Goal: Task Accomplishment & Management: Complete application form

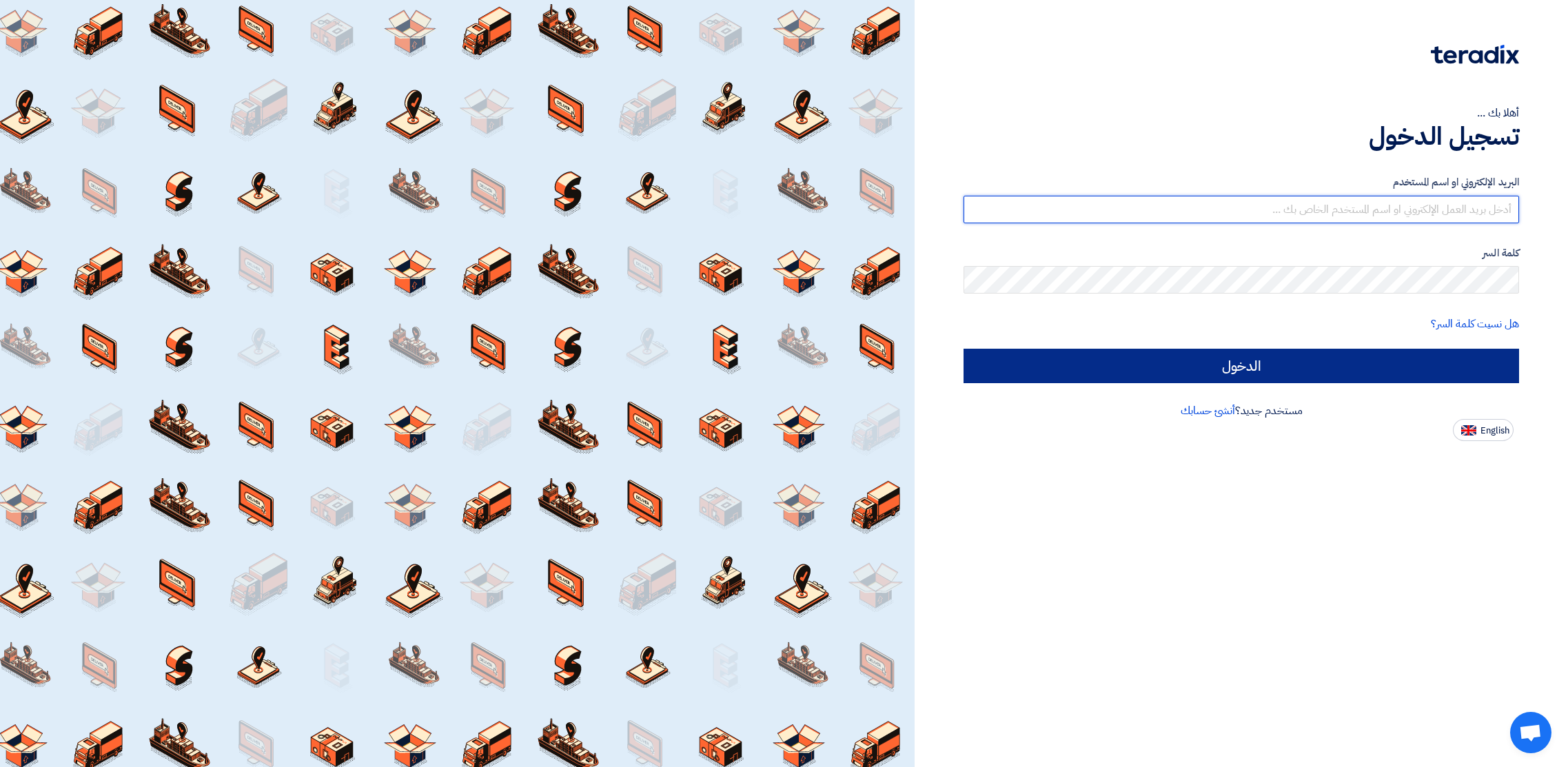
type input "[PERSON_NAME][EMAIL_ADDRESS][PERSON_NAME][DOMAIN_NAME]"
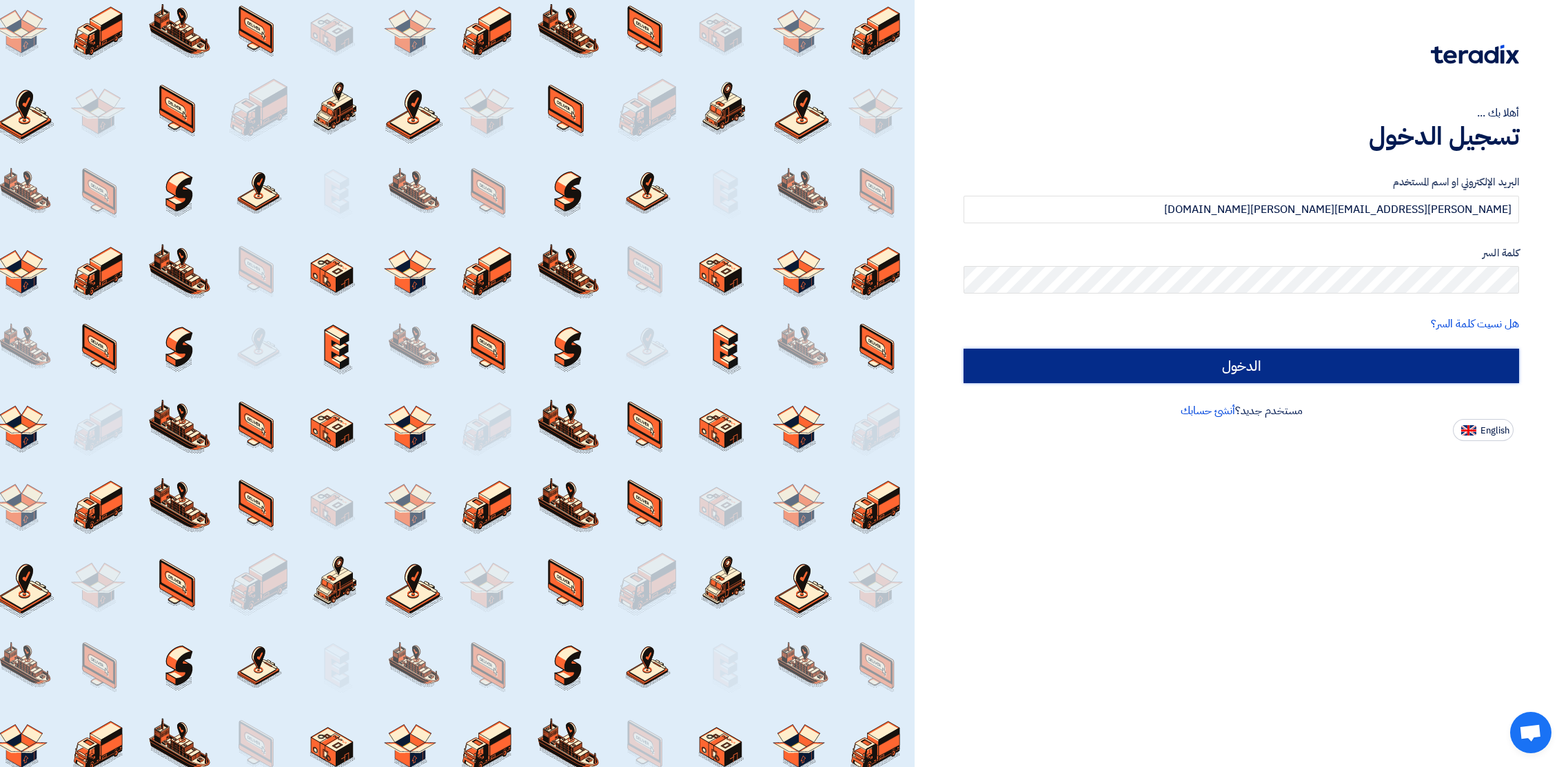
click at [1257, 369] on input "الدخول" at bounding box center [1241, 366] width 556 height 35
type input "Sign in"
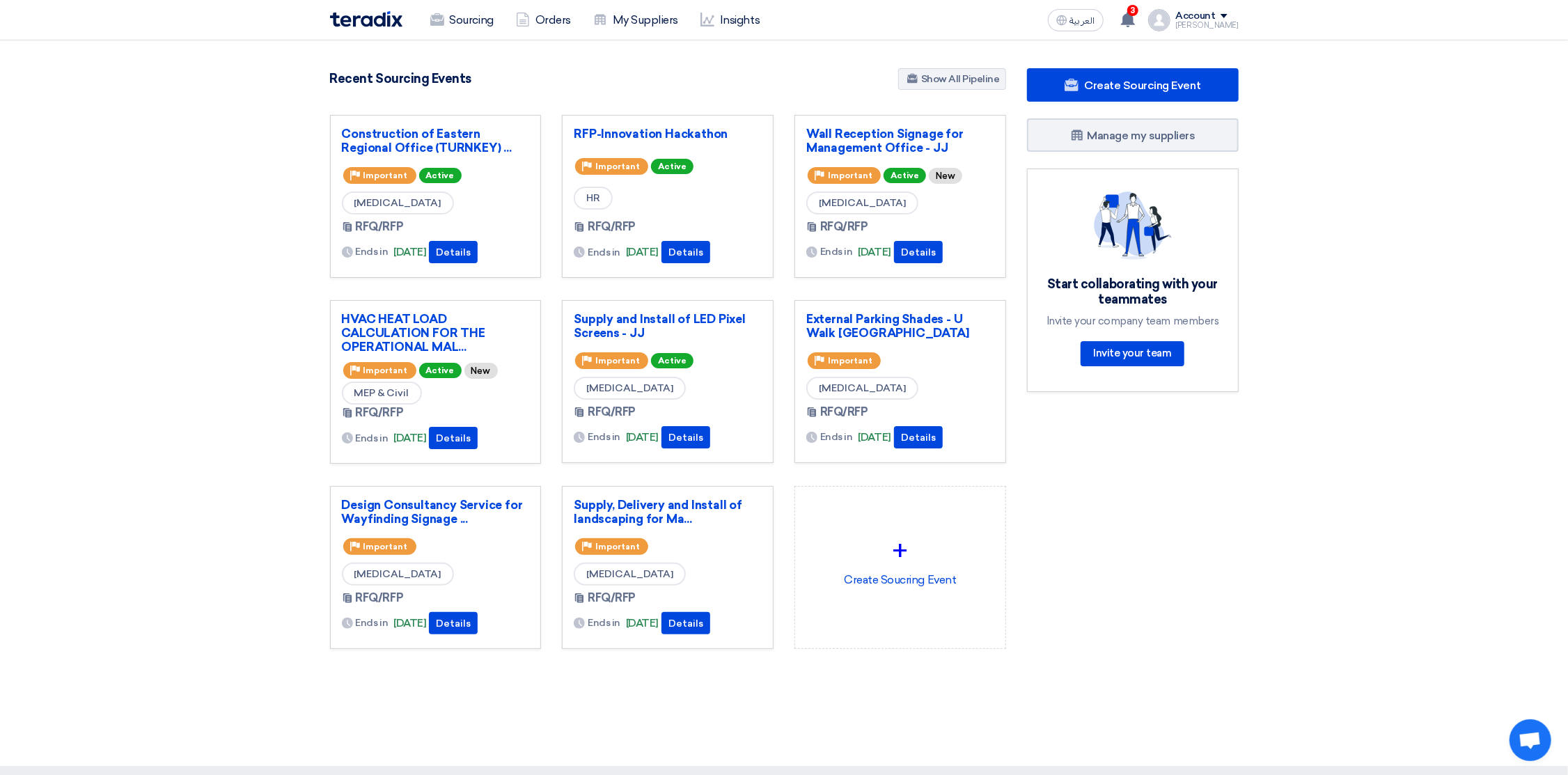
click at [960, 66] on section "4887 RFx remaining 10 Auctions remaining Create Sourcing Event" at bounding box center [784, 392] width 1568 height 704
click at [954, 76] on link "Show All Pipeline" at bounding box center [952, 79] width 108 height 22
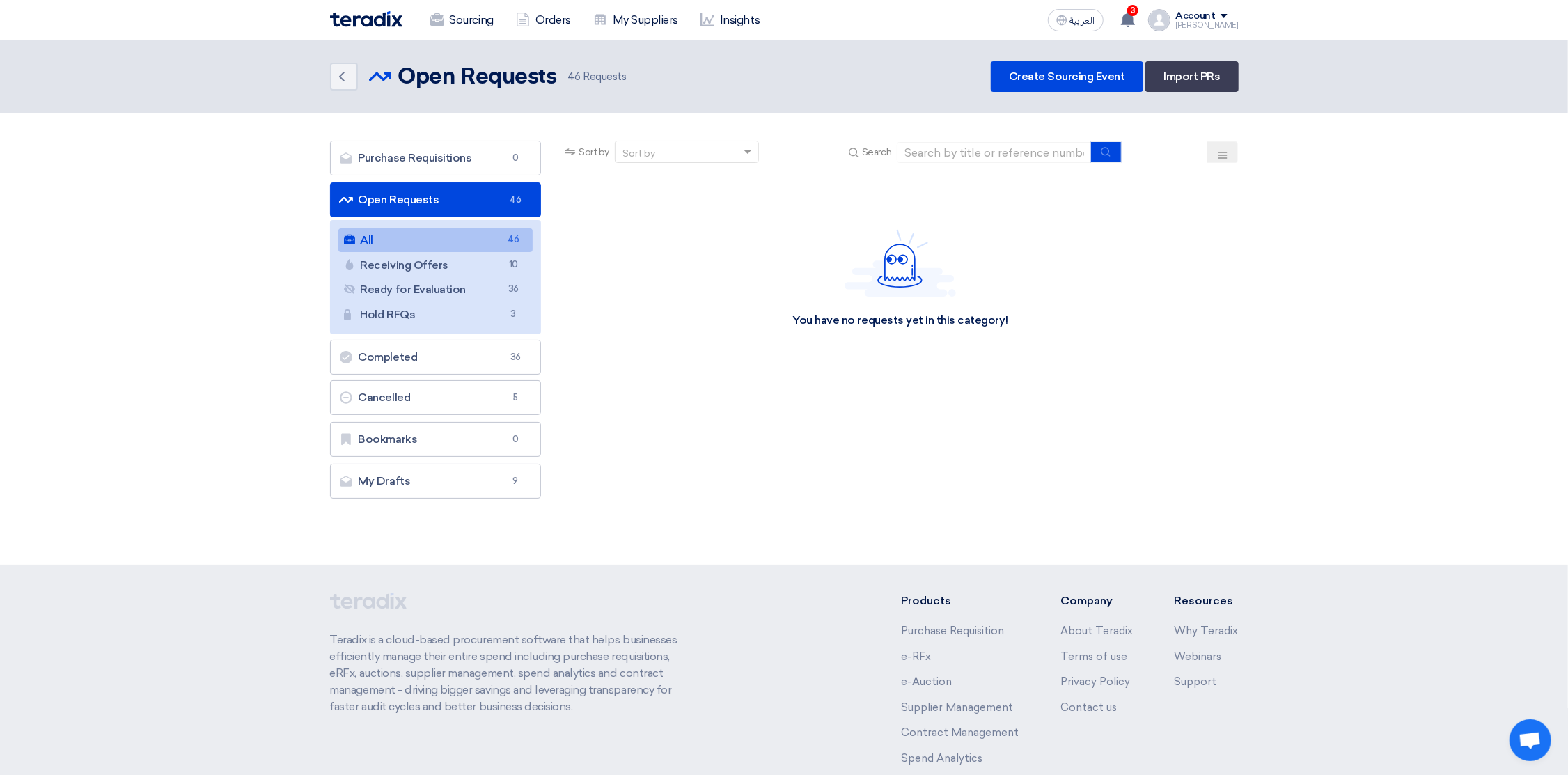
click at [1230, 154] on button at bounding box center [1223, 152] width 31 height 22
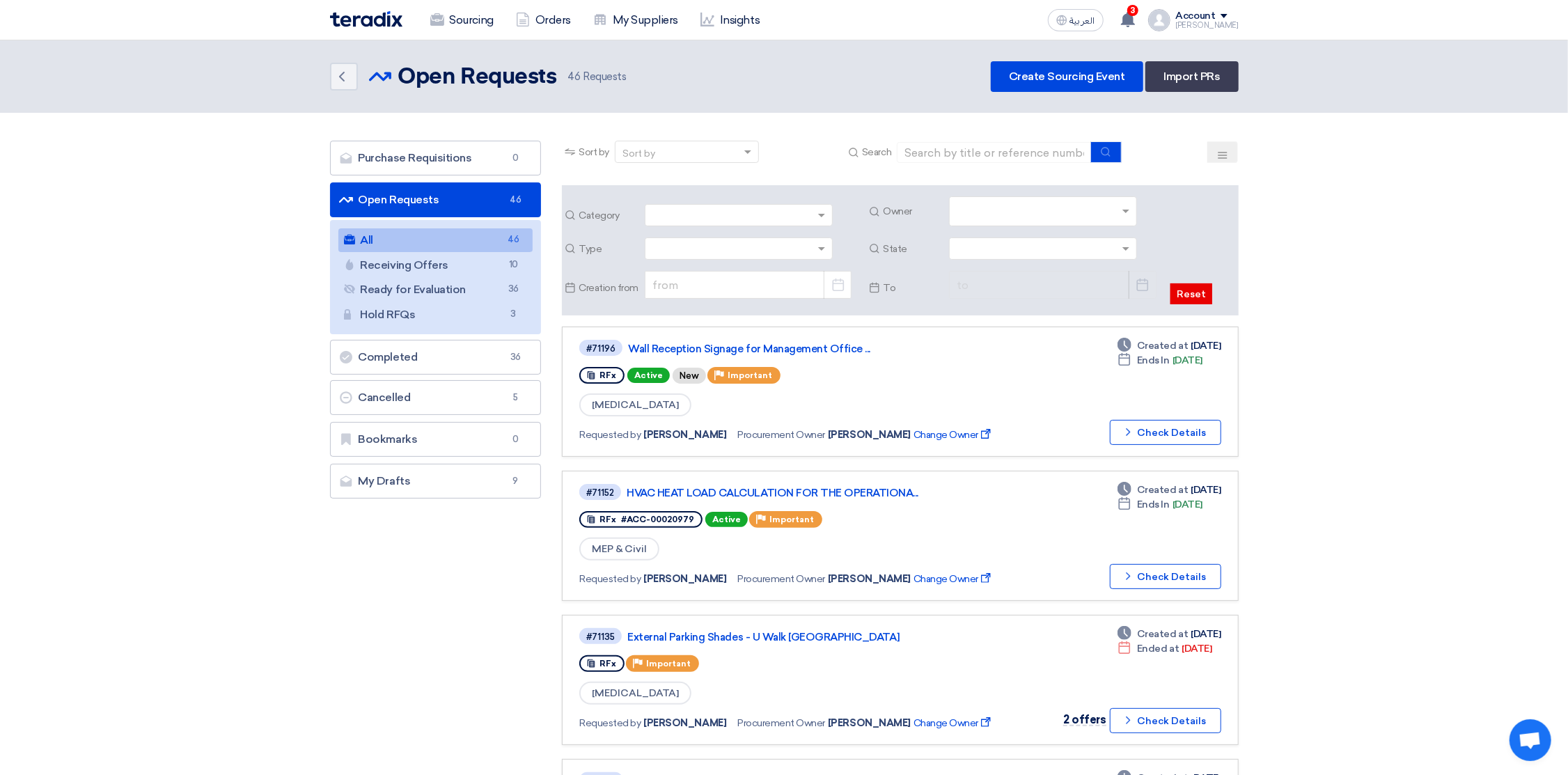
click at [1007, 205] on input "text" at bounding box center [1045, 213] width 176 height 23
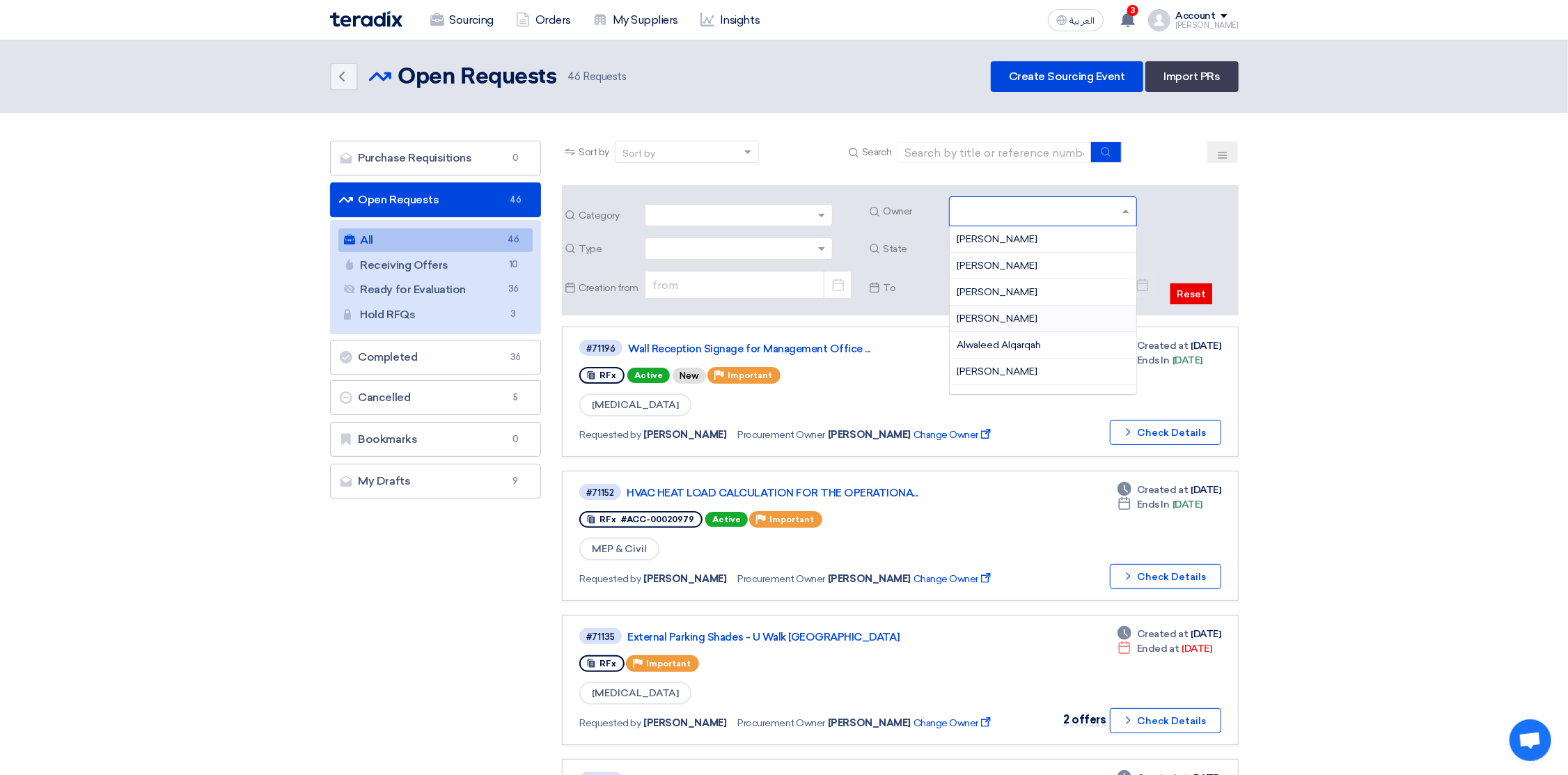
click at [995, 318] on span "[PERSON_NAME]" at bounding box center [997, 318] width 81 height 12
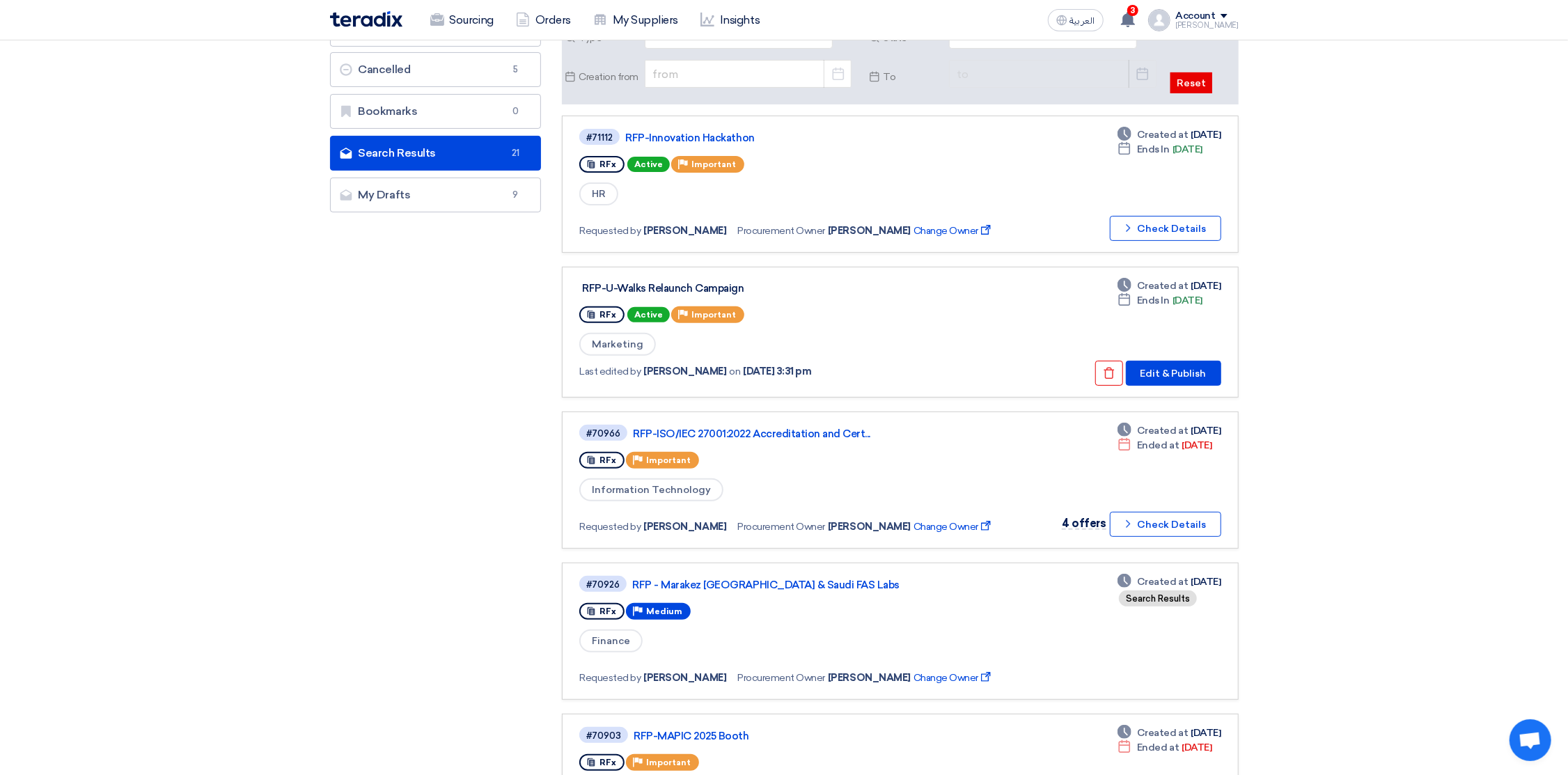
scroll to position [209, 0]
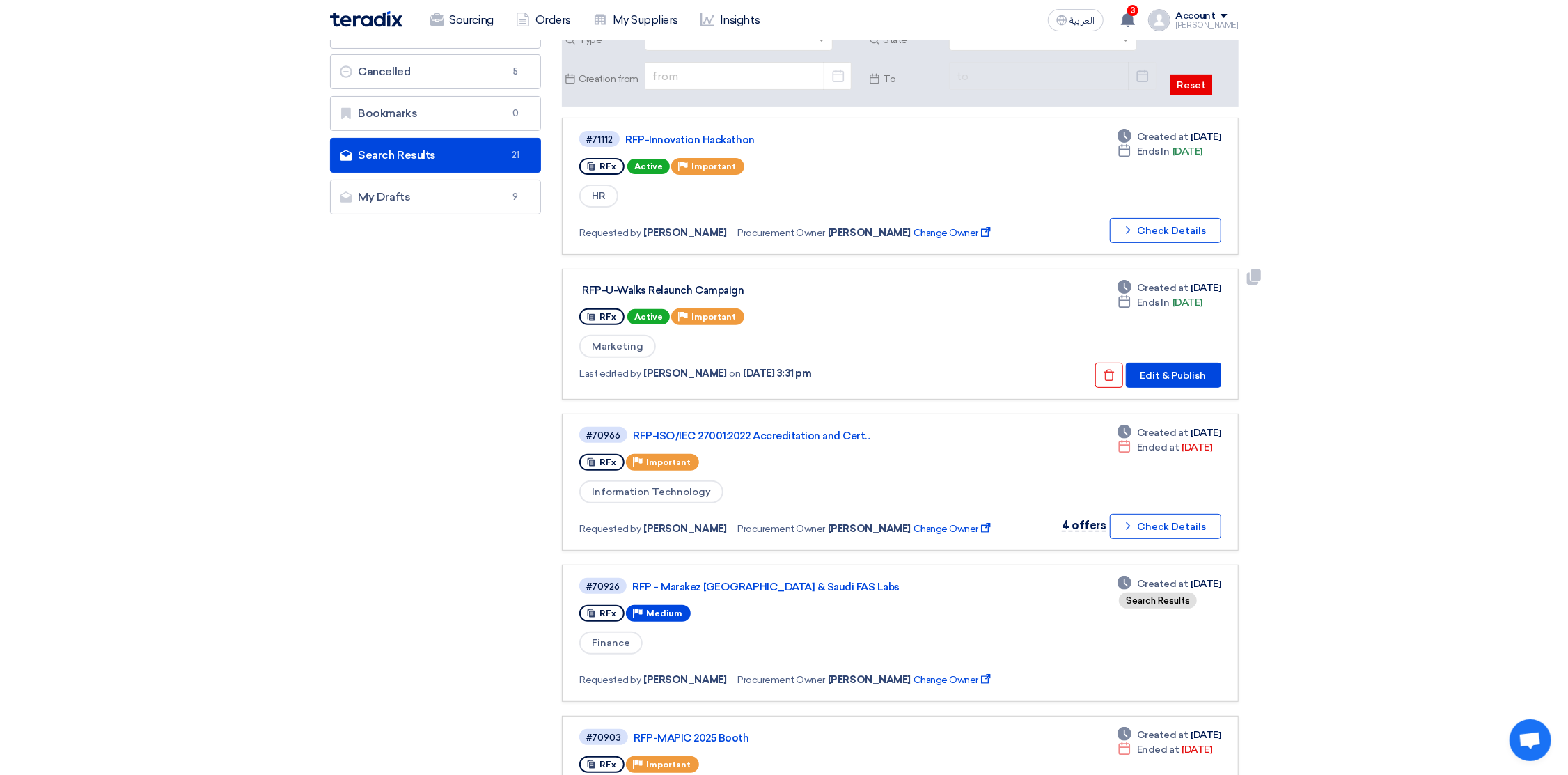
click at [580, 282] on div "RFP-U-Walks Relaunch Campaign" at bounding box center [756, 289] width 354 height 18
drag, startPoint x: 580, startPoint y: 282, endPoint x: 595, endPoint y: 286, distance: 15.5
click at [595, 286] on div "RFP-U-Walks Relaunch Campaign" at bounding box center [756, 289] width 354 height 18
copy div "RFP-U-Walks Relaunch Campaign"
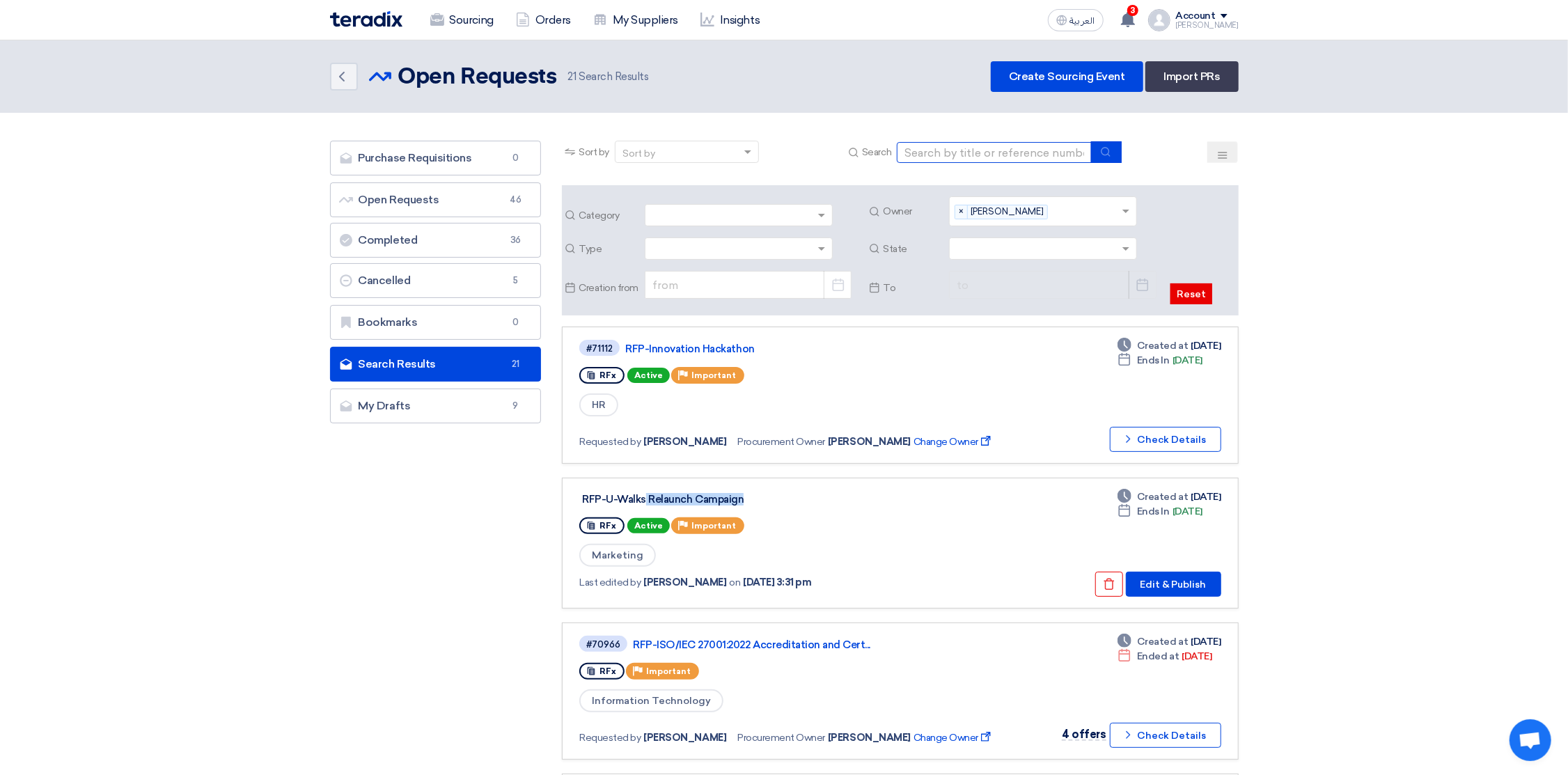
click at [976, 152] on input at bounding box center [994, 152] width 195 height 21
paste input "RFP-U-Walks Relaunch Campaign"
type input "RFP-U-Walks Relaunch Campaign"
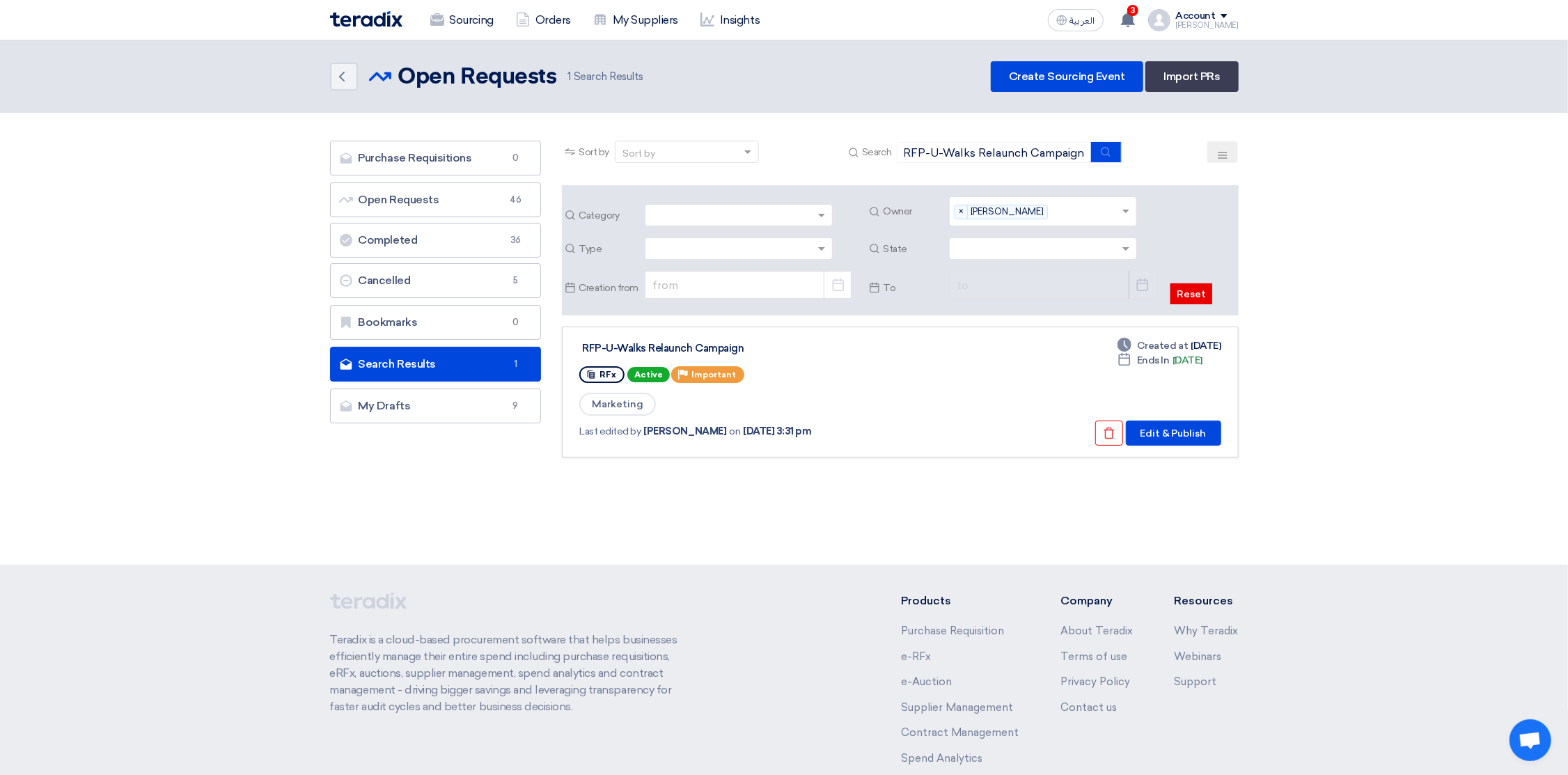
scroll to position [0, 0]
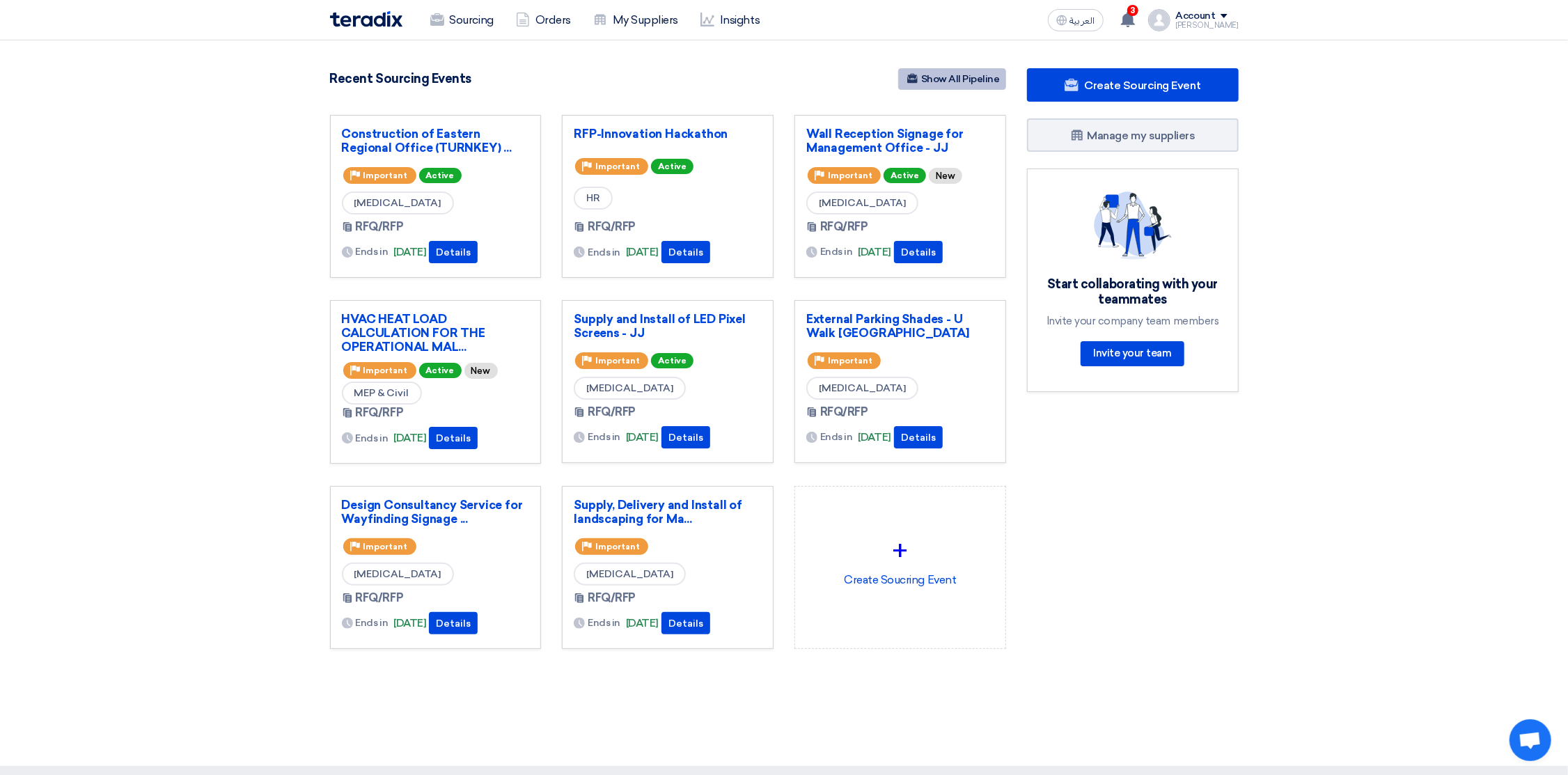
click at [977, 82] on link "Show All Pipeline" at bounding box center [952, 79] width 108 height 22
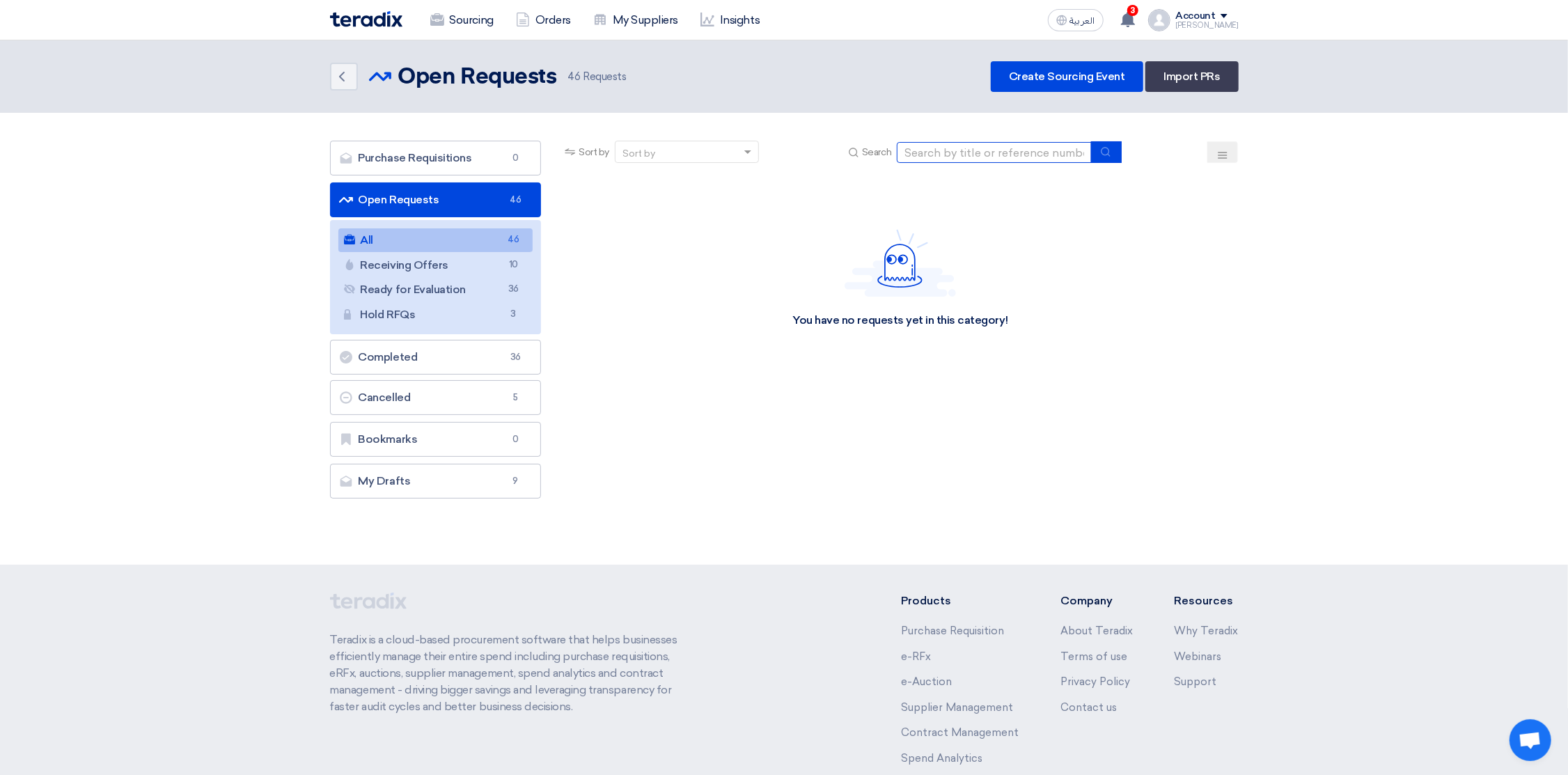
click at [938, 154] on input at bounding box center [994, 152] width 195 height 21
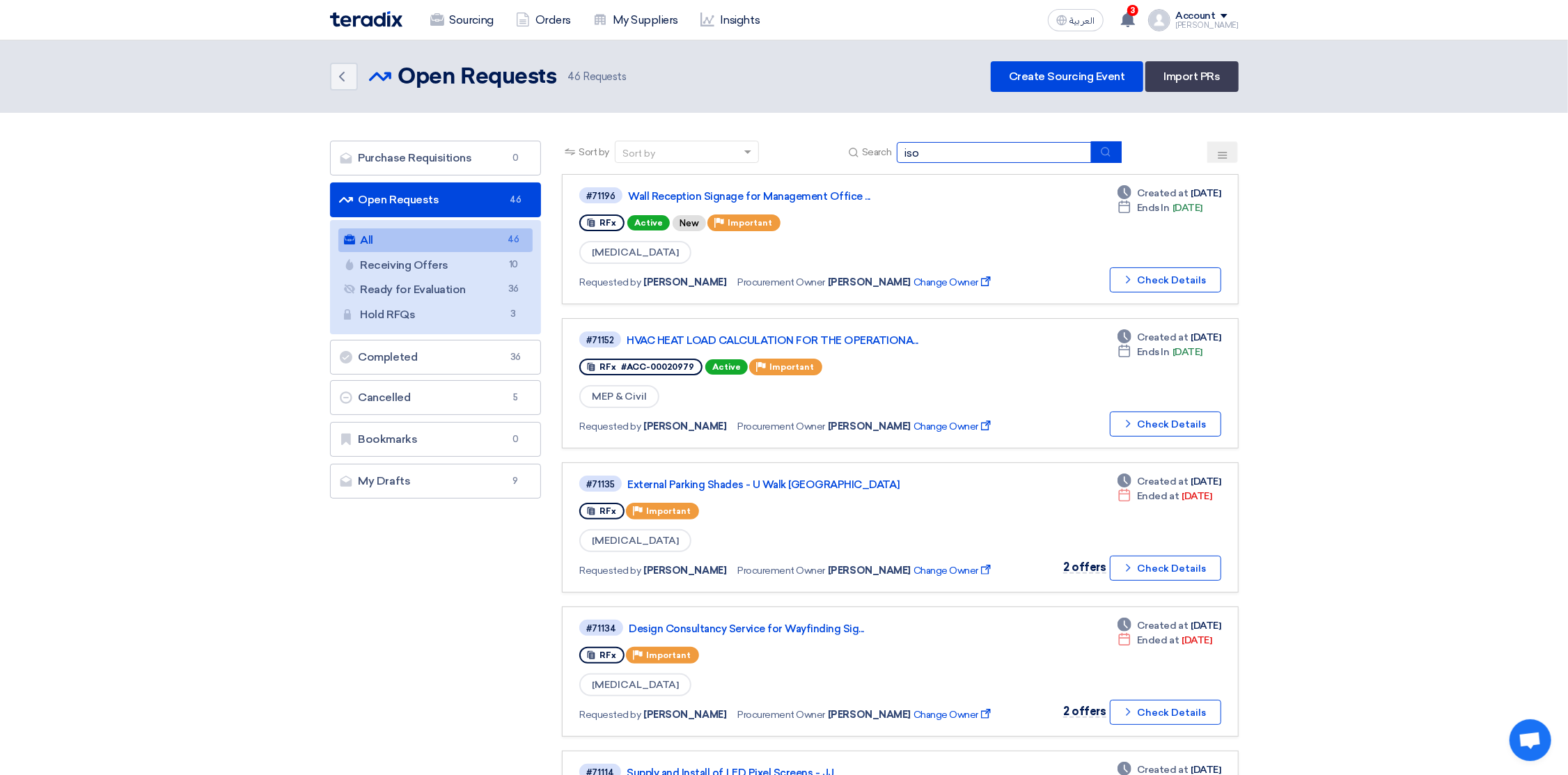
type input "iso"
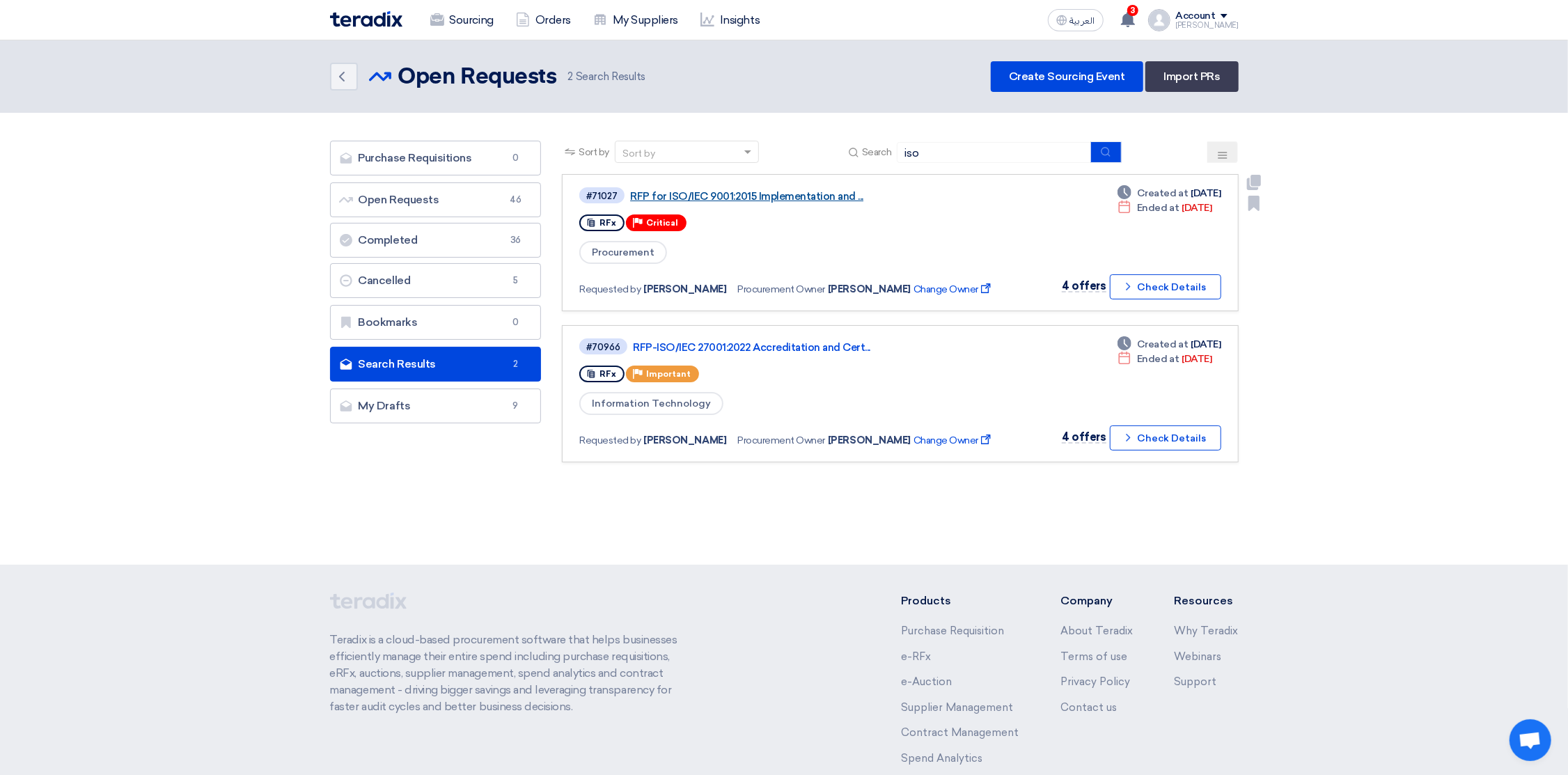
click at [709, 191] on link "RFP for ISO/IEC 9001:2015 Implementation and ..." at bounding box center [804, 196] width 348 height 12
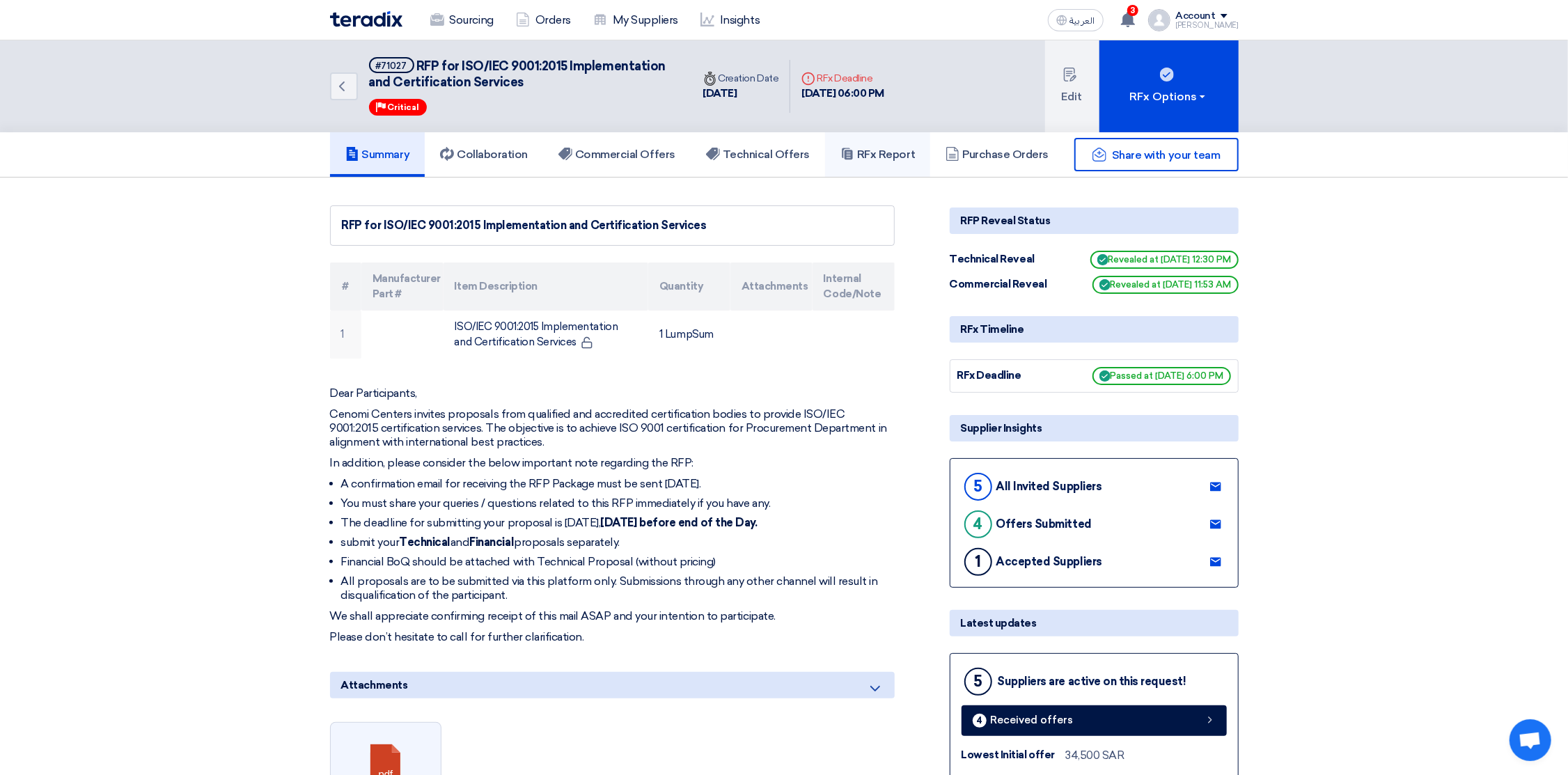
click at [891, 152] on h5 "RFx Report" at bounding box center [878, 154] width 74 height 14
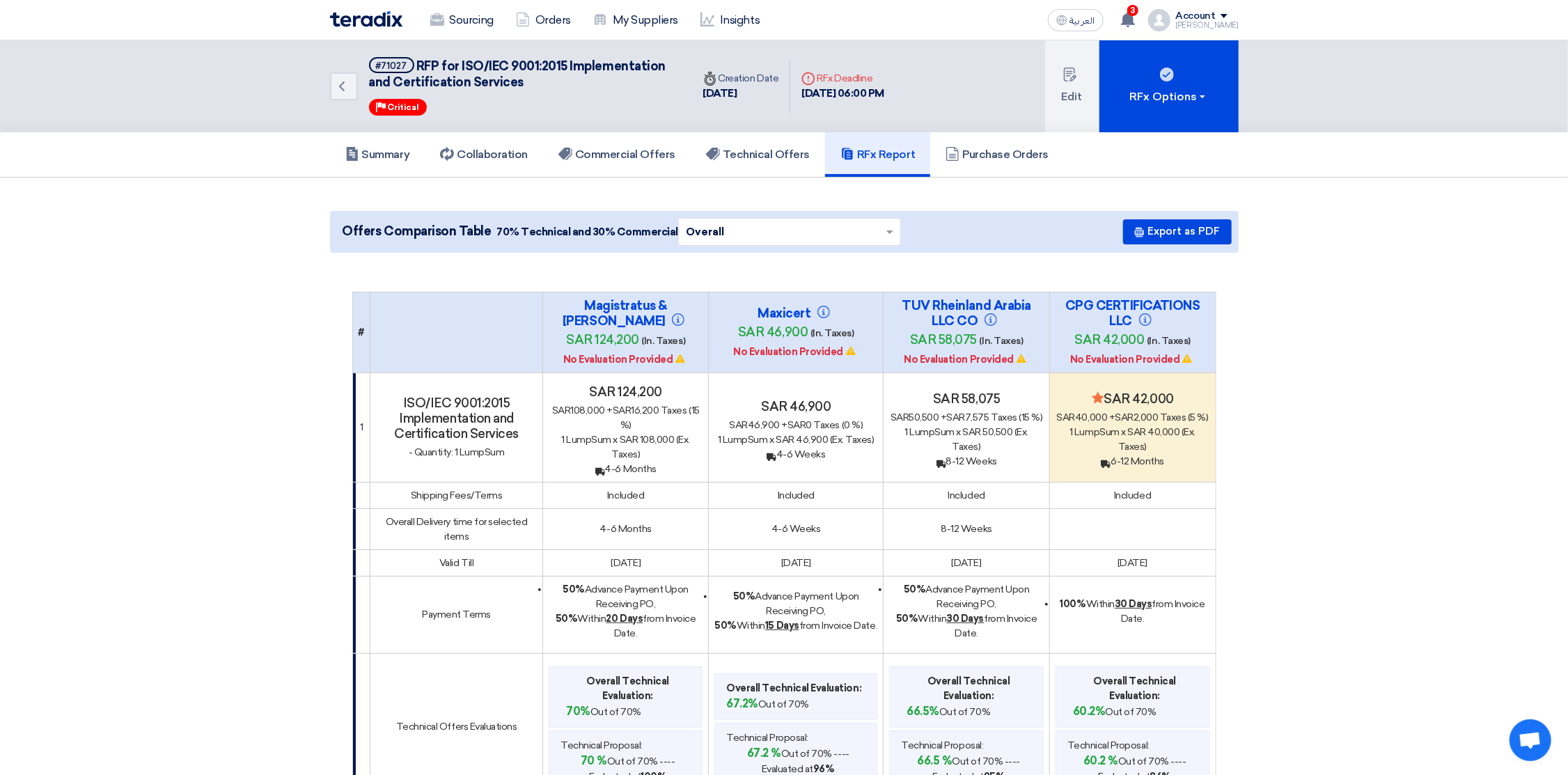
scroll to position [104, 0]
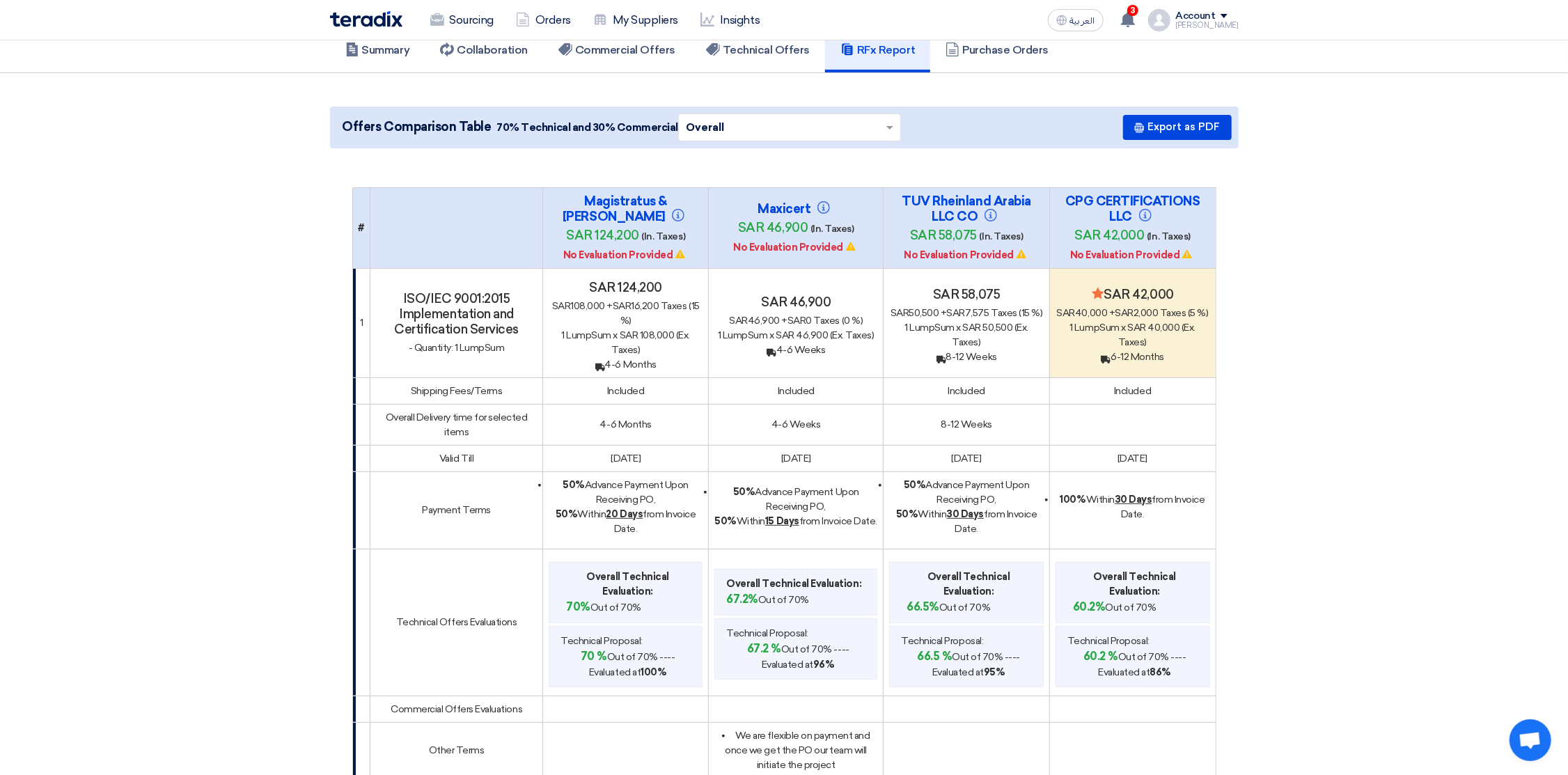
click at [1111, 213] on h4 "CPG CERTIFICATIONS LLC" at bounding box center [1132, 209] width 139 height 31
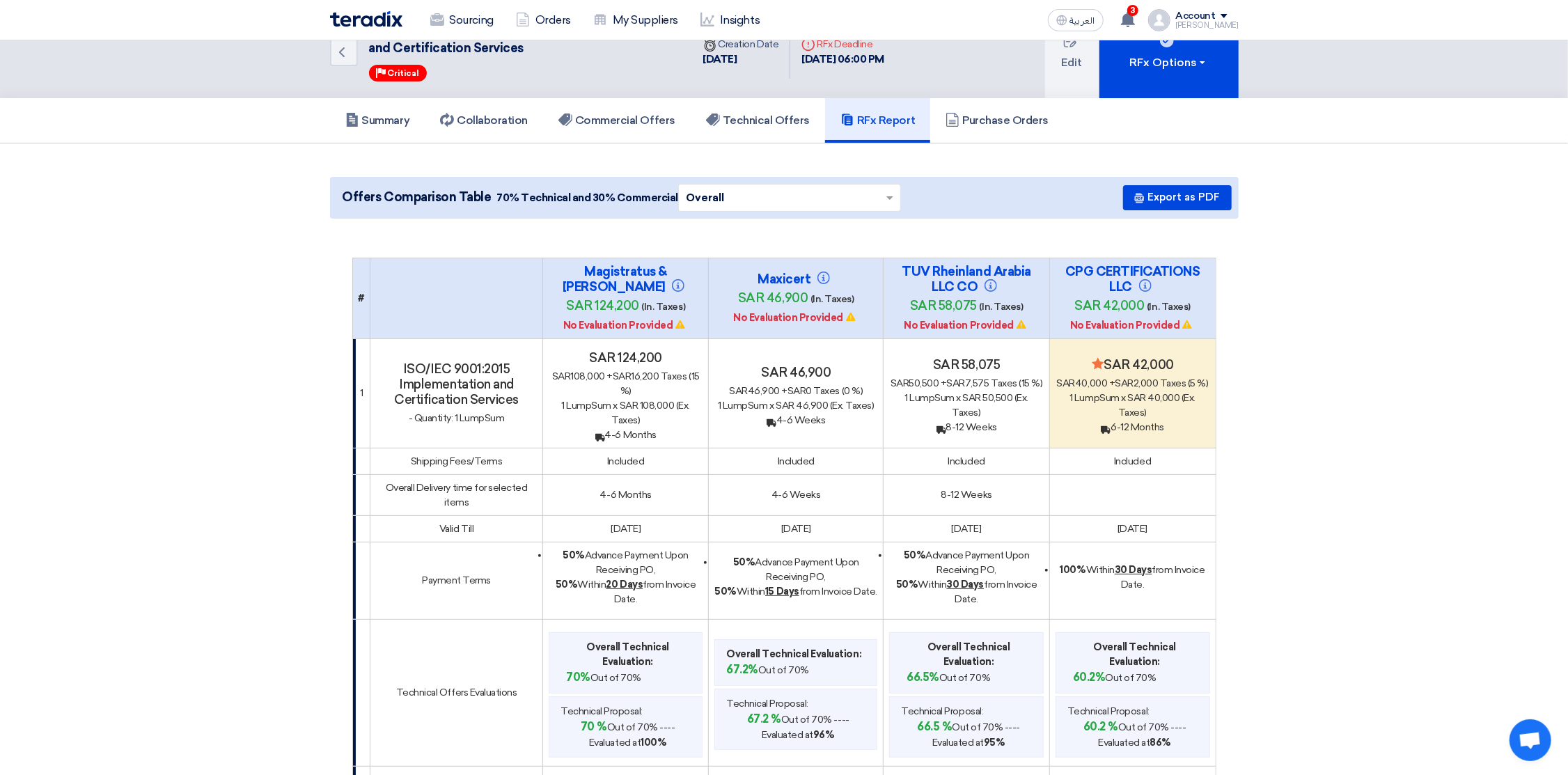
scroll to position [0, 0]
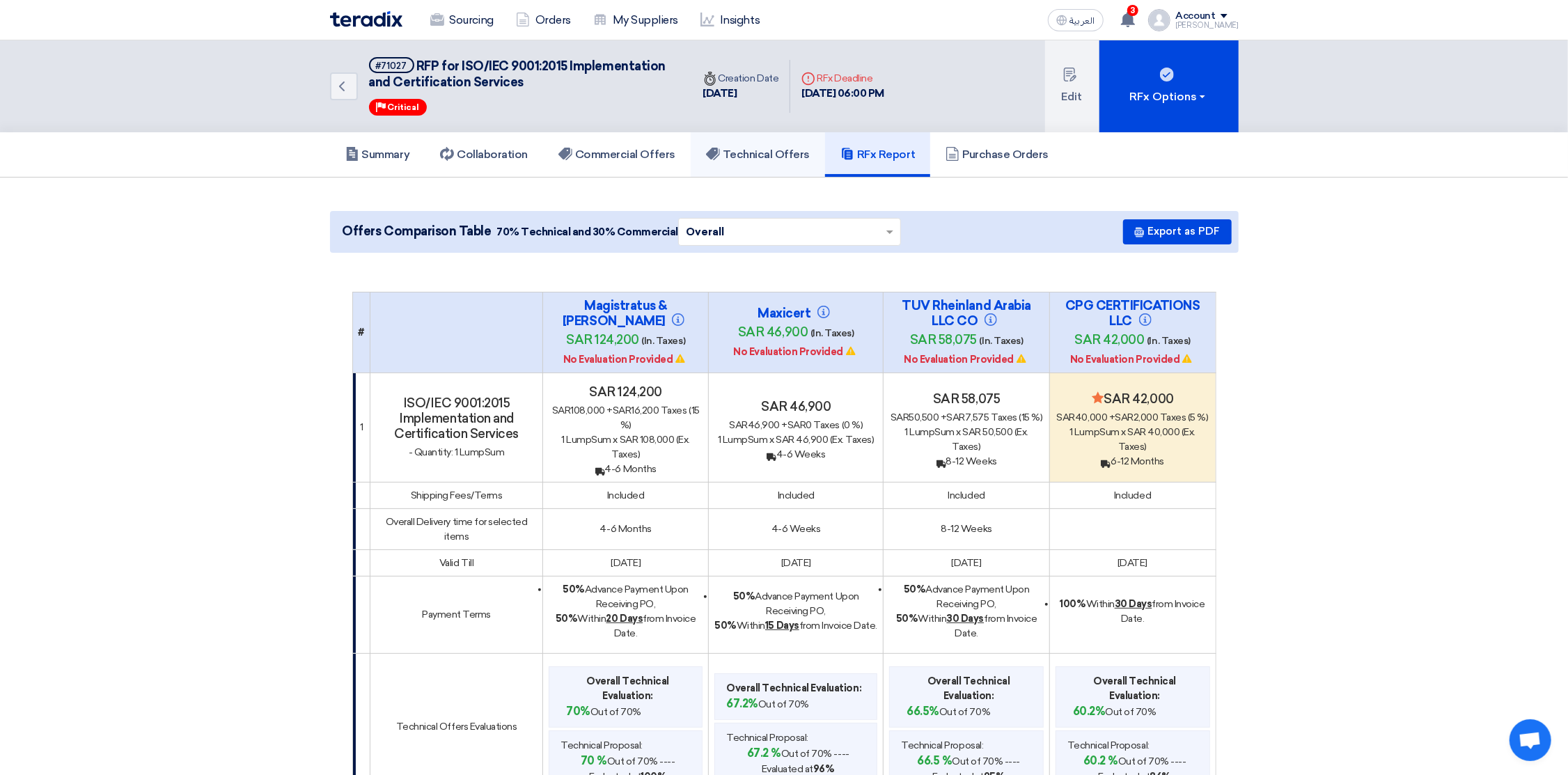
click at [760, 152] on h5 "Technical Offers" at bounding box center [757, 154] width 103 height 14
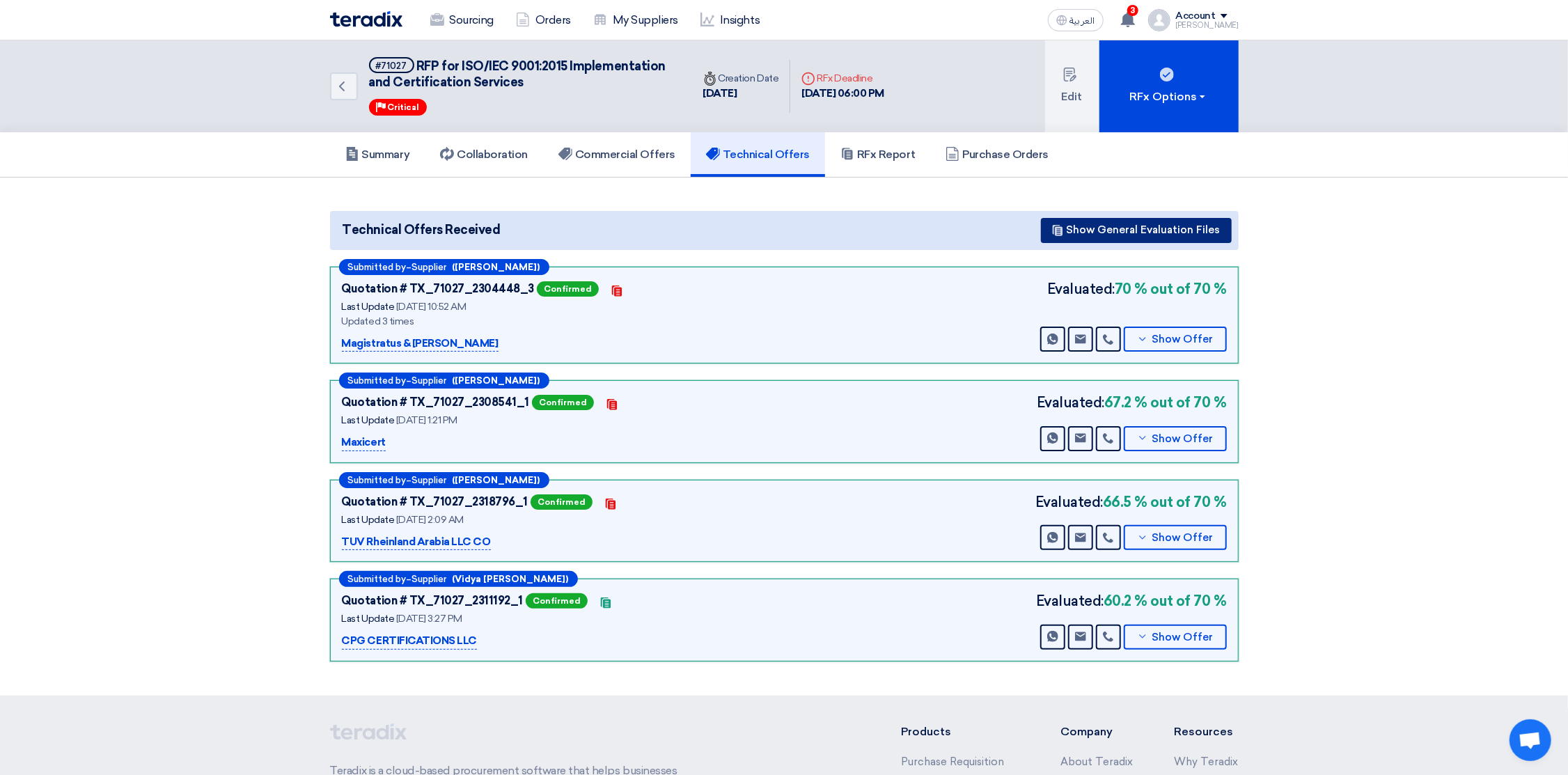
click at [1134, 226] on button "Show General Evaluation Files" at bounding box center [1136, 230] width 191 height 25
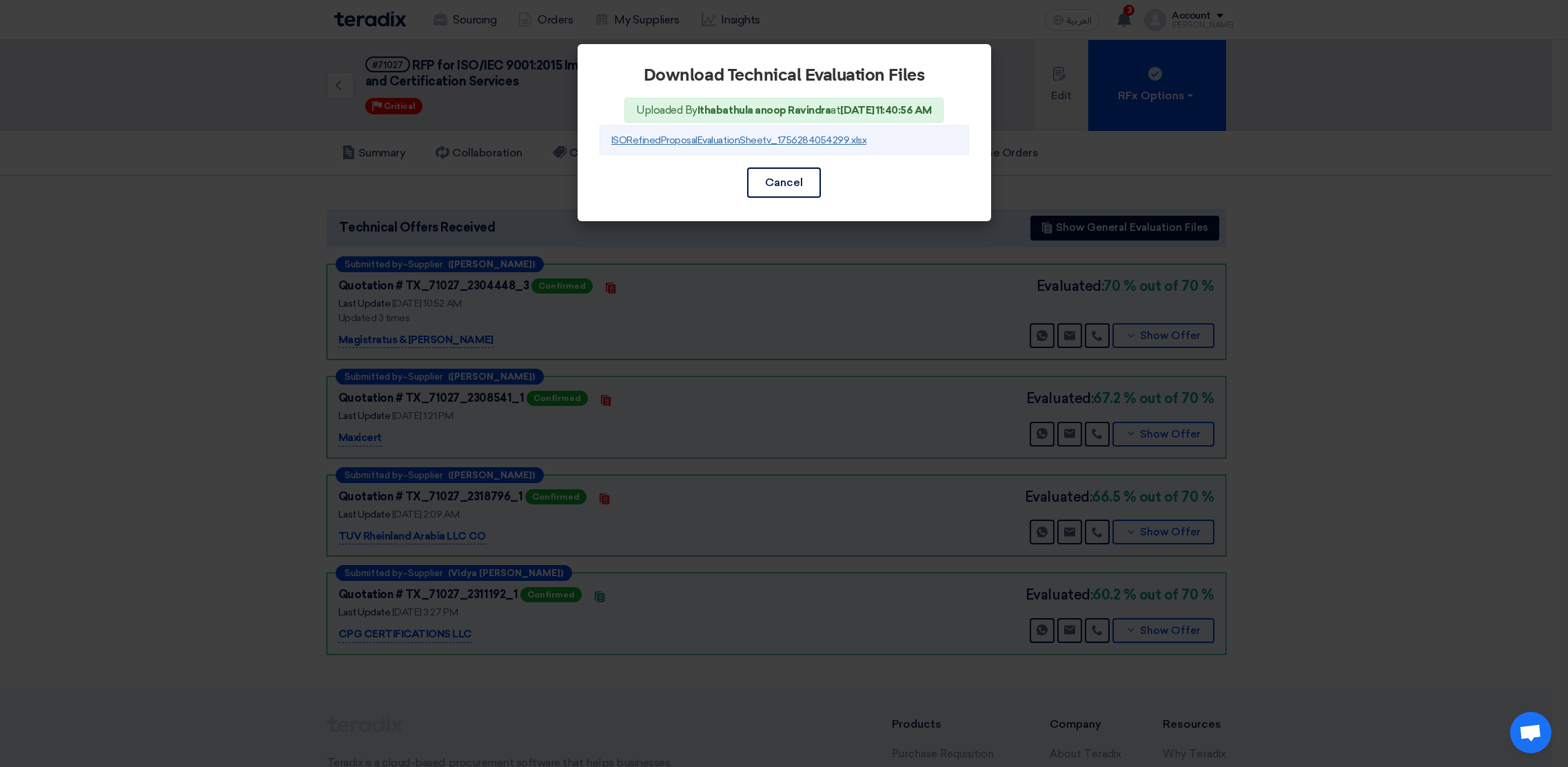
click at [691, 140] on link "ISORefinedProposalEvaluationSheetv_1756284054299.xlsx" at bounding box center [739, 140] width 256 height 12
click at [794, 182] on button "Cancel" at bounding box center [784, 182] width 74 height 30
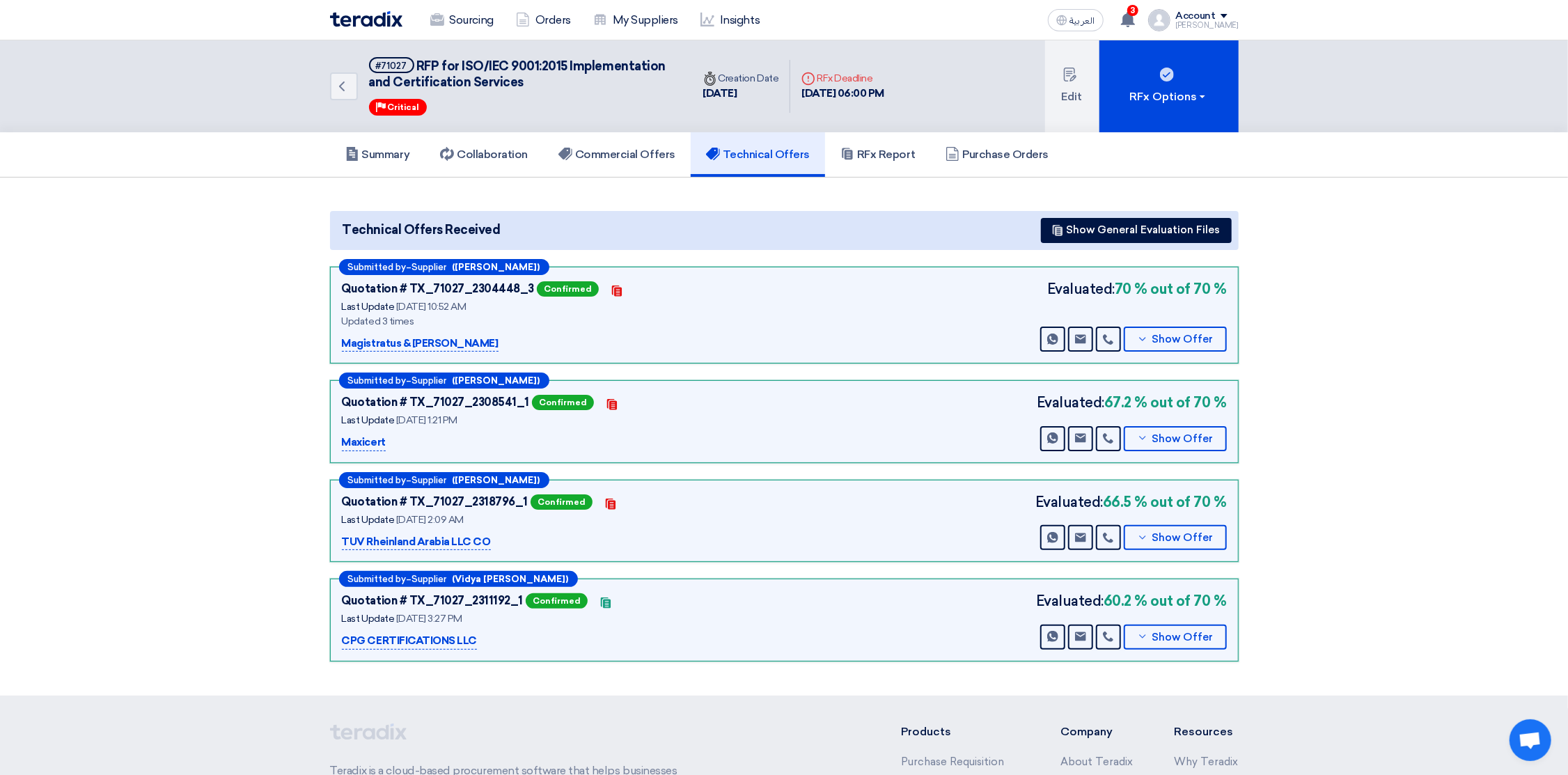
click at [346, 15] on img at bounding box center [366, 19] width 72 height 16
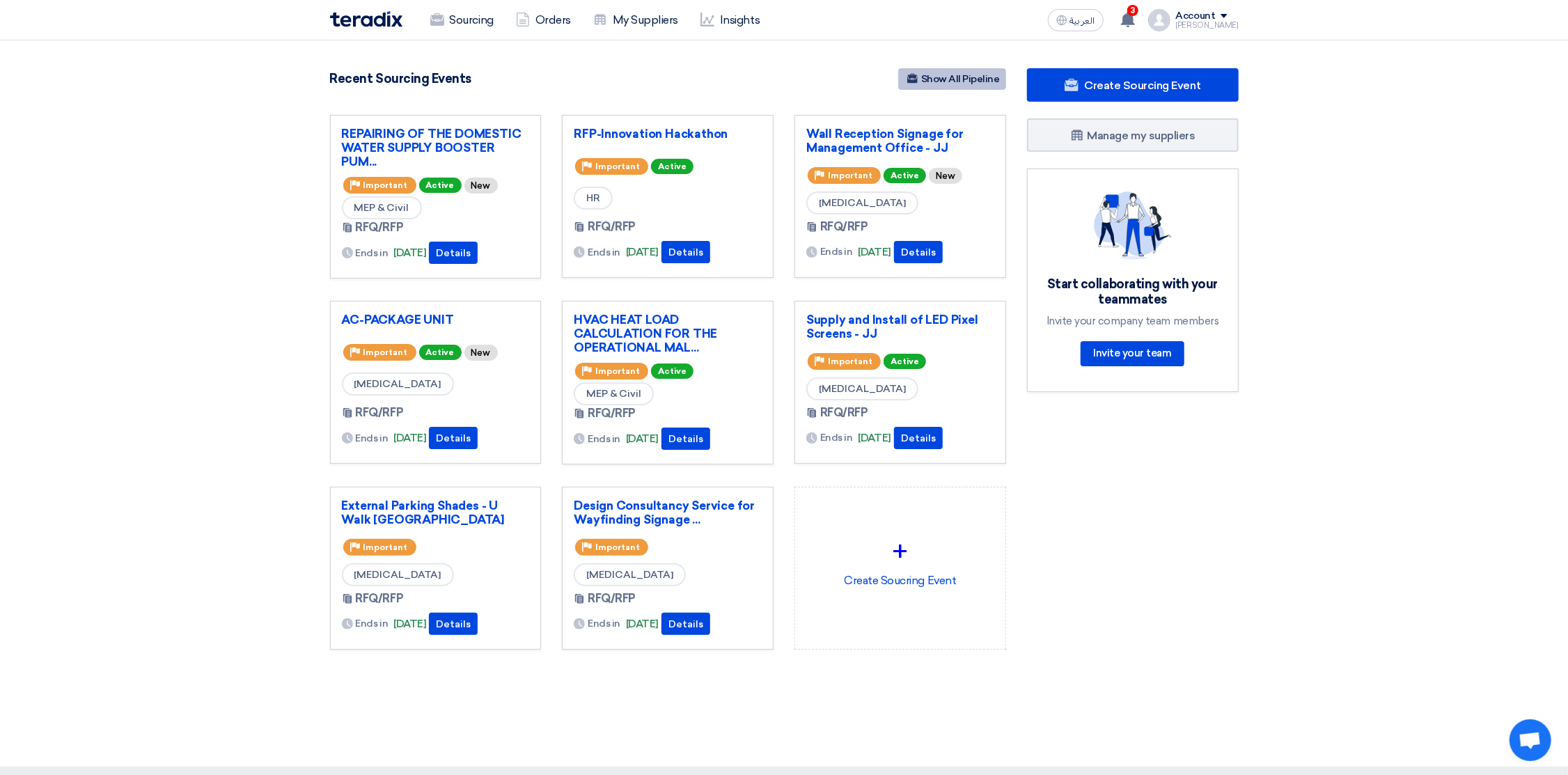
click at [962, 81] on link "Show All Pipeline" at bounding box center [952, 79] width 108 height 22
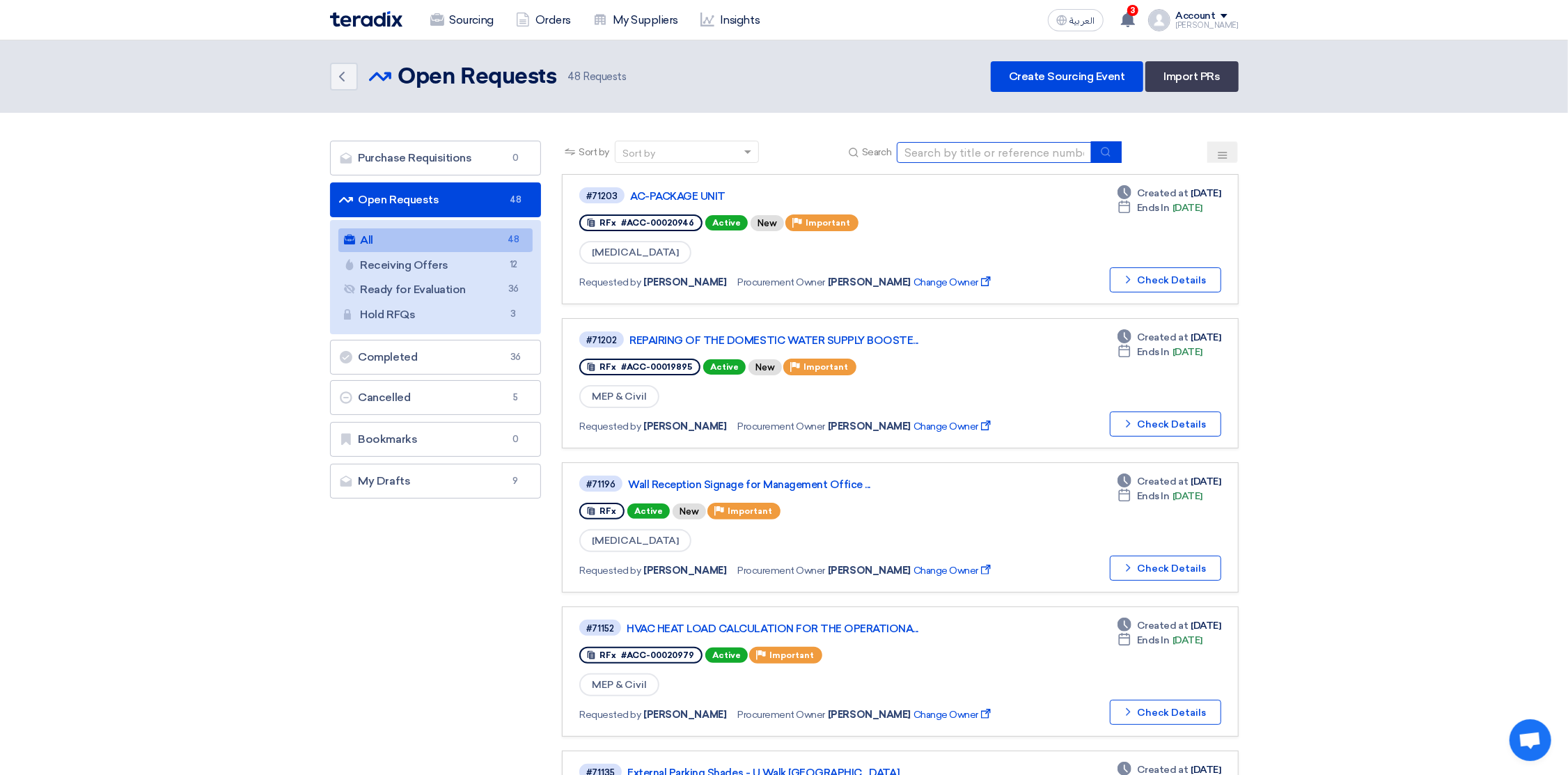
click at [942, 149] on input at bounding box center [994, 152] width 195 height 21
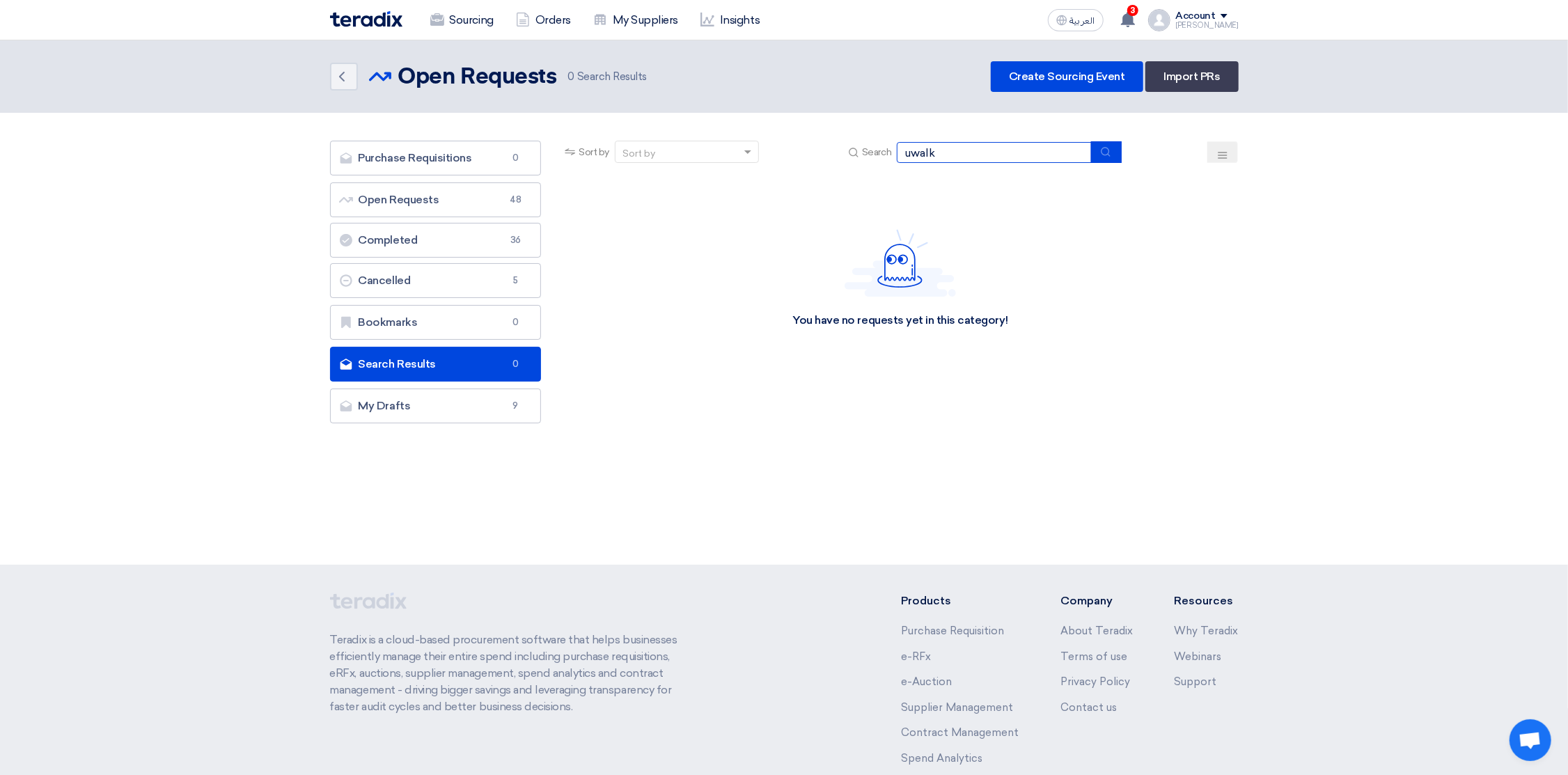
click at [942, 149] on input "uwalk" at bounding box center [994, 152] width 195 height 21
type input "r"
click at [1234, 148] on button at bounding box center [1223, 152] width 31 height 22
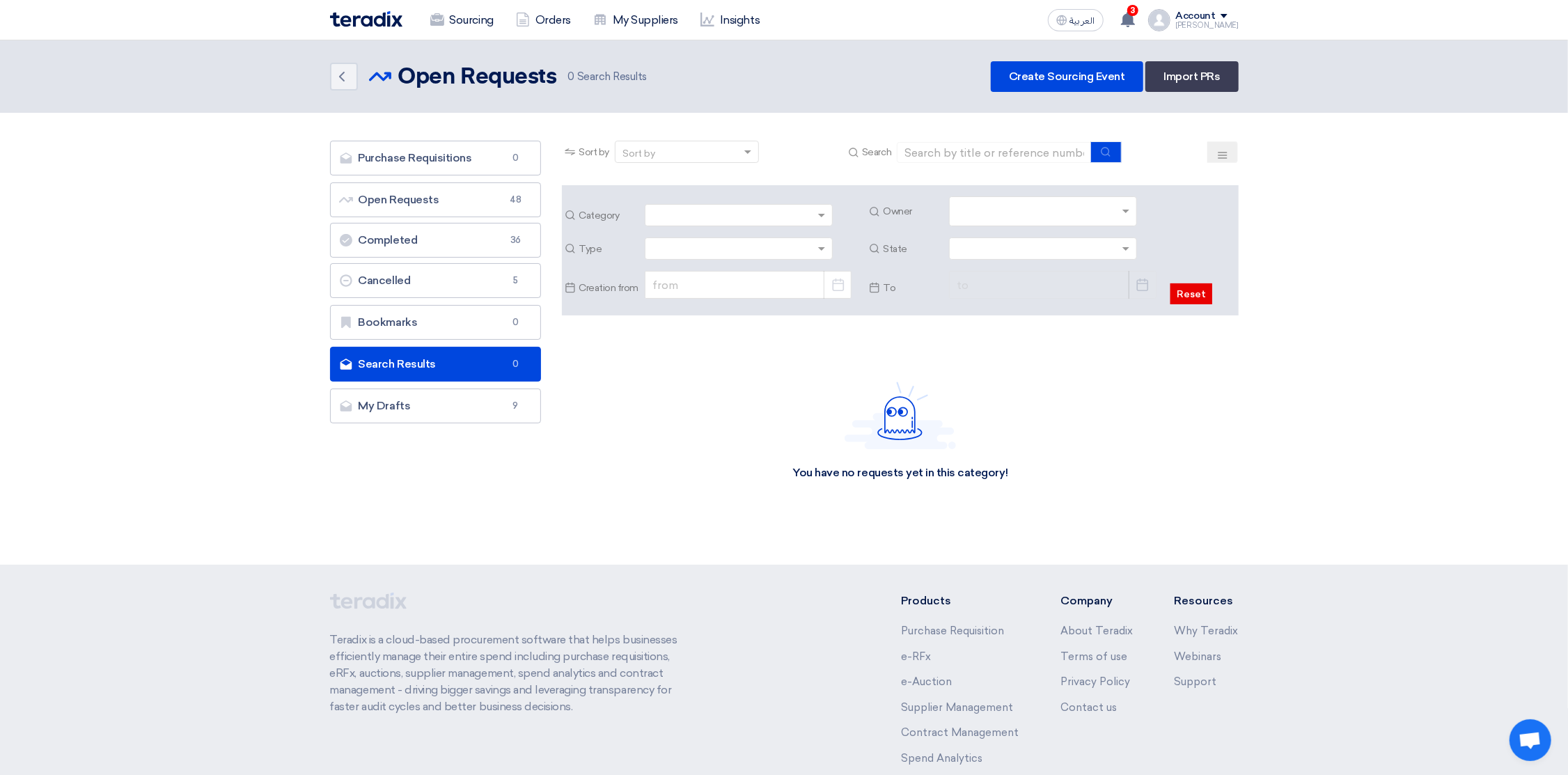
click at [993, 214] on input "text" at bounding box center [1045, 213] width 176 height 23
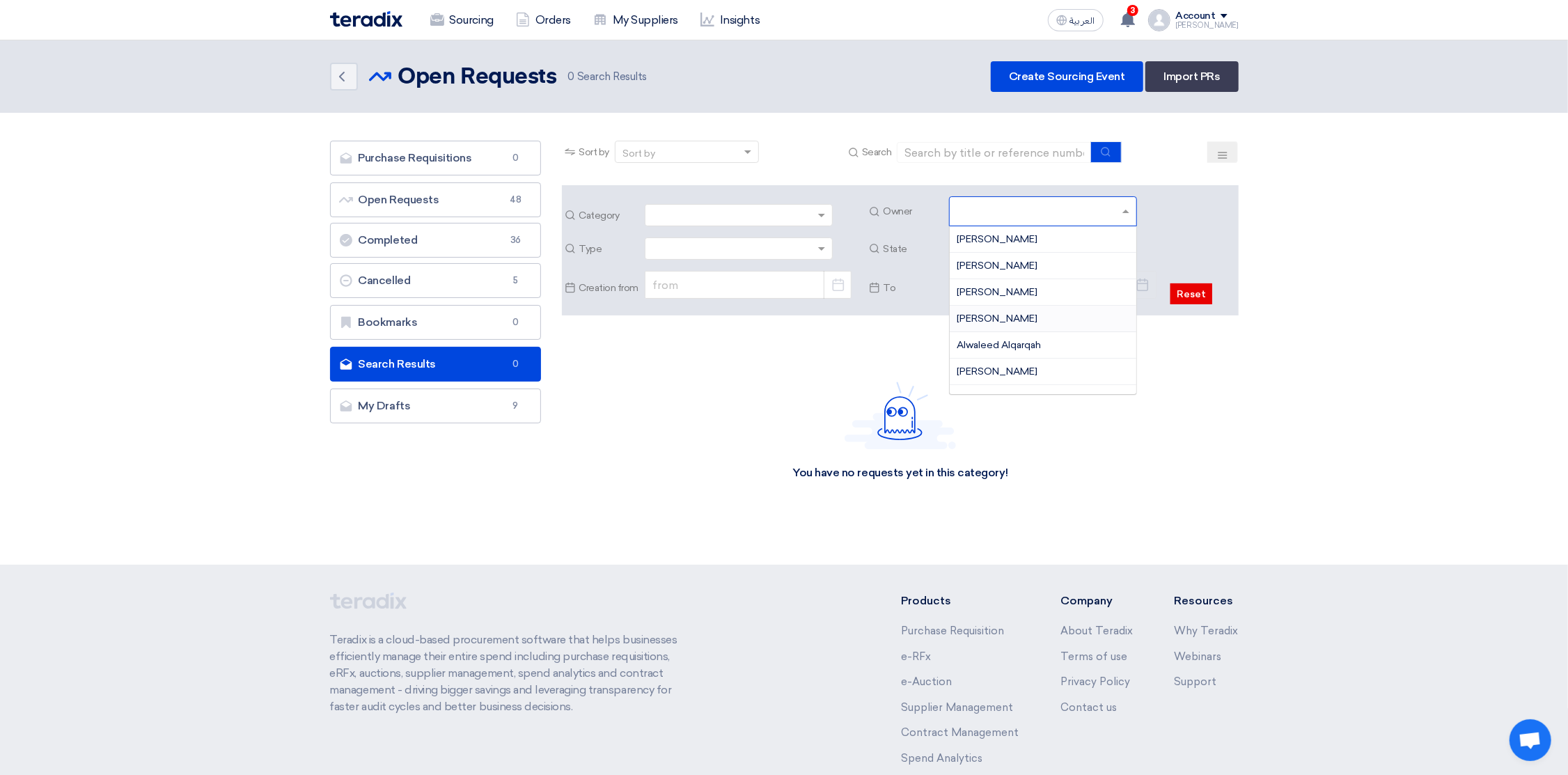
click at [994, 323] on span "[PERSON_NAME]" at bounding box center [997, 318] width 81 height 12
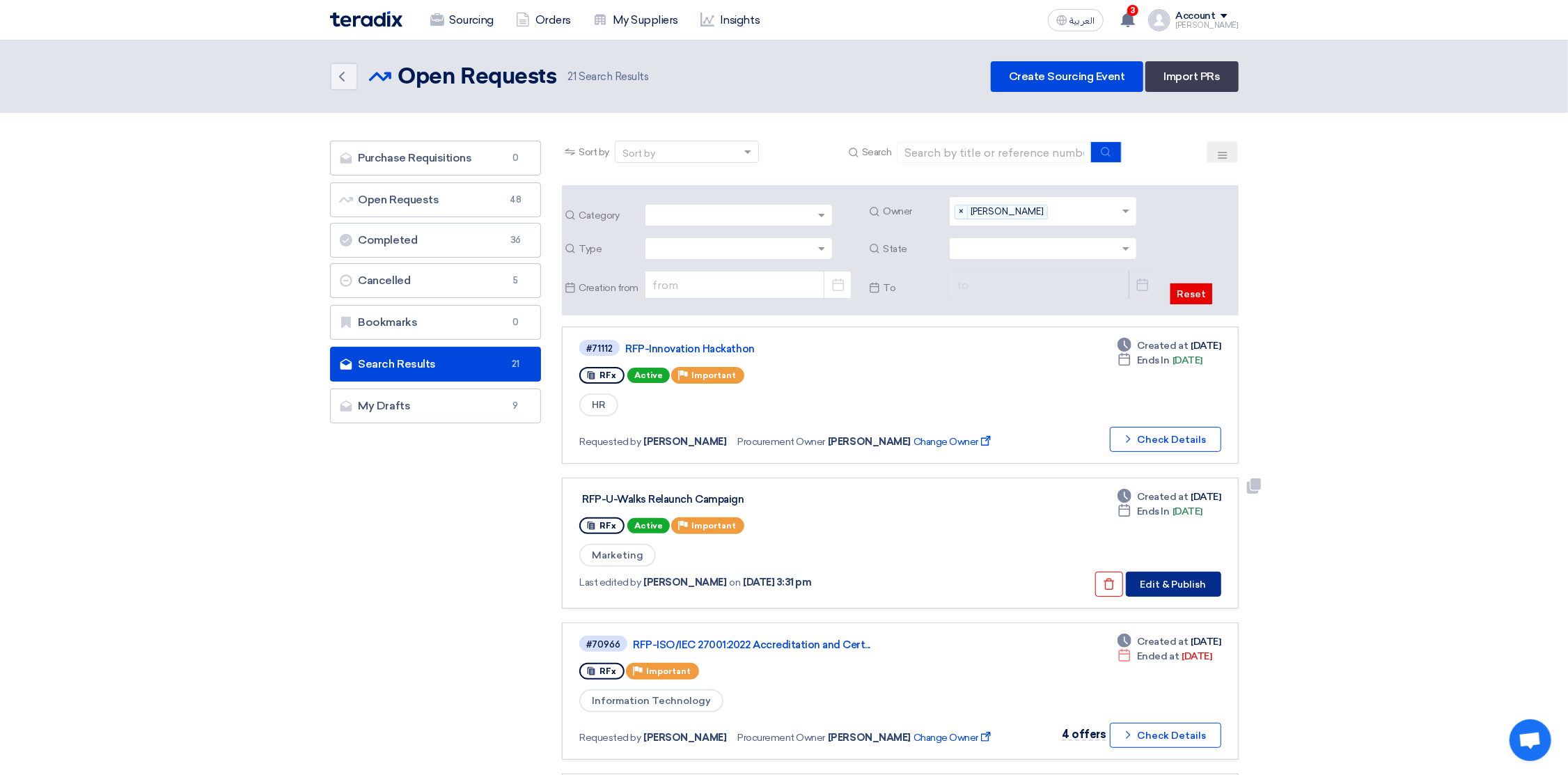
click at [1177, 580] on button "Edit & Publish" at bounding box center [1173, 584] width 95 height 25
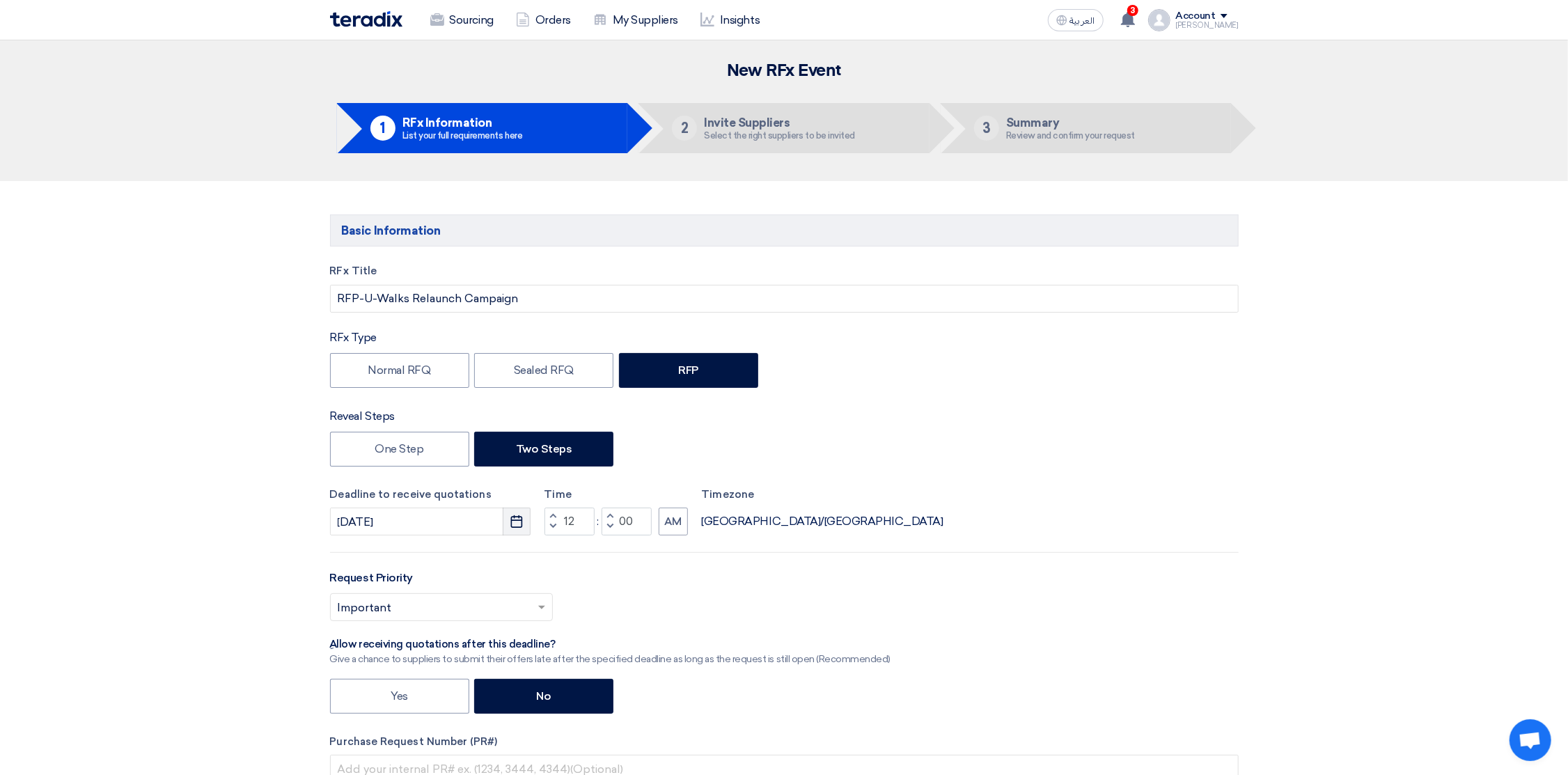
click at [516, 522] on icon "Pick a date" at bounding box center [516, 522] width 14 height 14
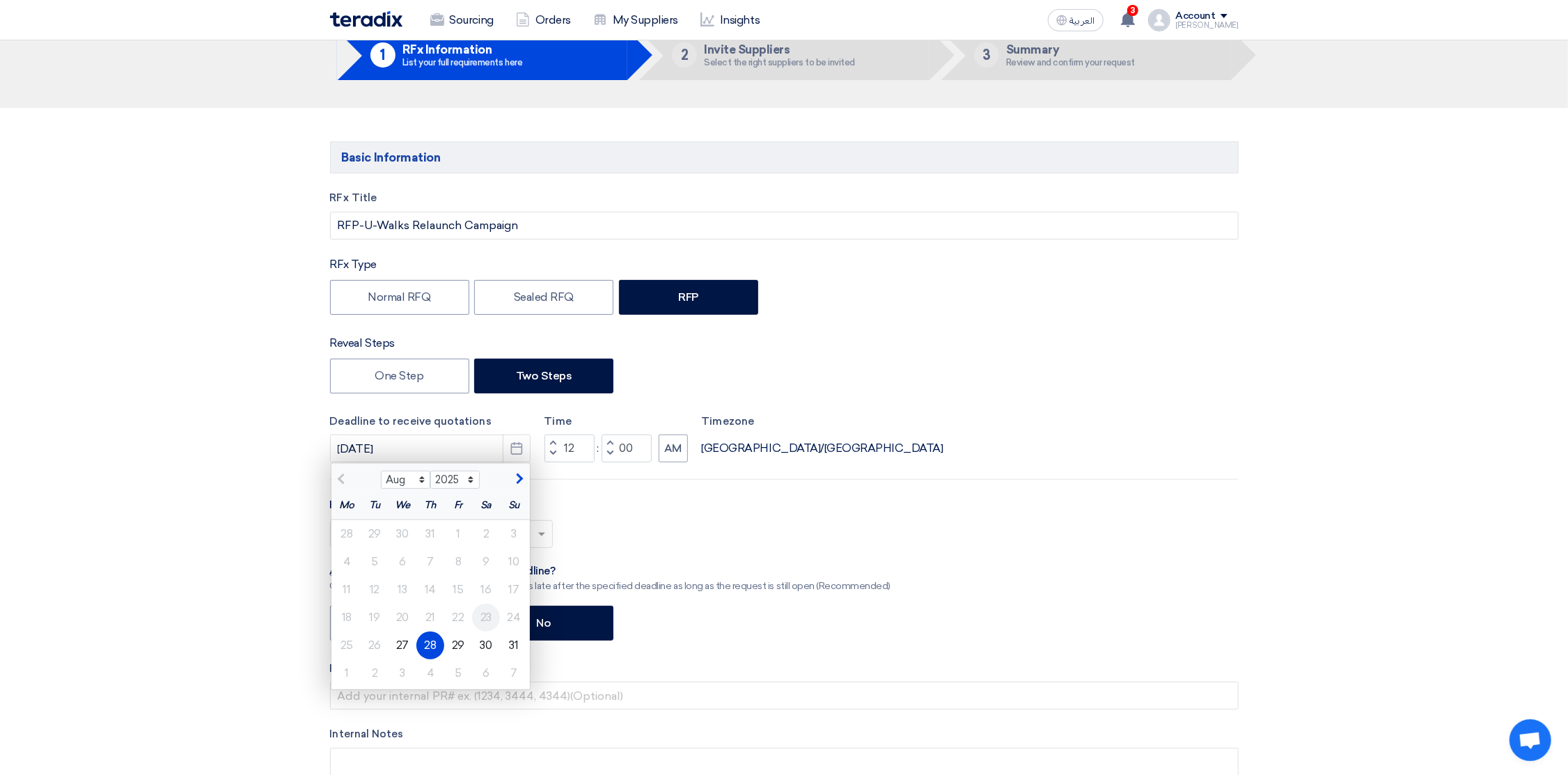
scroll to position [104, 0]
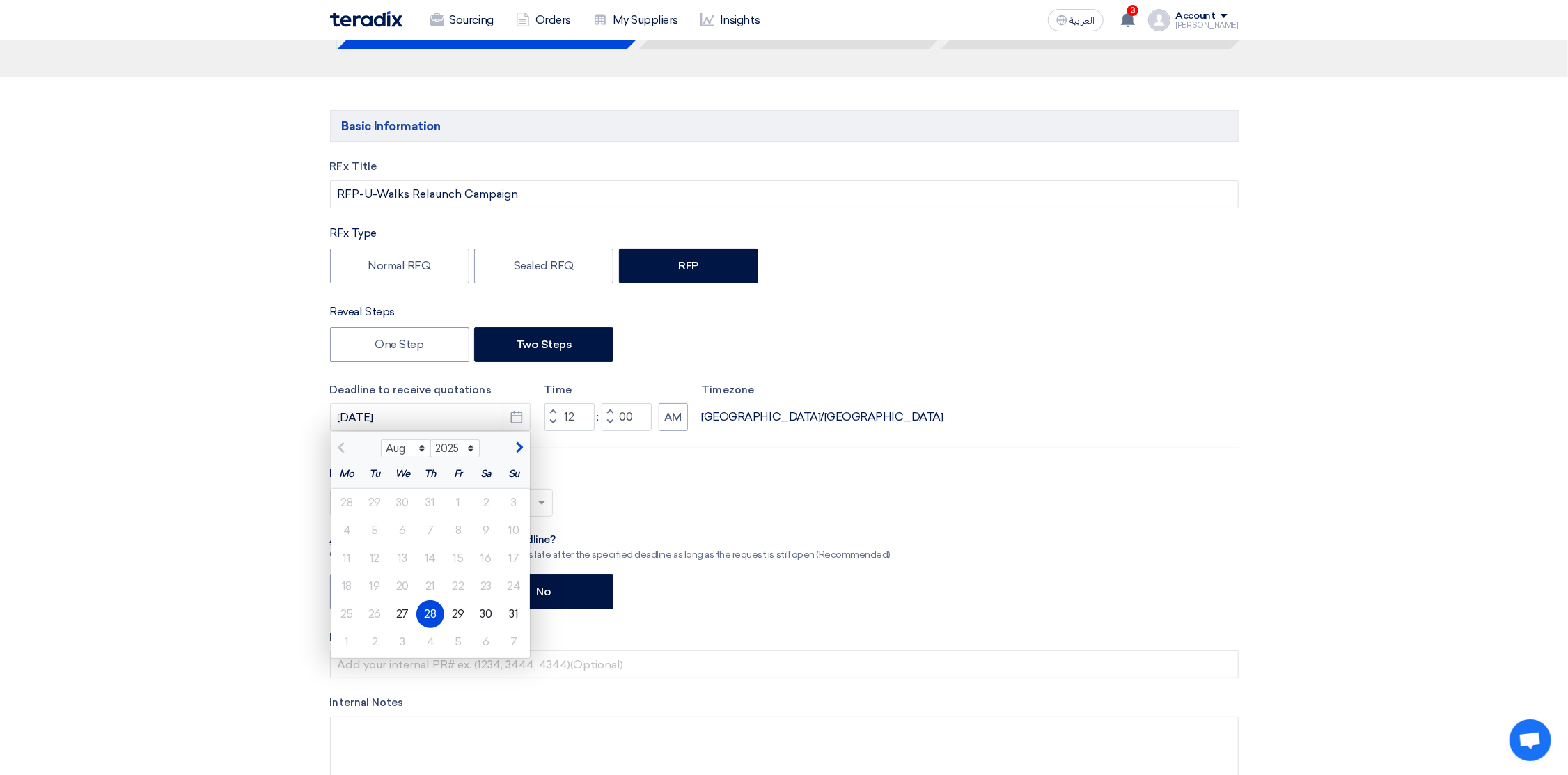
click at [519, 450] on span "button" at bounding box center [518, 447] width 8 height 12
select select "9"
click at [428, 530] on div "11" at bounding box center [430, 530] width 28 height 28
type input "[DATE]"
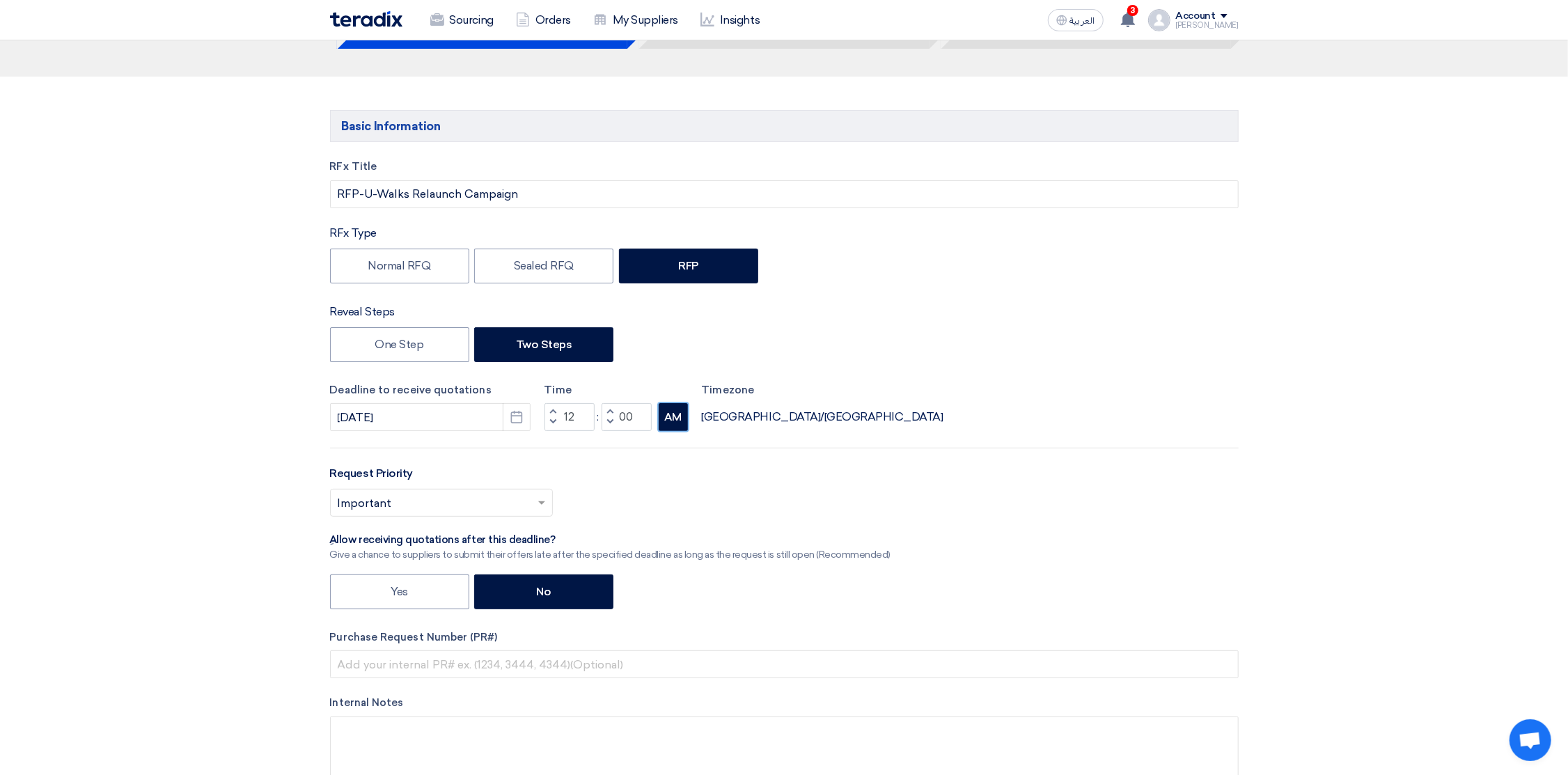
click at [664, 417] on button "AM" at bounding box center [673, 417] width 29 height 28
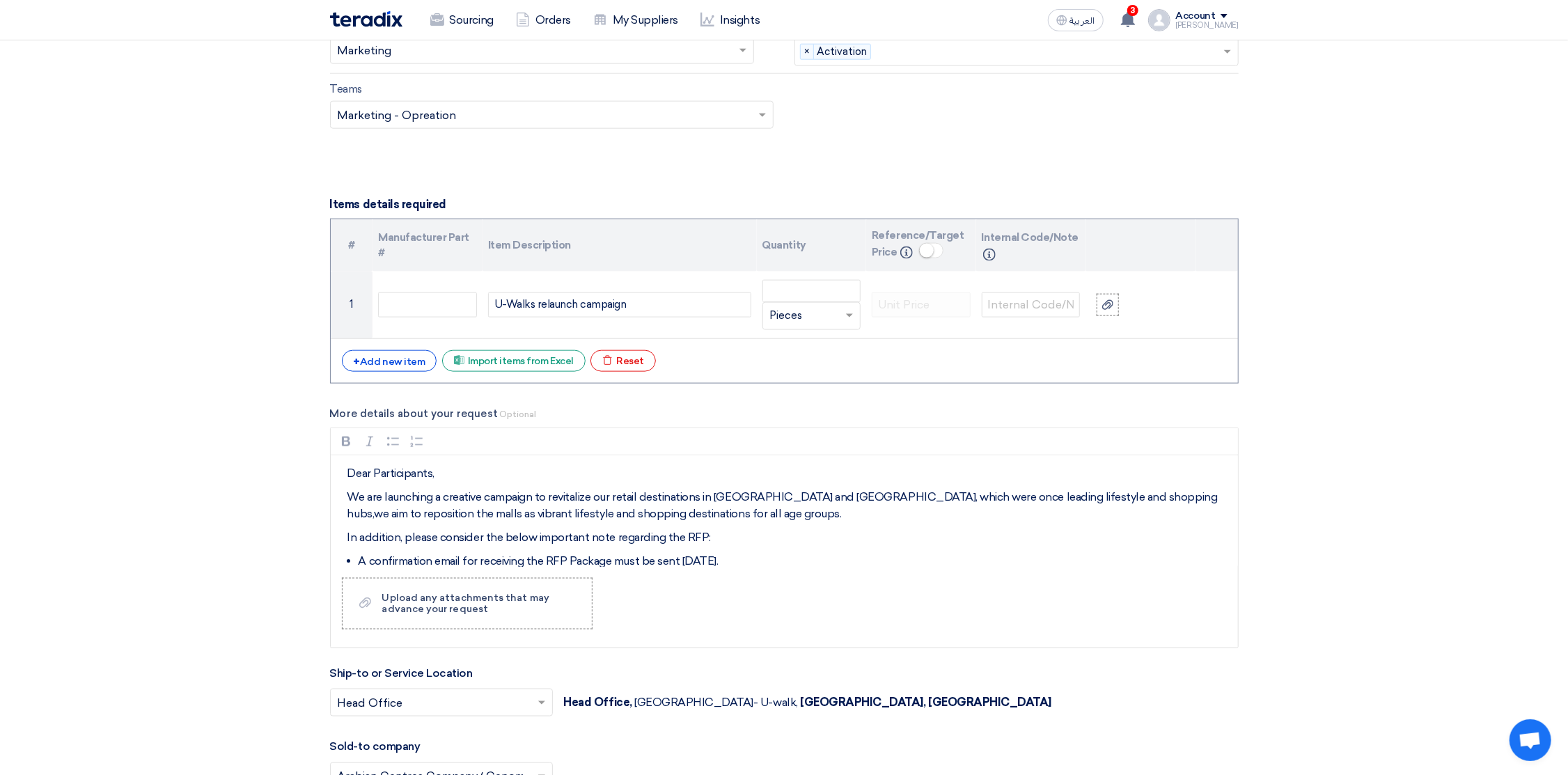
scroll to position [1357, 0]
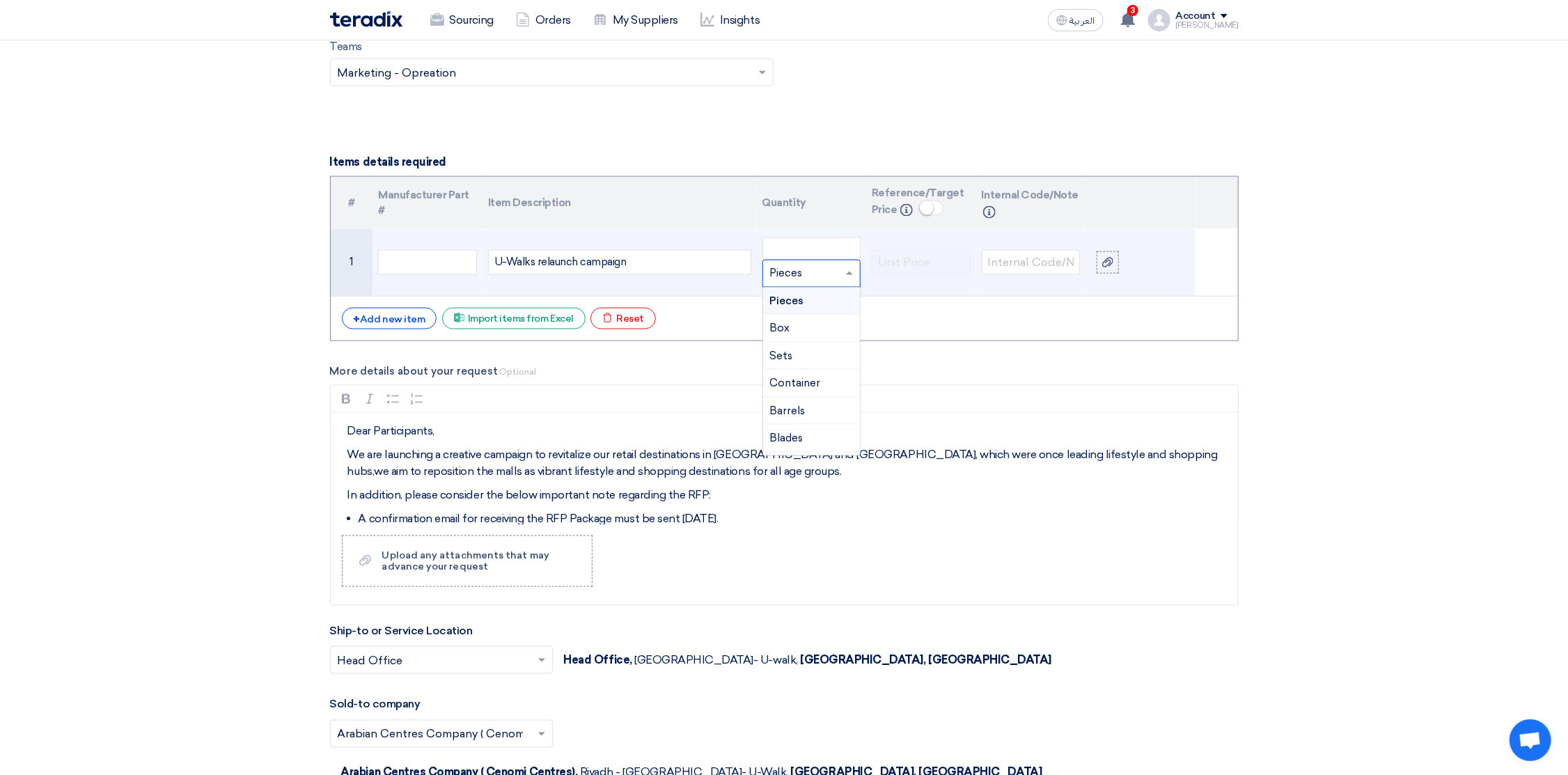
click at [810, 285] on input "text" at bounding box center [803, 273] width 67 height 23
click at [821, 259] on input "number" at bounding box center [812, 248] width 99 height 23
type input "1"
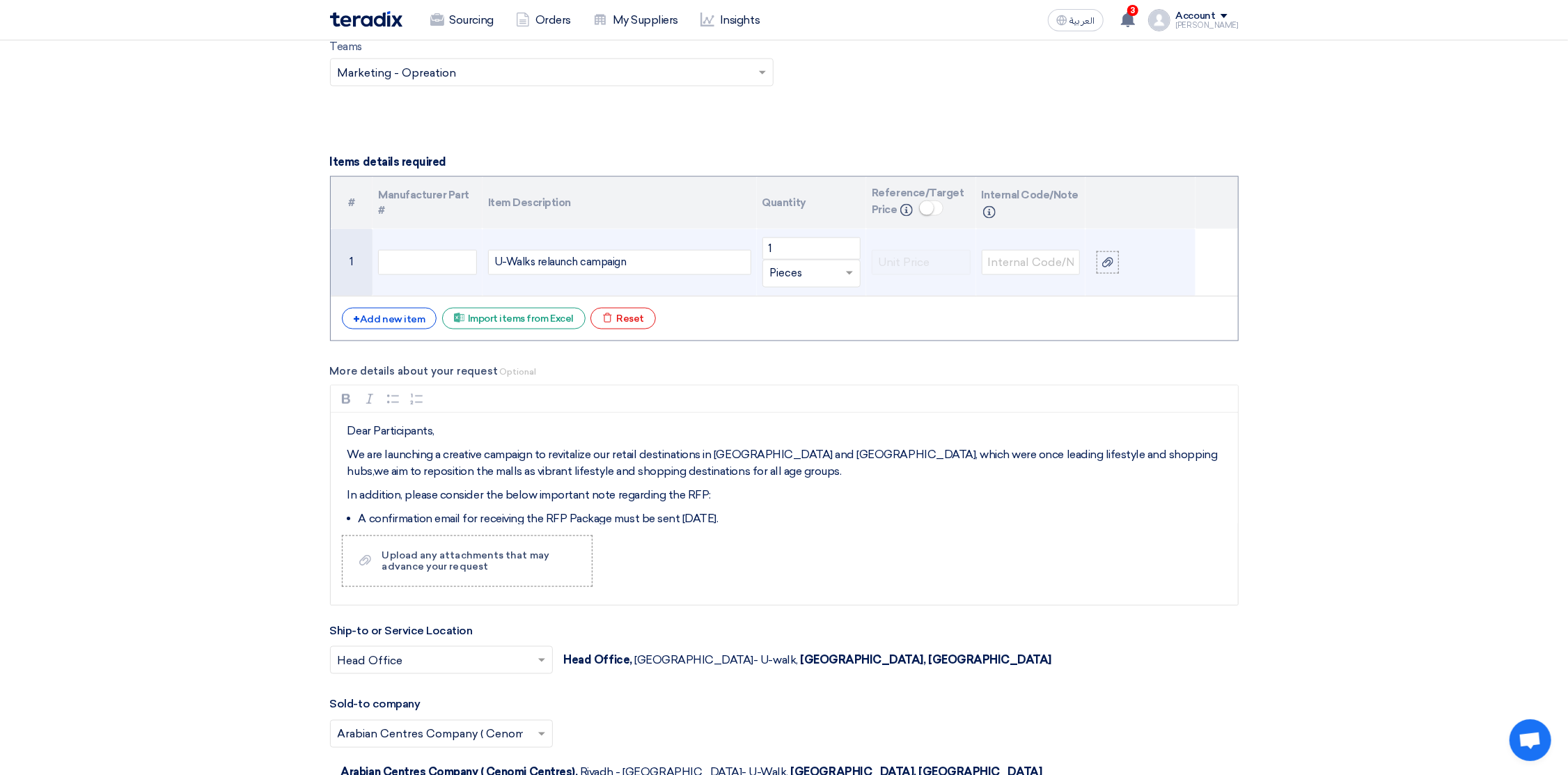
click at [788, 285] on input "text" at bounding box center [803, 273] width 67 height 23
click at [790, 281] on input "text" at bounding box center [803, 273] width 67 height 23
drag, startPoint x: 813, startPoint y: 278, endPoint x: 771, endPoint y: 280, distance: 42.0
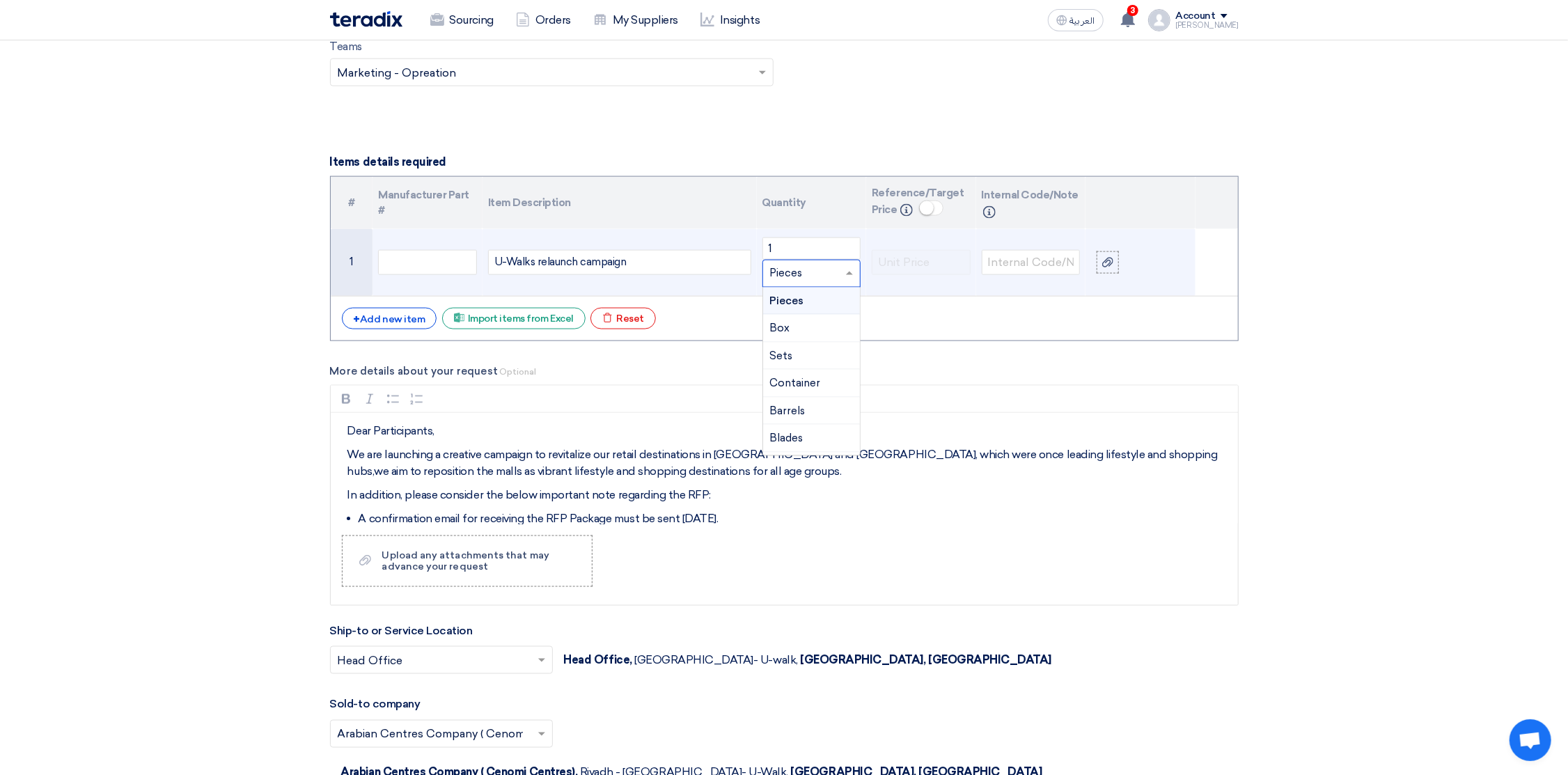
click at [771, 280] on input "text" at bounding box center [803, 273] width 67 height 23
type input "lumpsum"
click at [789, 304] on span "Add type..." at bounding box center [792, 301] width 45 height 9
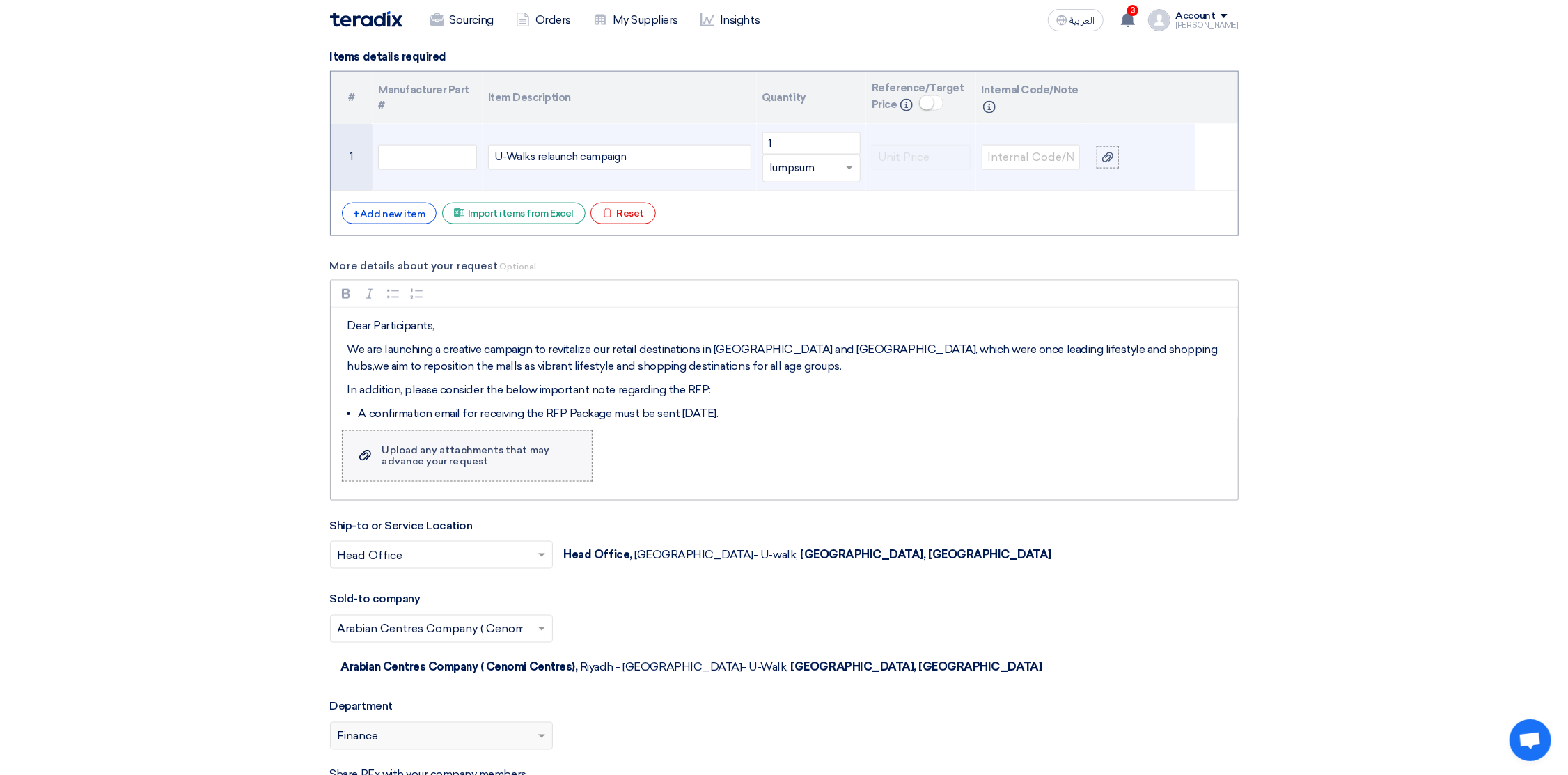
click at [430, 465] on div "Upload any attachments that may advance your request" at bounding box center [480, 456] width 196 height 23
click at [0, 0] on input "Upload a file Upload any attachments that may advance your request" at bounding box center [0, 0] width 0 height 0
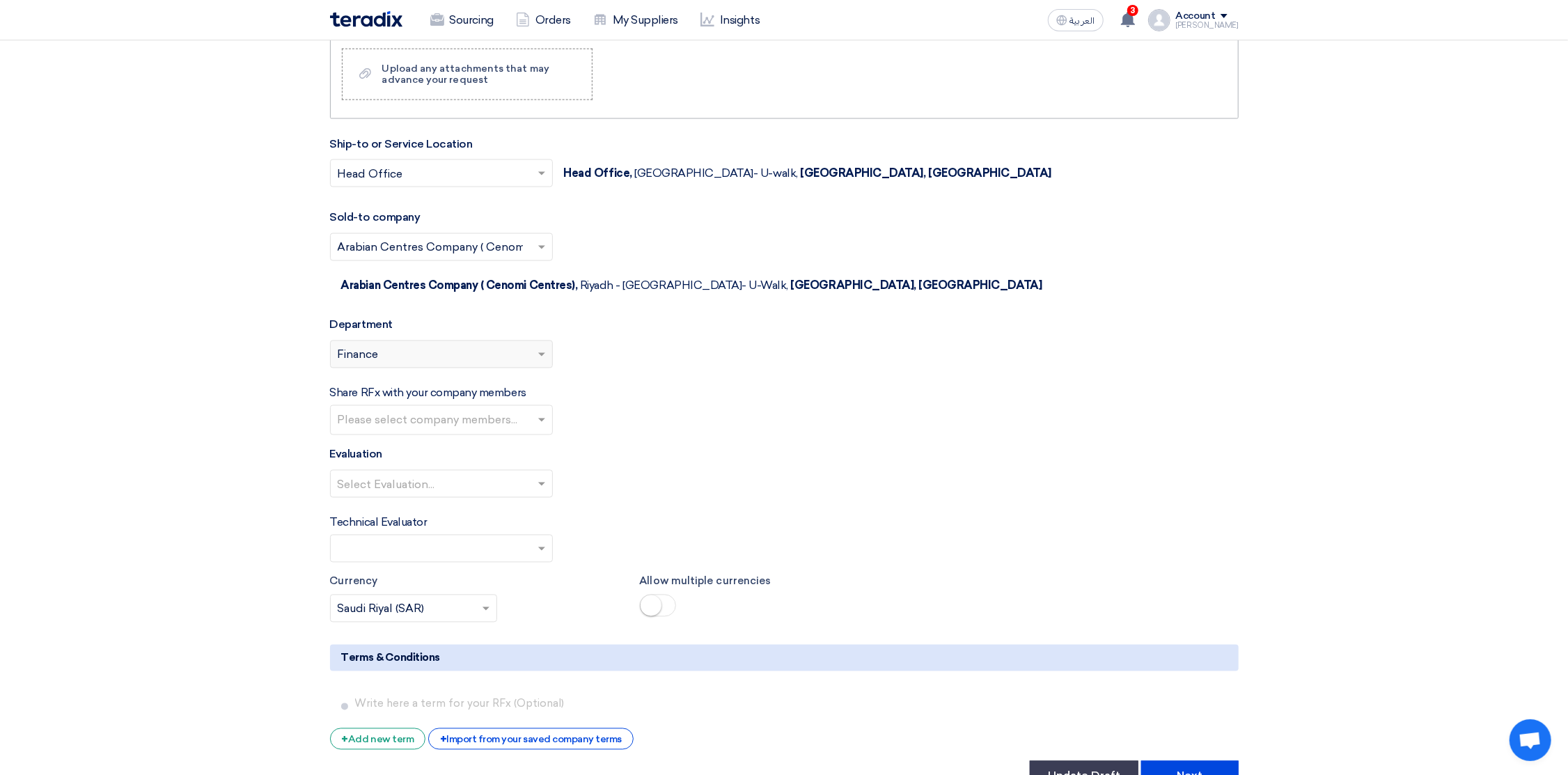
scroll to position [1880, 0]
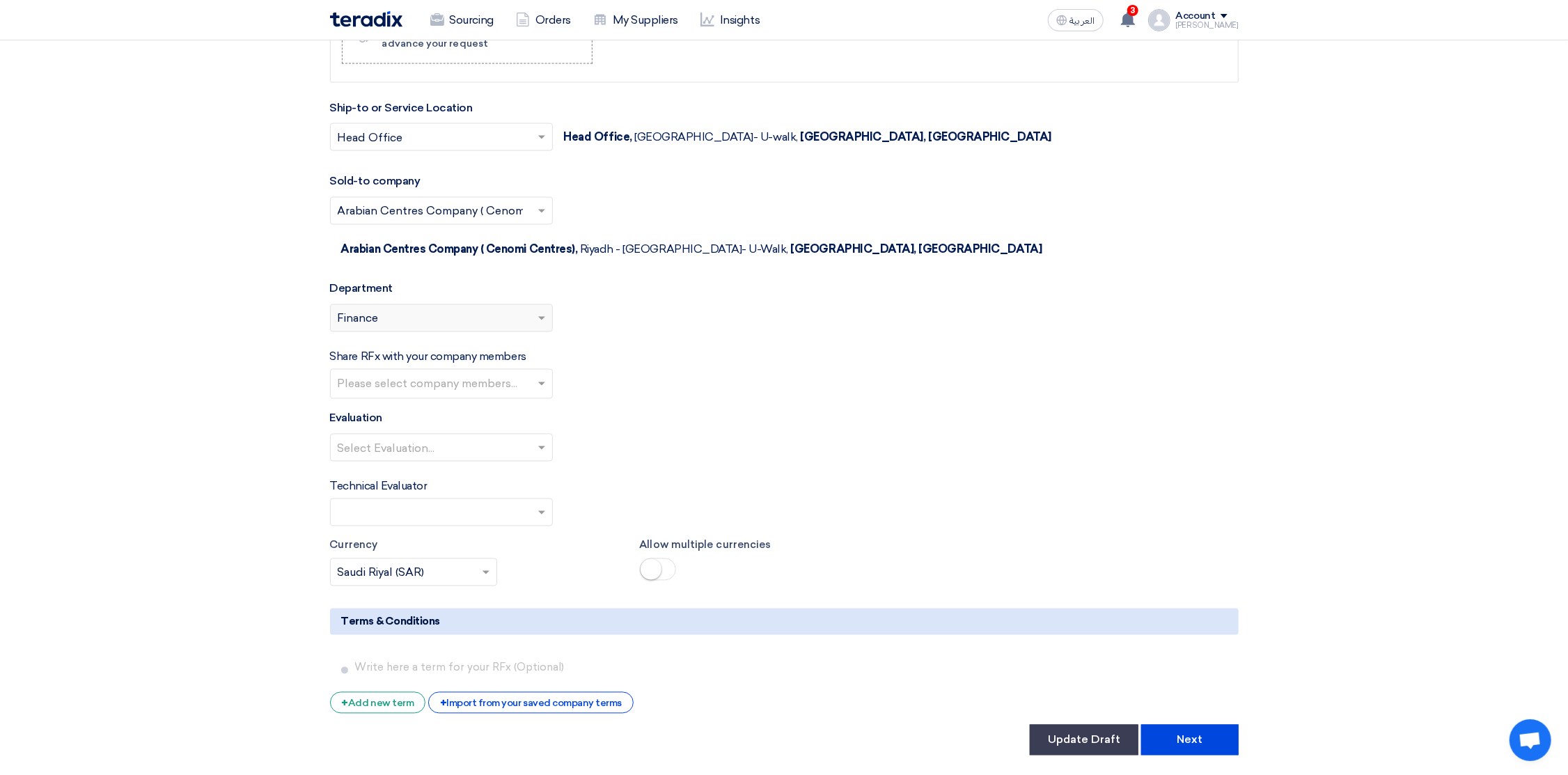
click at [460, 310] on div "Please select department... × Finance" at bounding box center [433, 318] width 204 height 17
click at [527, 310] on div "Please select department... × Finance" at bounding box center [433, 318] width 204 height 17
click at [1092, 725] on button "Update Draft" at bounding box center [1084, 740] width 109 height 31
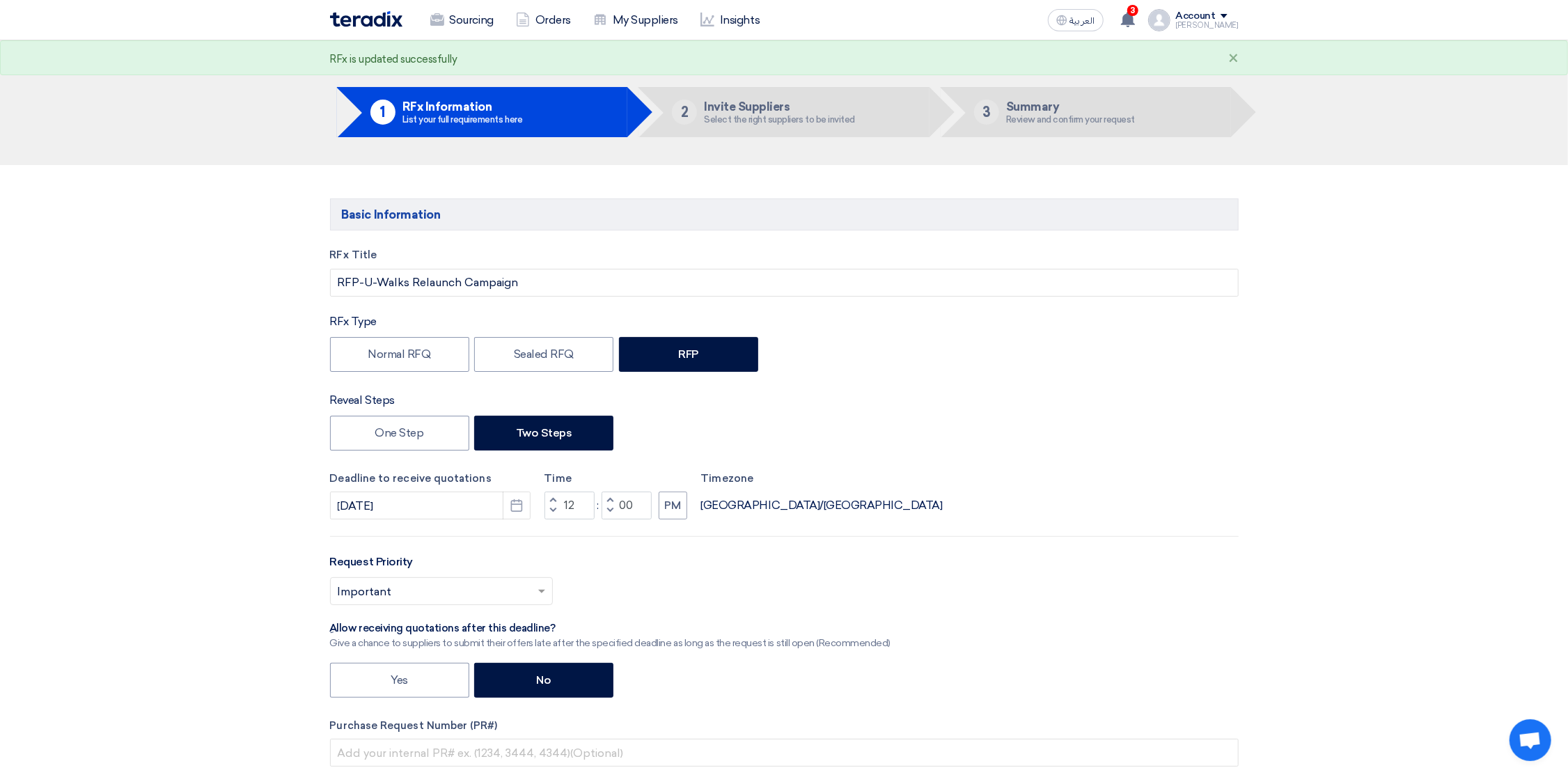
scroll to position [0, 0]
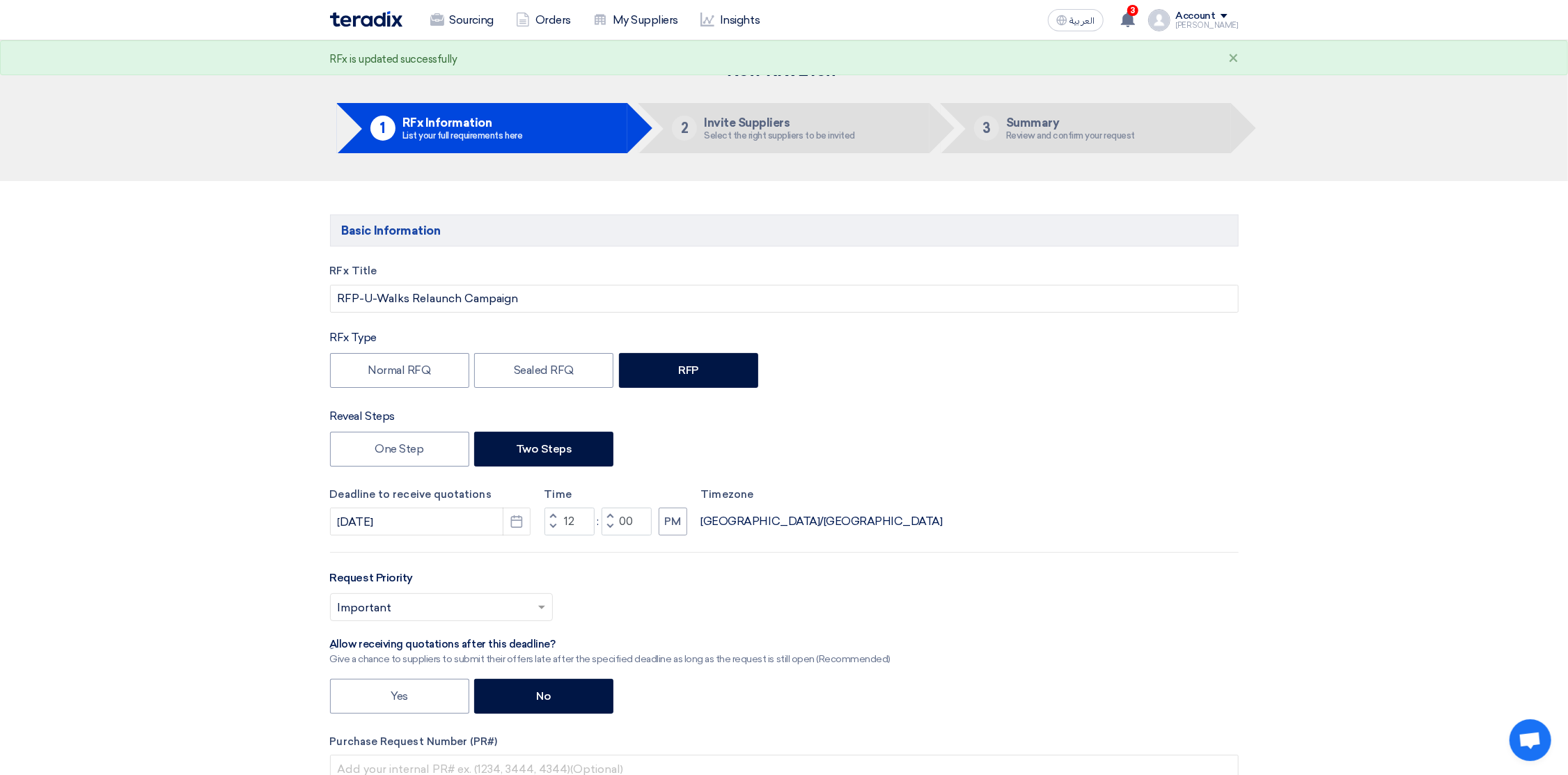
click at [1215, 19] on div "Account" at bounding box center [1196, 16] width 39 height 12
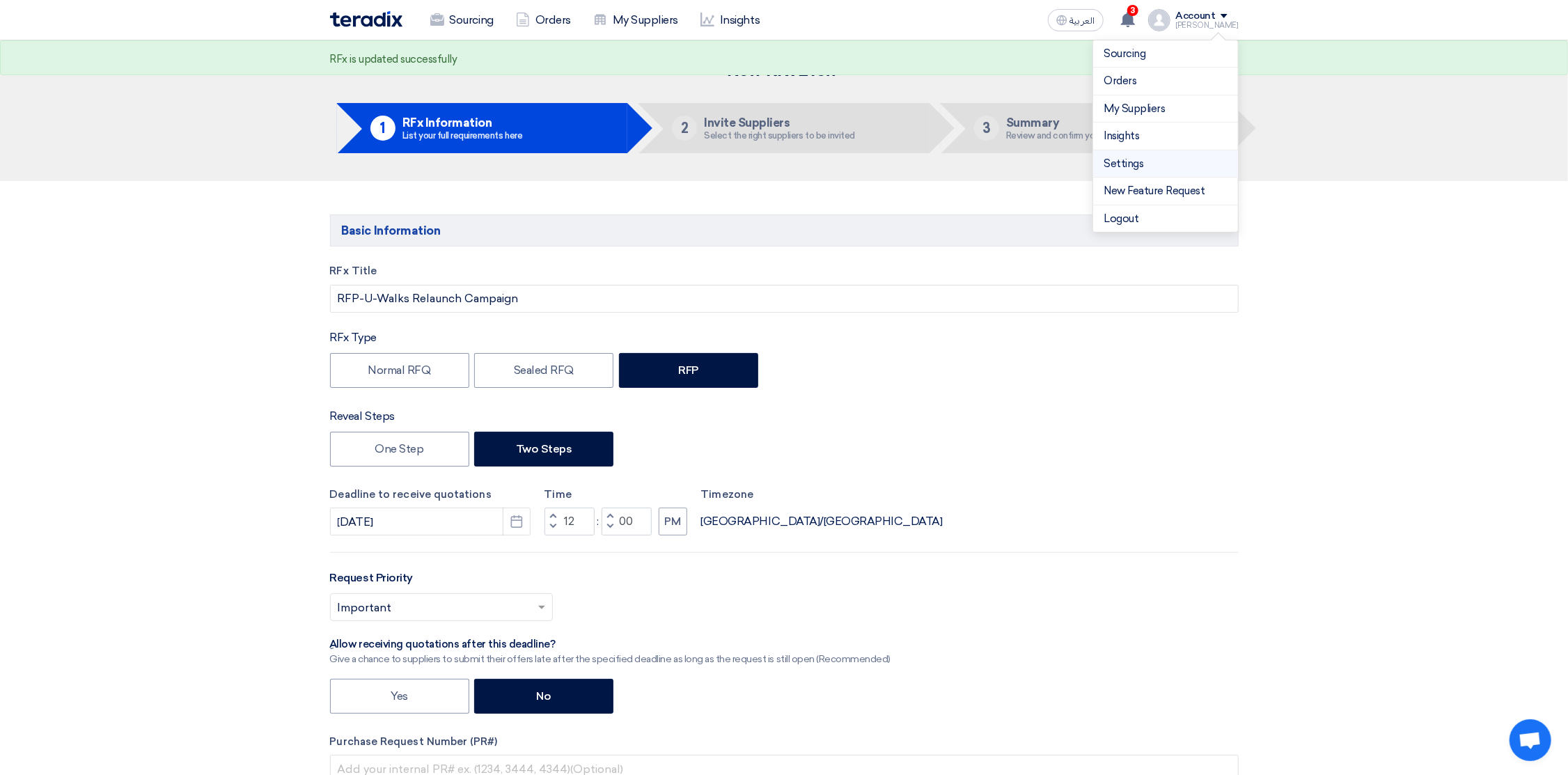
click at [1141, 164] on link "Settings" at bounding box center [1165, 164] width 122 height 16
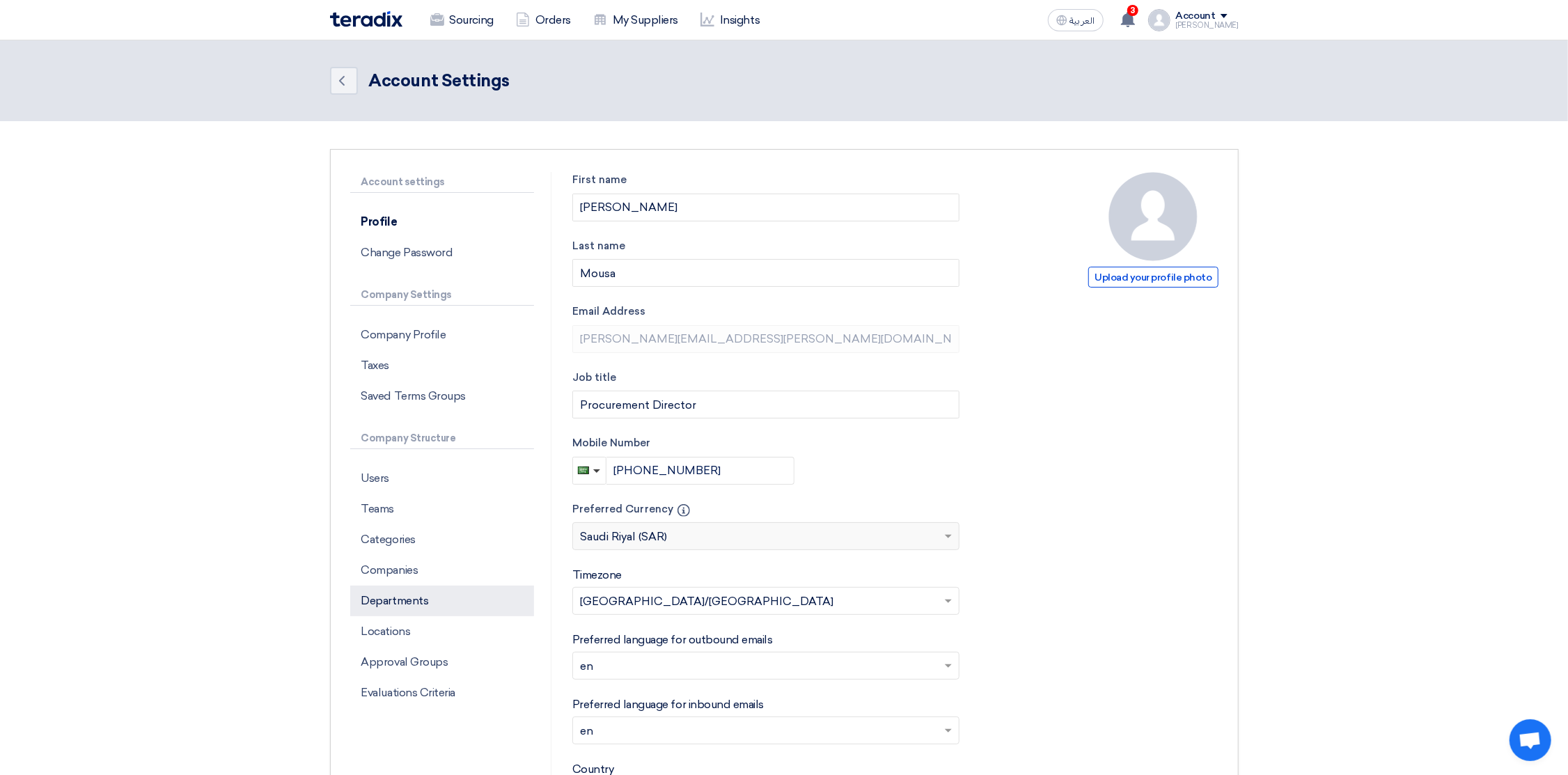
click at [395, 598] on p "Departments" at bounding box center [442, 601] width 184 height 31
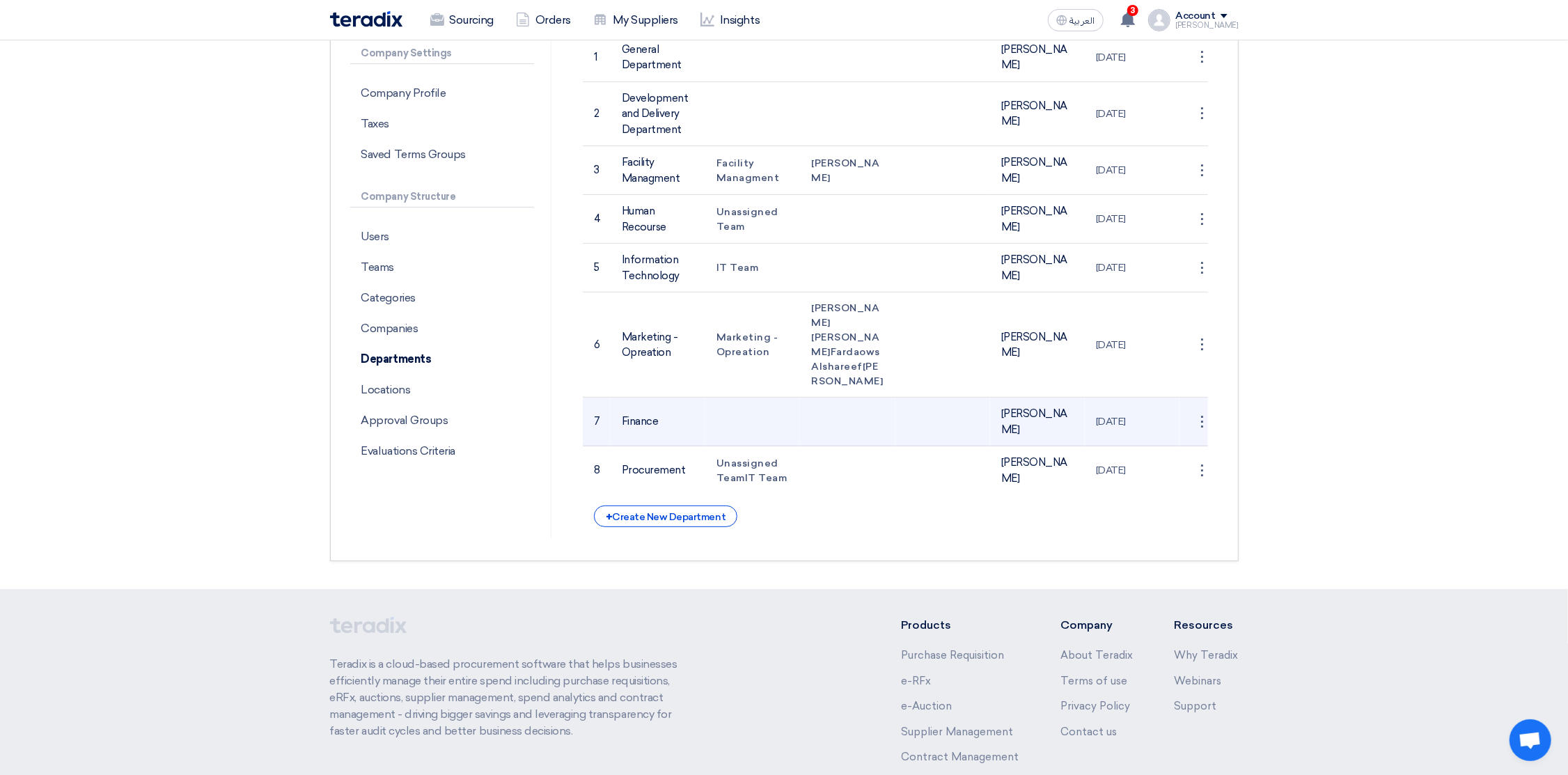
scroll to position [312, 0]
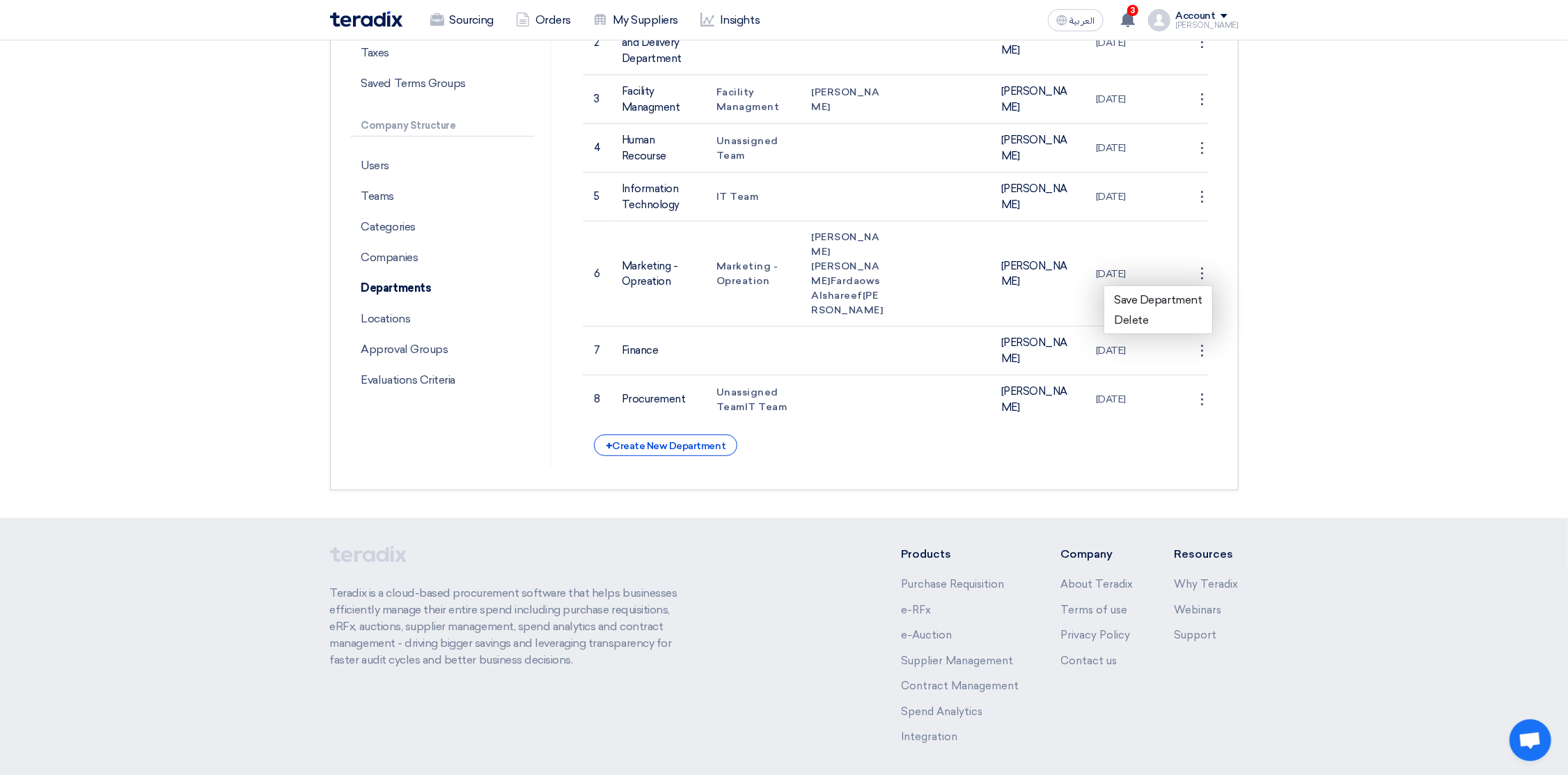
click at [1316, 248] on section "Account settings Profile Change Password Company Settings Company Profile Taxes…" at bounding box center [784, 163] width 1568 height 709
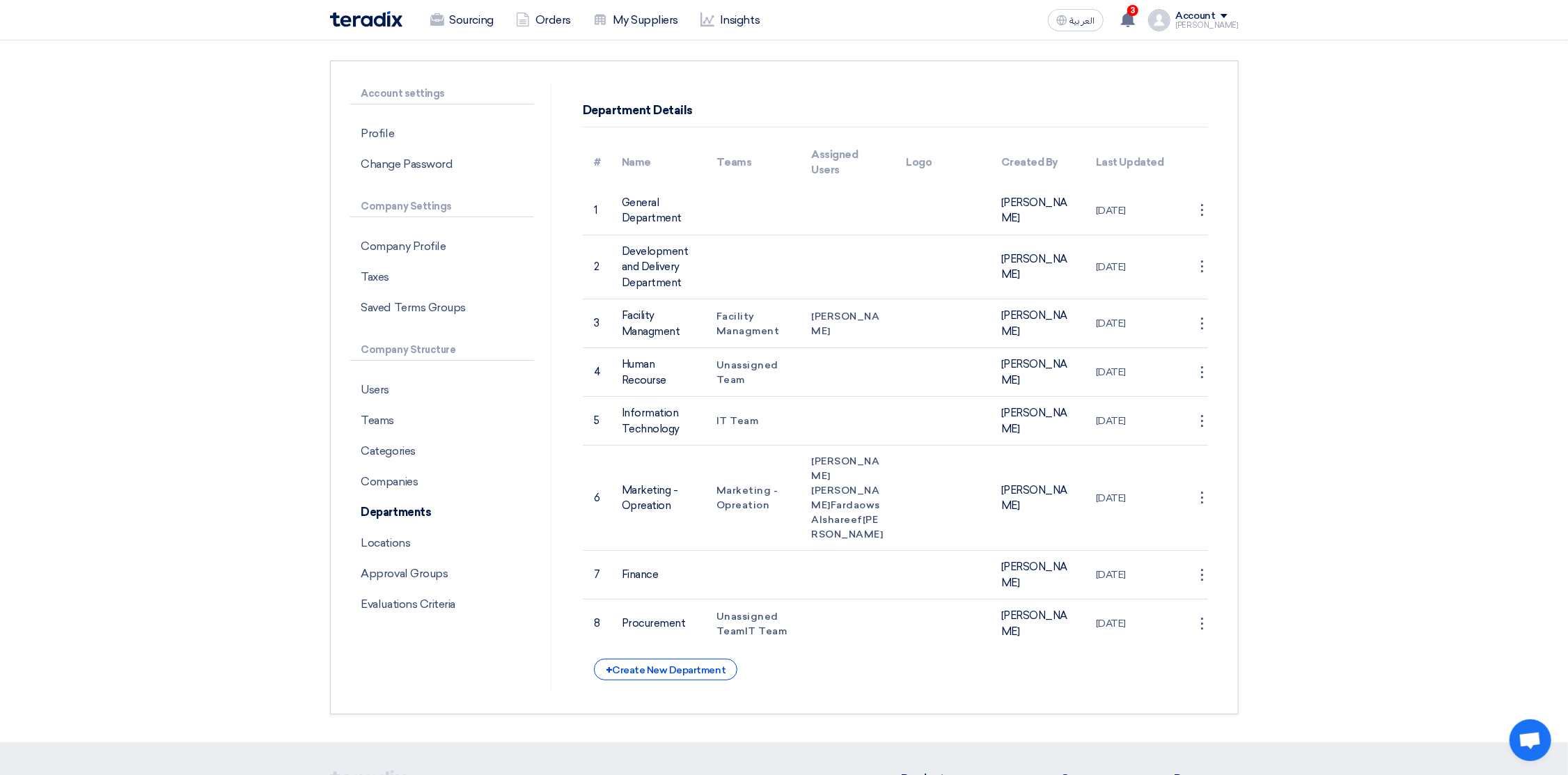
scroll to position [0, 0]
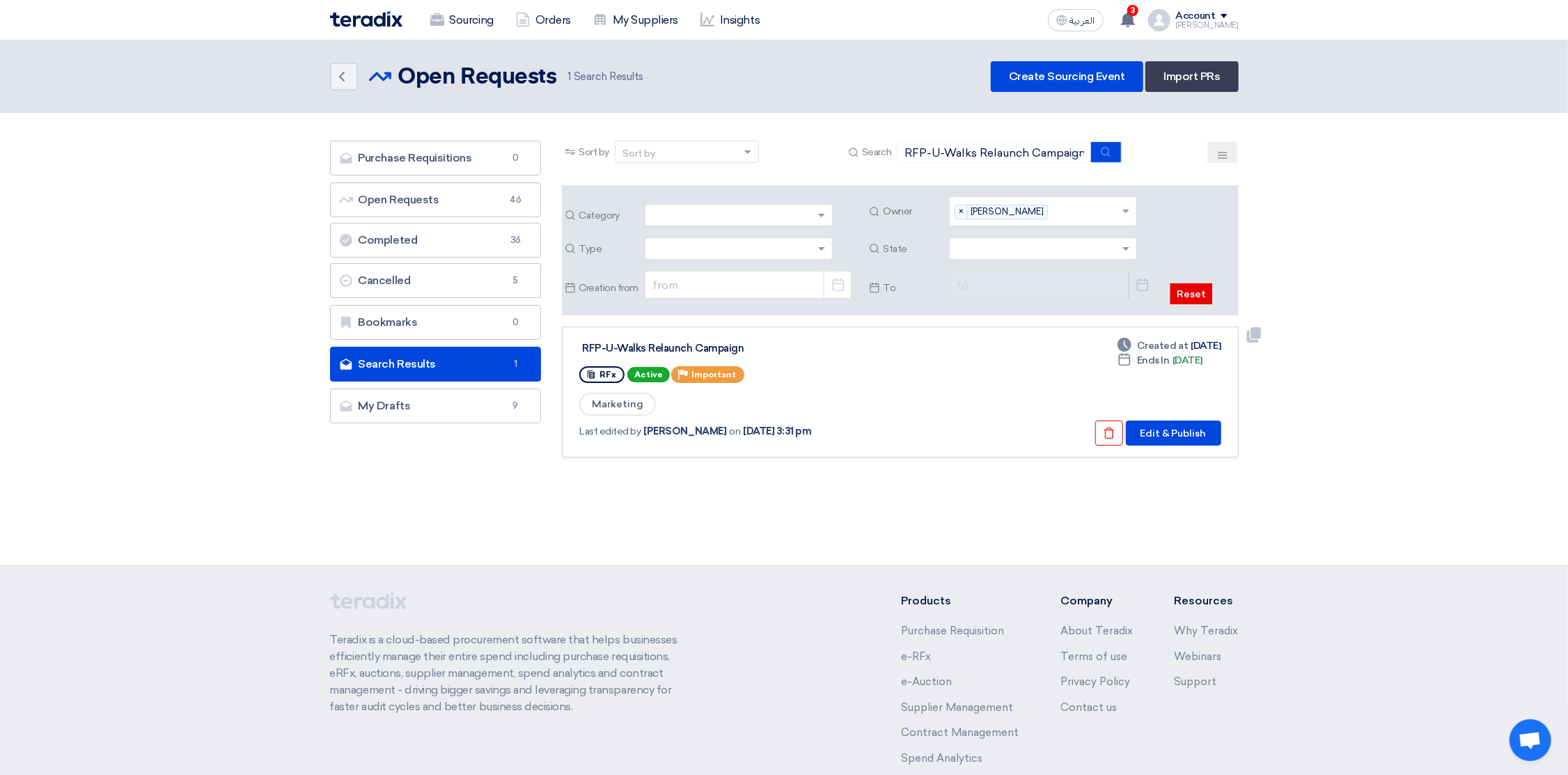
click at [706, 346] on div "RFP-U-Walks Relaunch Campaign" at bounding box center [756, 347] width 348 height 12
drag, startPoint x: 706, startPoint y: 346, endPoint x: 859, endPoint y: 376, distance: 155.9
click at [859, 376] on div "RFx Active Priority Important" at bounding box center [756, 374] width 354 height 23
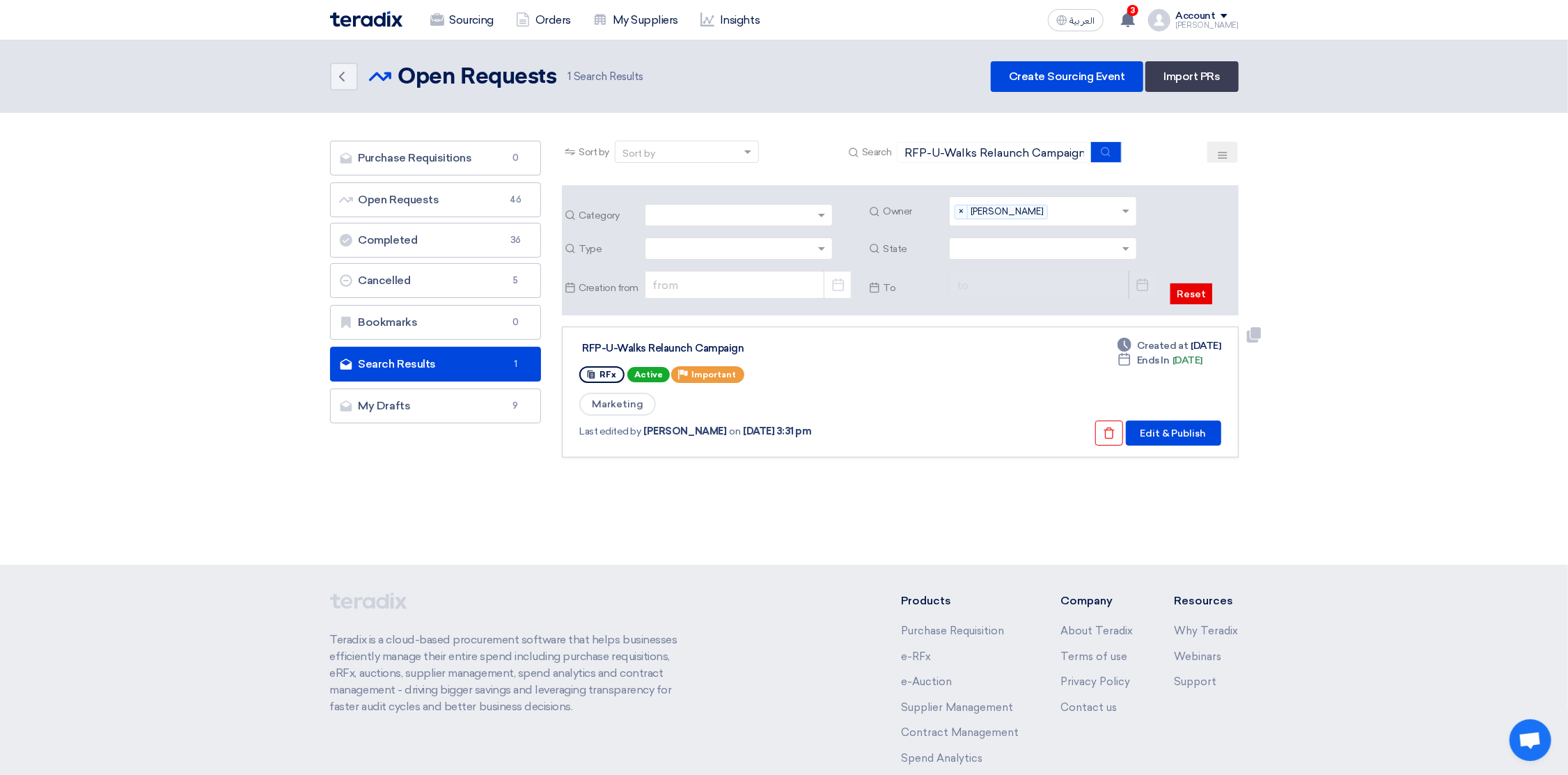
click at [897, 412] on div "Marketing" at bounding box center [756, 404] width 354 height 25
click at [1160, 430] on button "Edit & Publish" at bounding box center [1173, 433] width 95 height 25
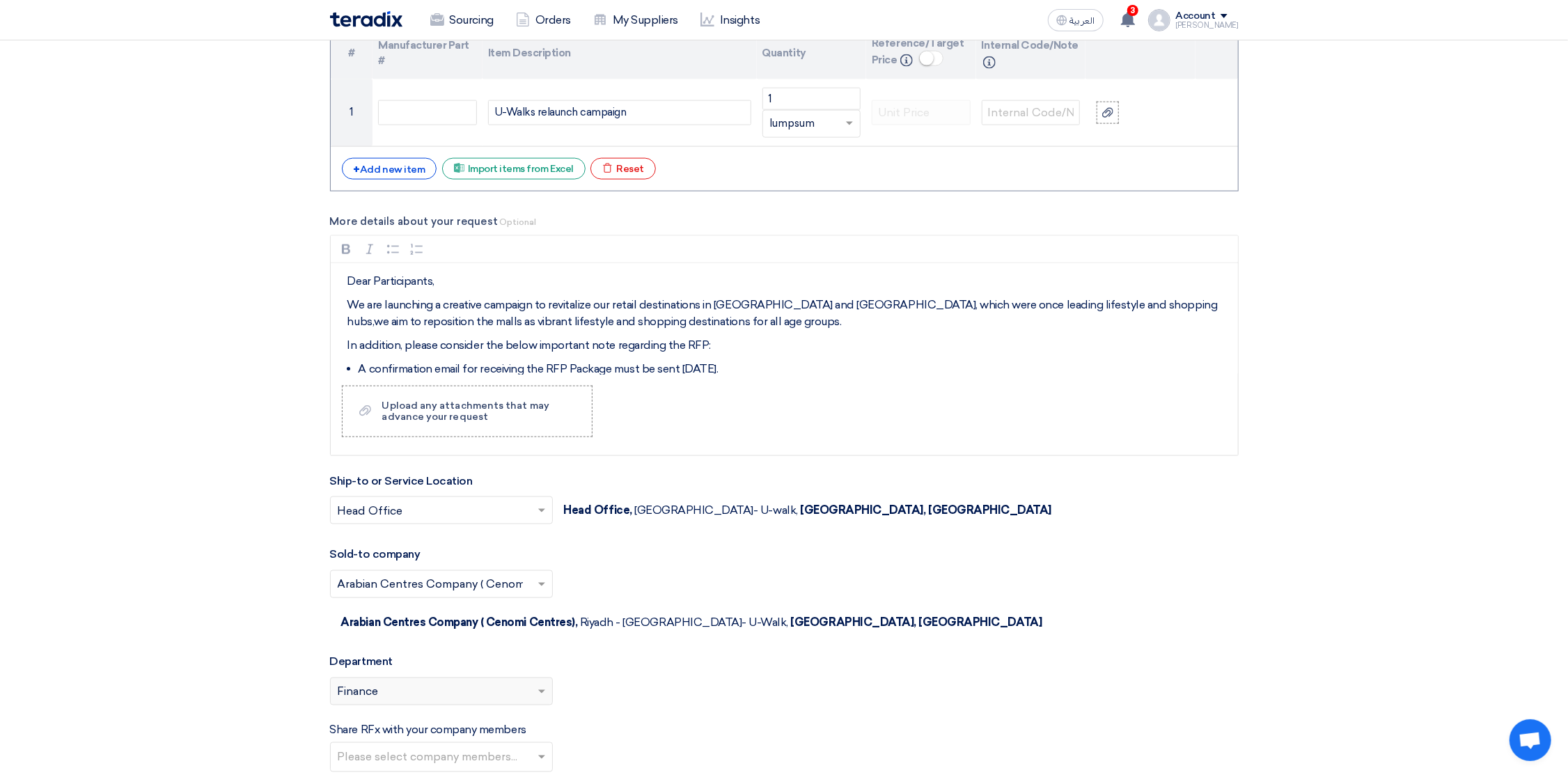
scroll to position [1672, 0]
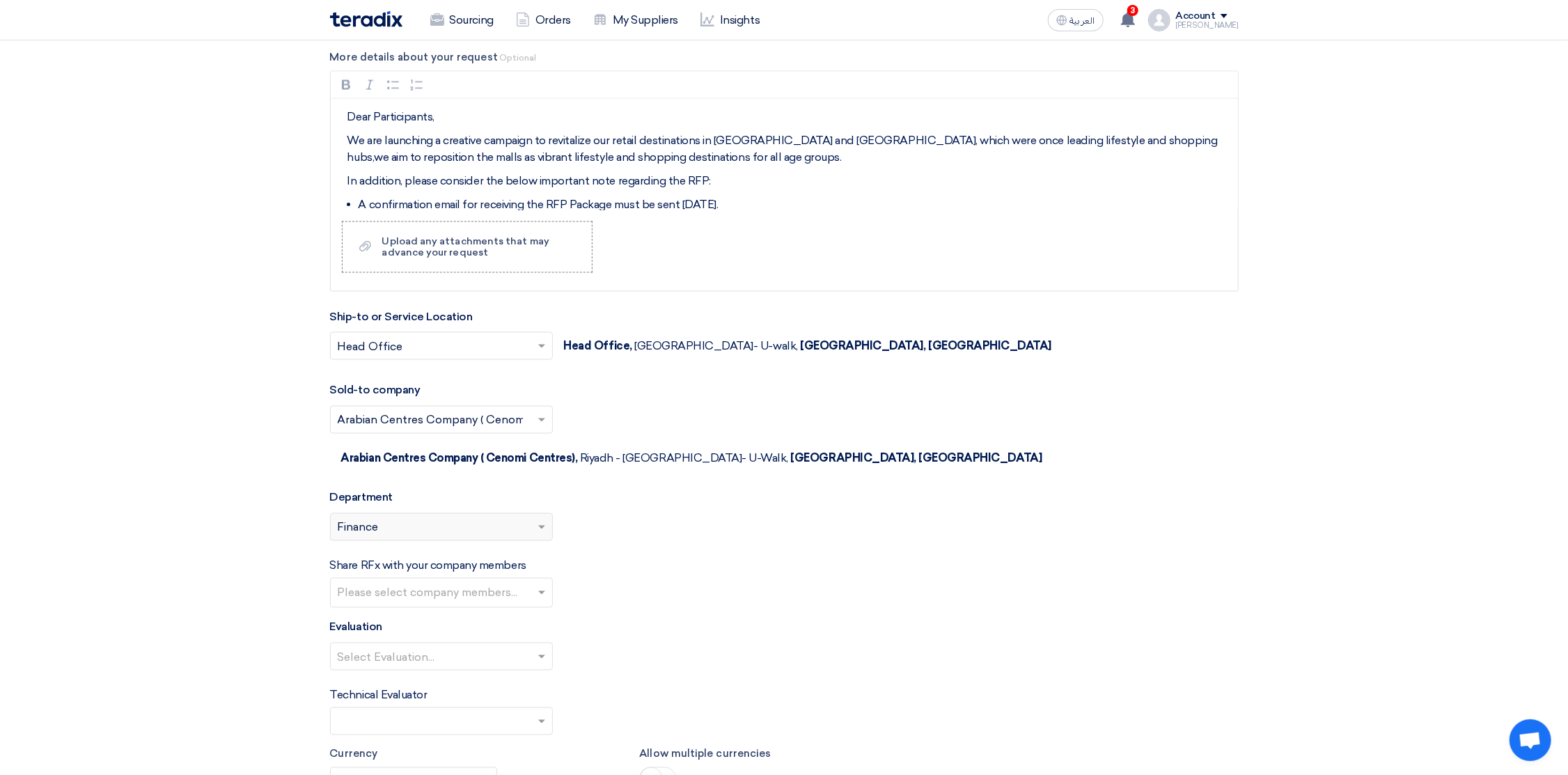
click at [402, 583] on input "text" at bounding box center [444, 594] width 211 height 23
click at [380, 645] on span "[PERSON_NAME]" at bounding box center [387, 651] width 98 height 13
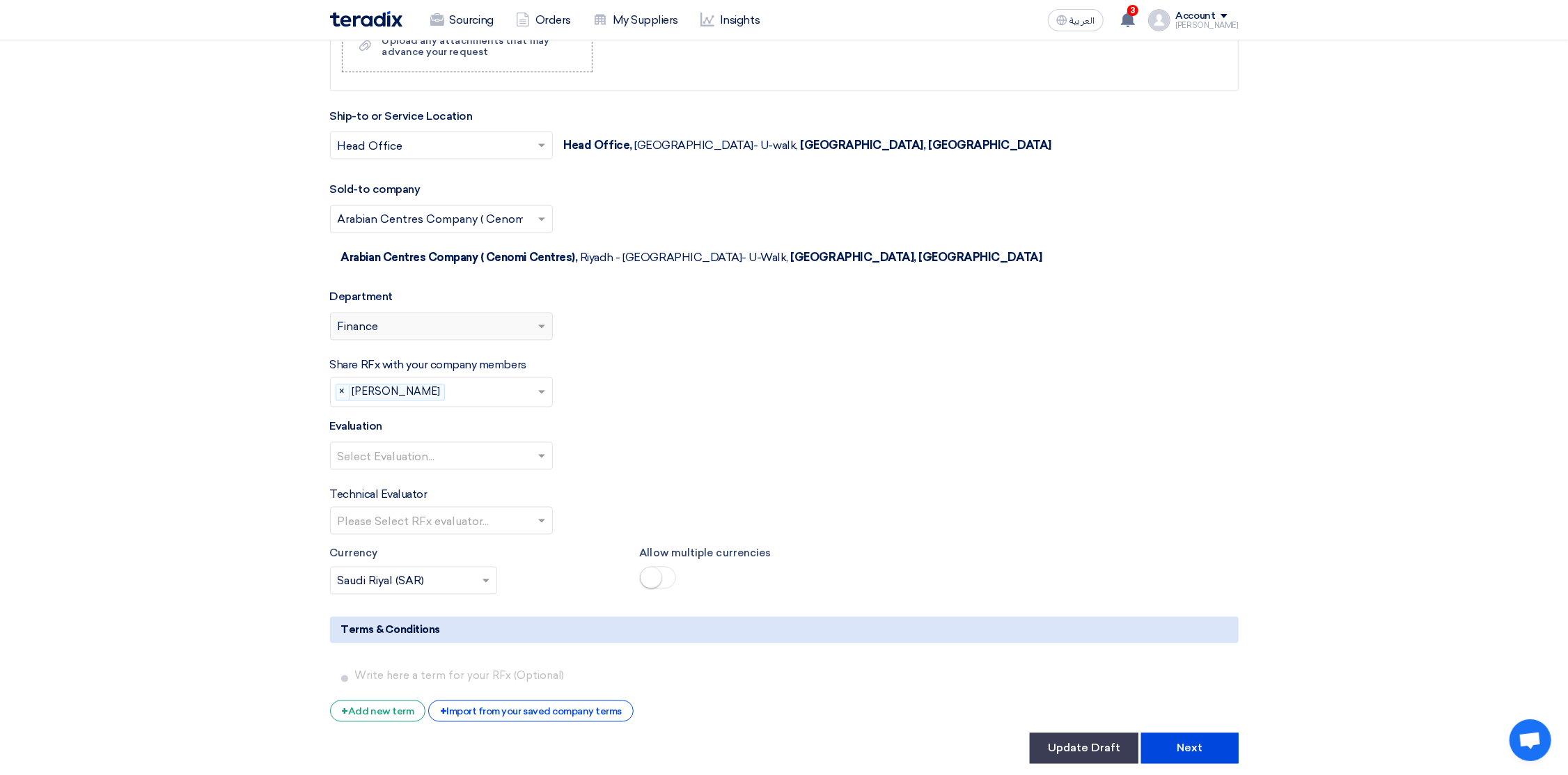
scroll to position [1880, 0]
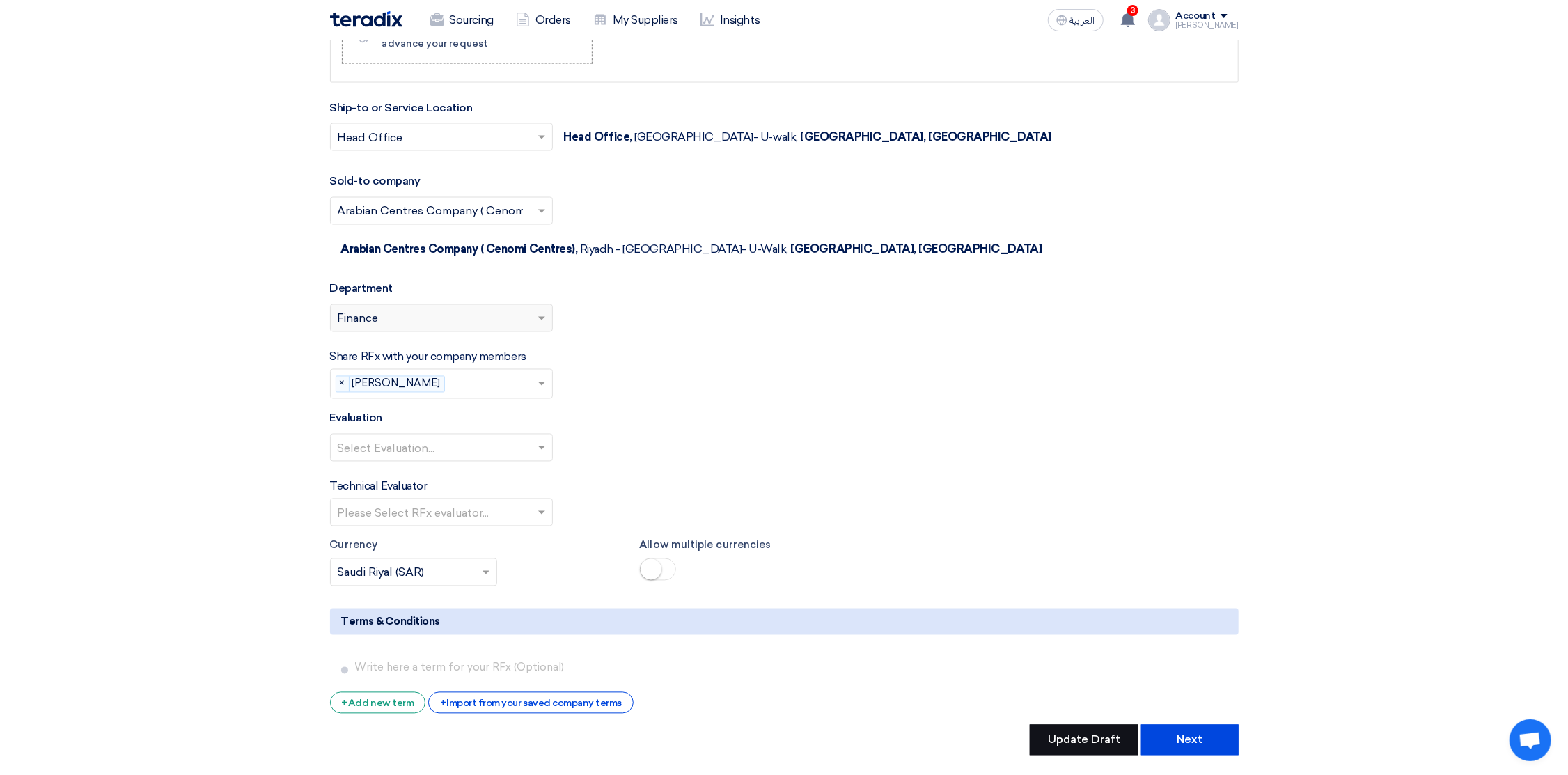
click at [1094, 725] on button "Update Draft" at bounding box center [1084, 740] width 109 height 31
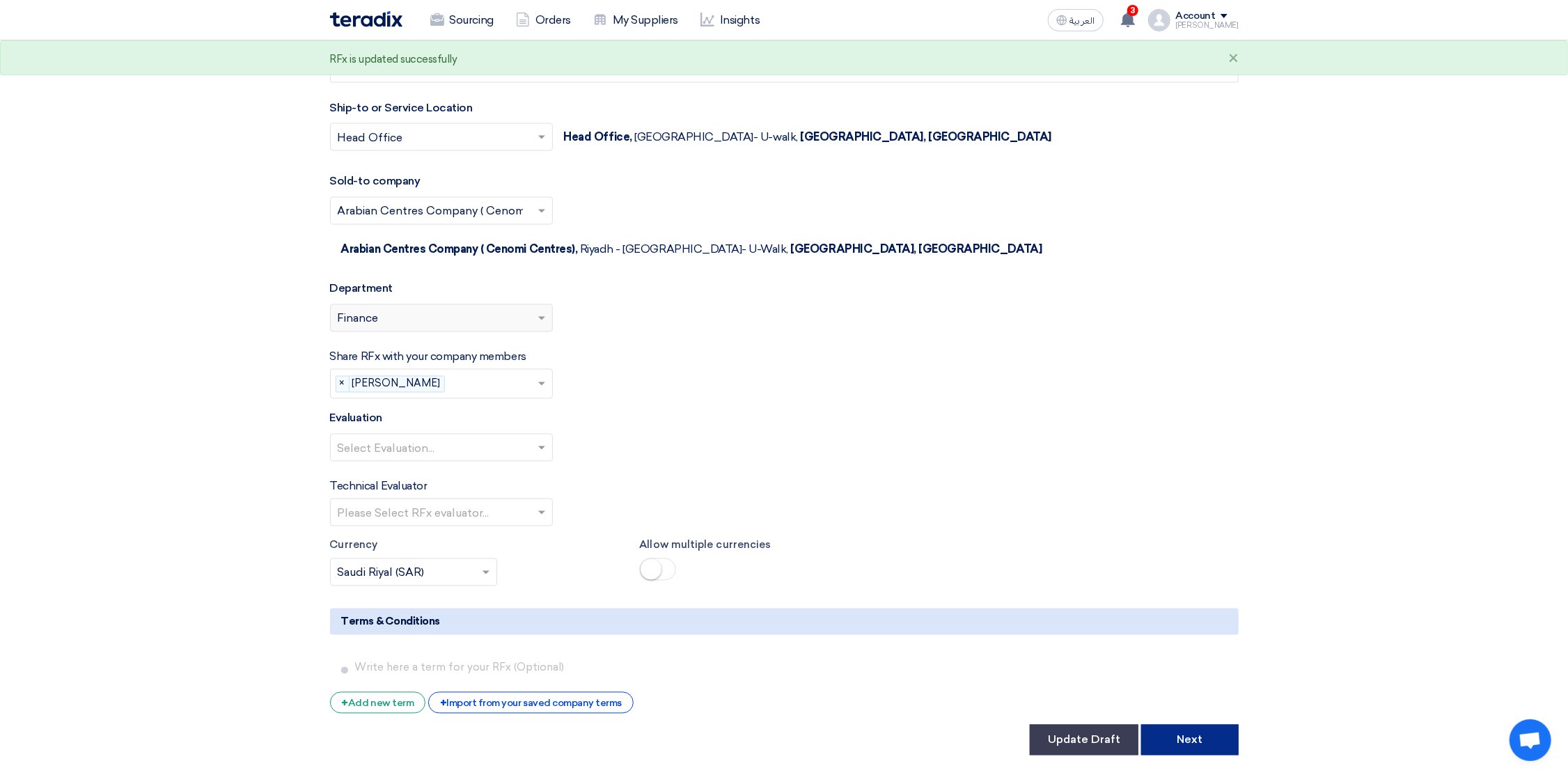
click at [1206, 725] on button "Next" at bounding box center [1190, 740] width 98 height 31
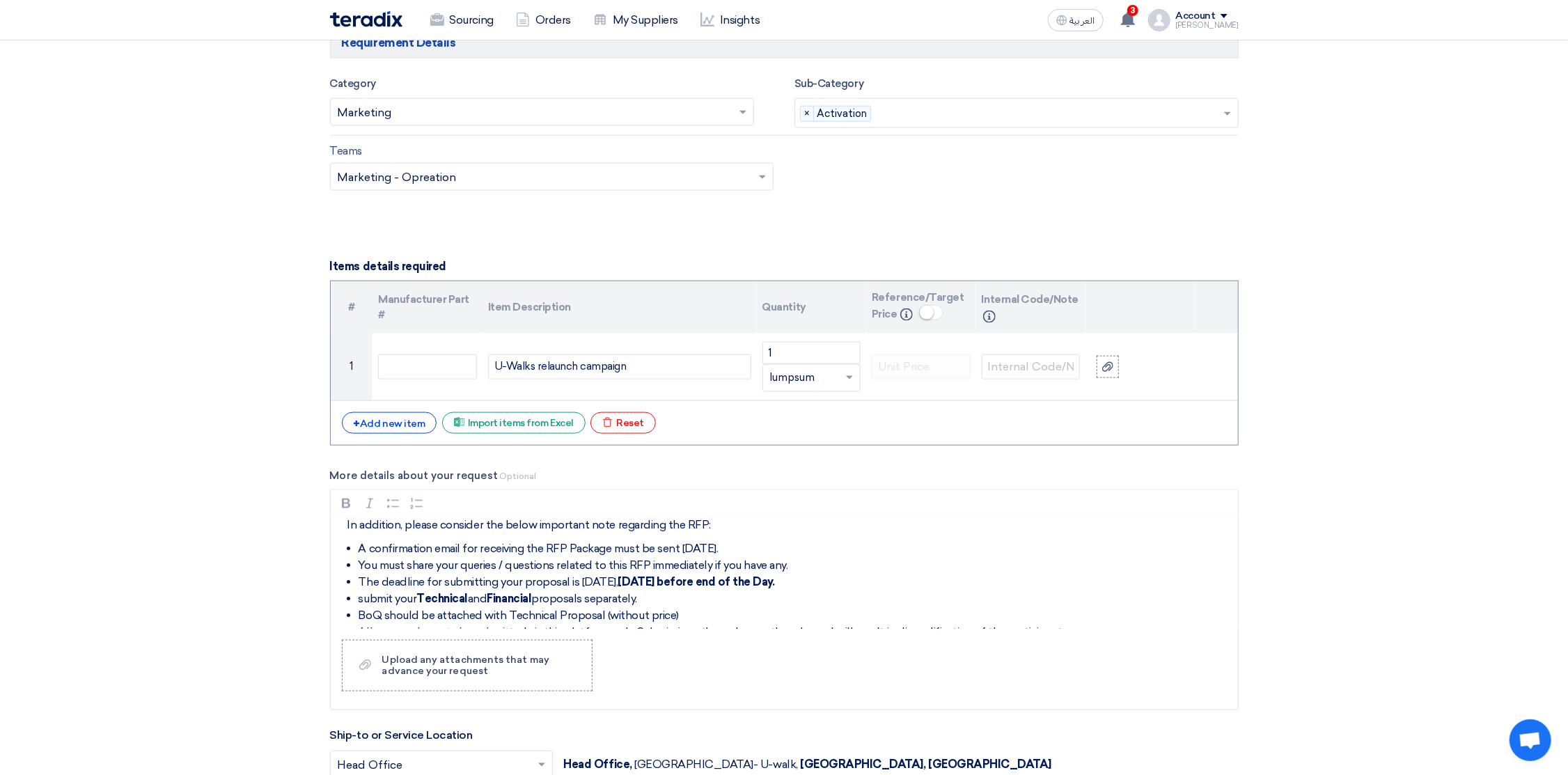
scroll to position [39, 0]
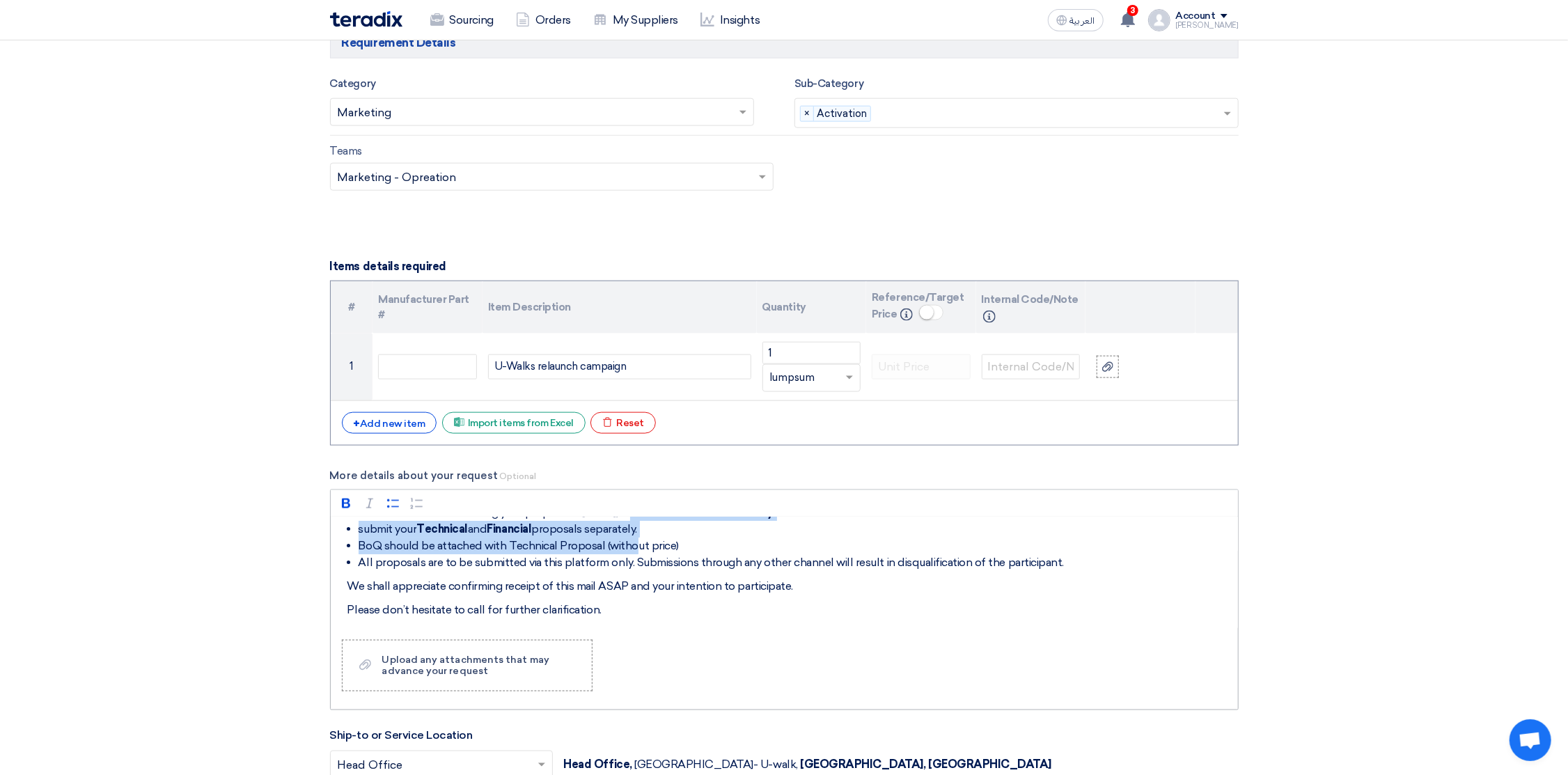
drag, startPoint x: 642, startPoint y: 626, endPoint x: 637, endPoint y: 552, distance: 74.2
click at [637, 552] on ul "A confirmation email for receiving the RFP Package must be sent within two days…" at bounding box center [789, 521] width 883 height 101
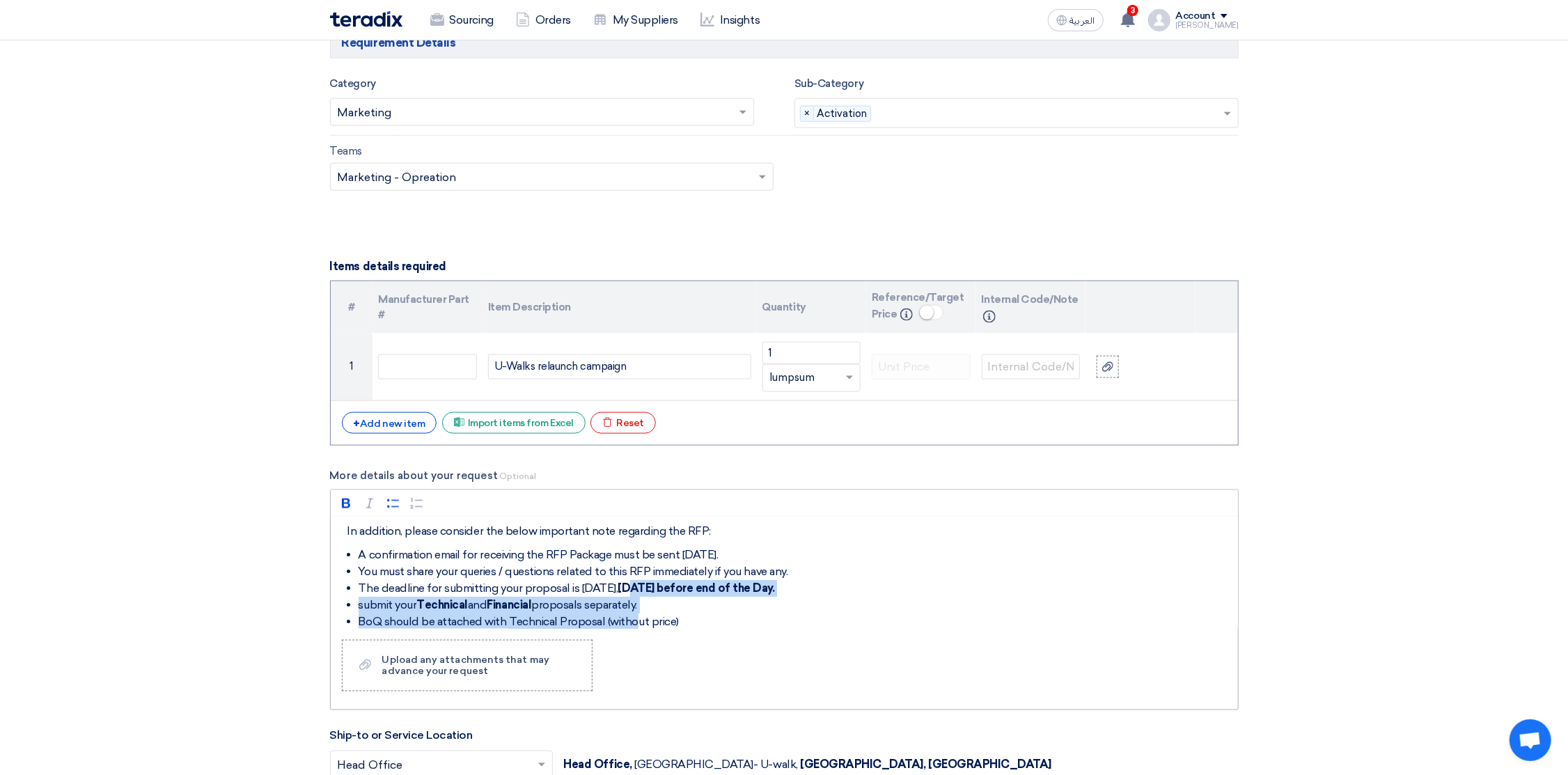
scroll to position [104, 0]
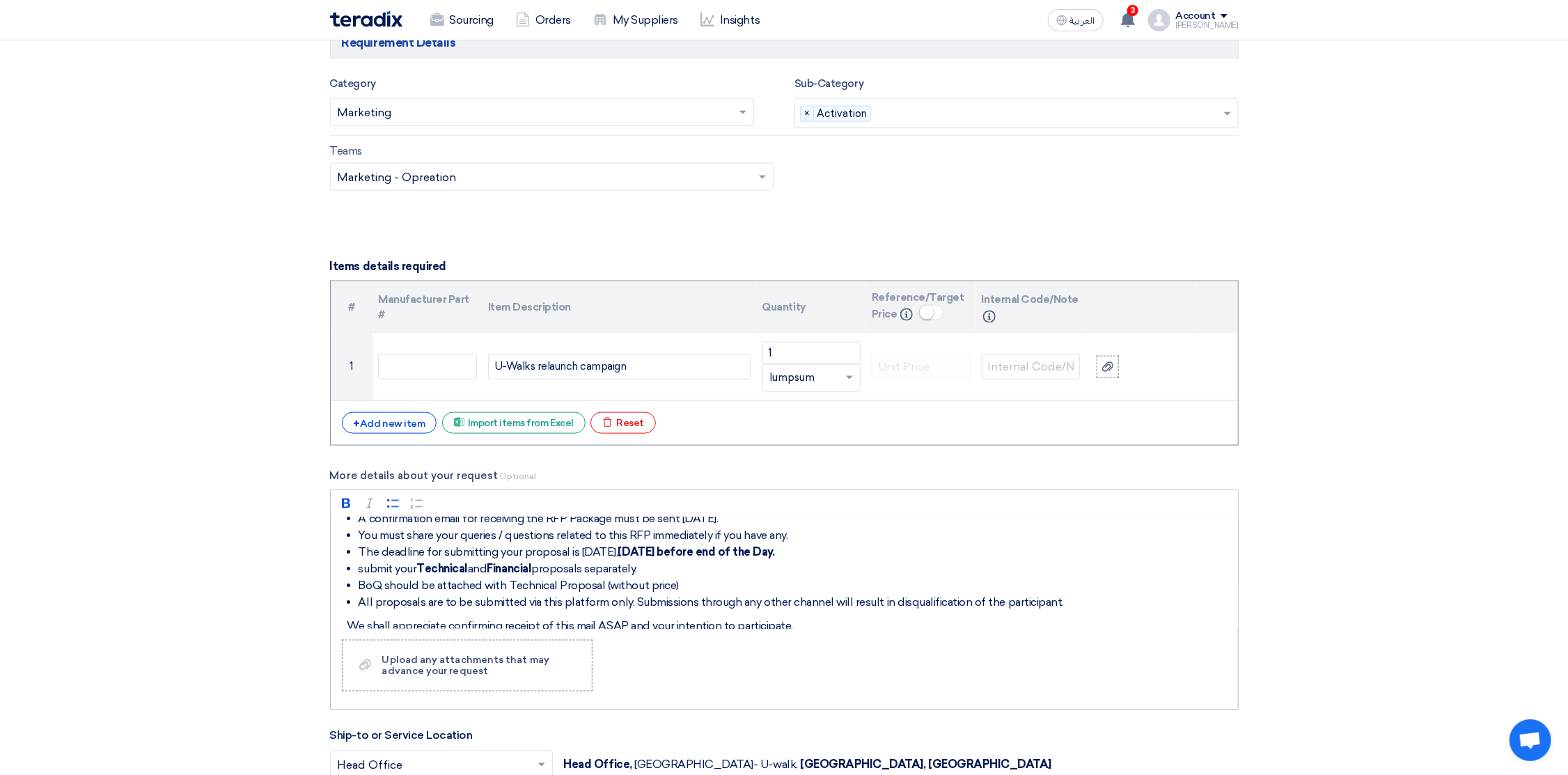
click at [639, 559] on strong "[DATE] before end of the Day." at bounding box center [696, 552] width 157 height 13
click at [638, 559] on strong "[DATE] before end of the Day." at bounding box center [696, 552] width 157 height 13
click at [645, 559] on strong "[DATE] before end of the Day." at bounding box center [696, 552] width 157 height 13
drag, startPoint x: 630, startPoint y: 559, endPoint x: 690, endPoint y: 561, distance: 60.0
click at [690, 559] on strong "[DATE] before end of the Day." at bounding box center [696, 552] width 157 height 13
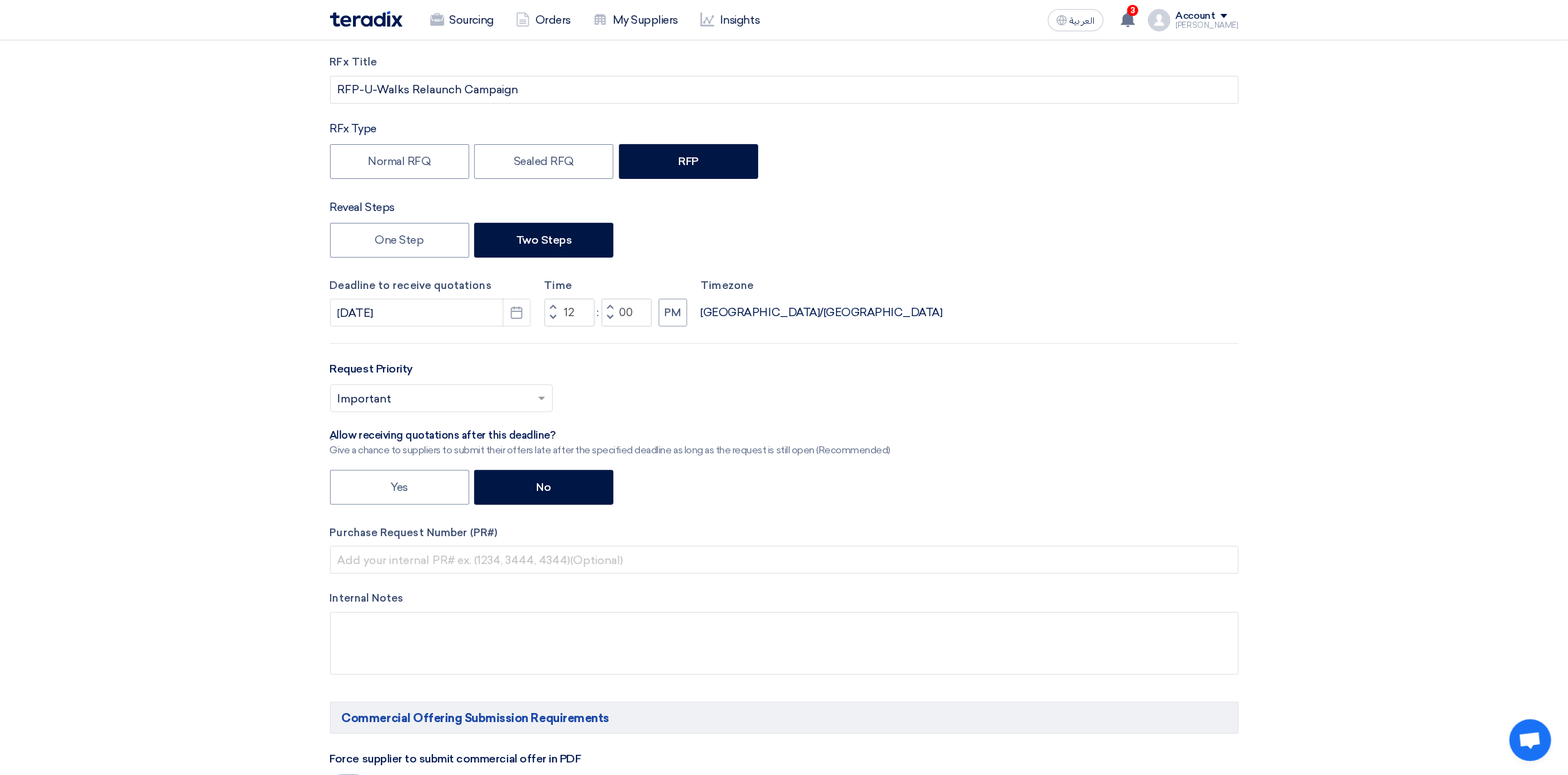
scroll to position [0, 0]
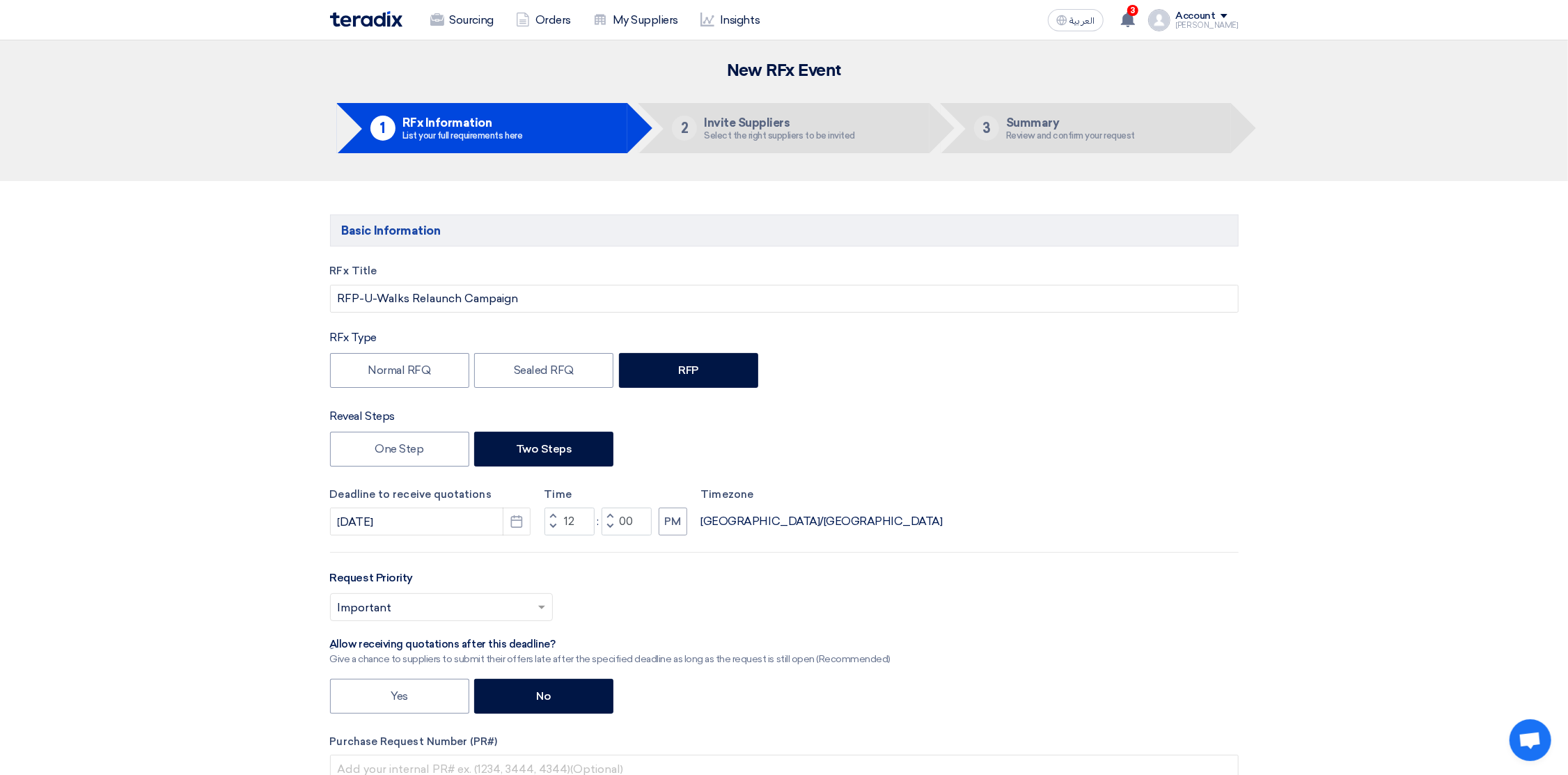
click at [382, 24] on img at bounding box center [366, 19] width 72 height 16
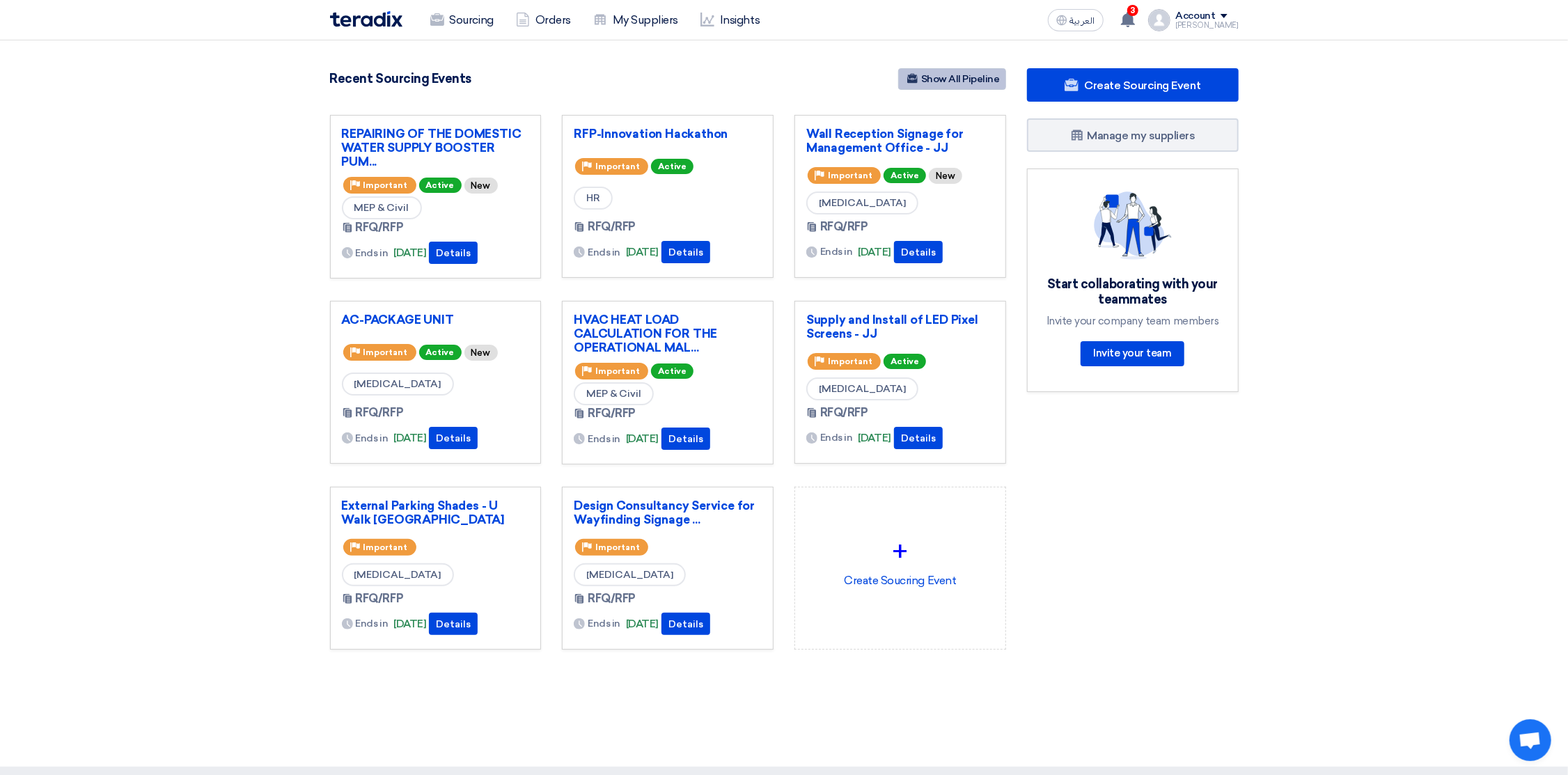
click at [953, 80] on link "Show All Pipeline" at bounding box center [952, 79] width 108 height 22
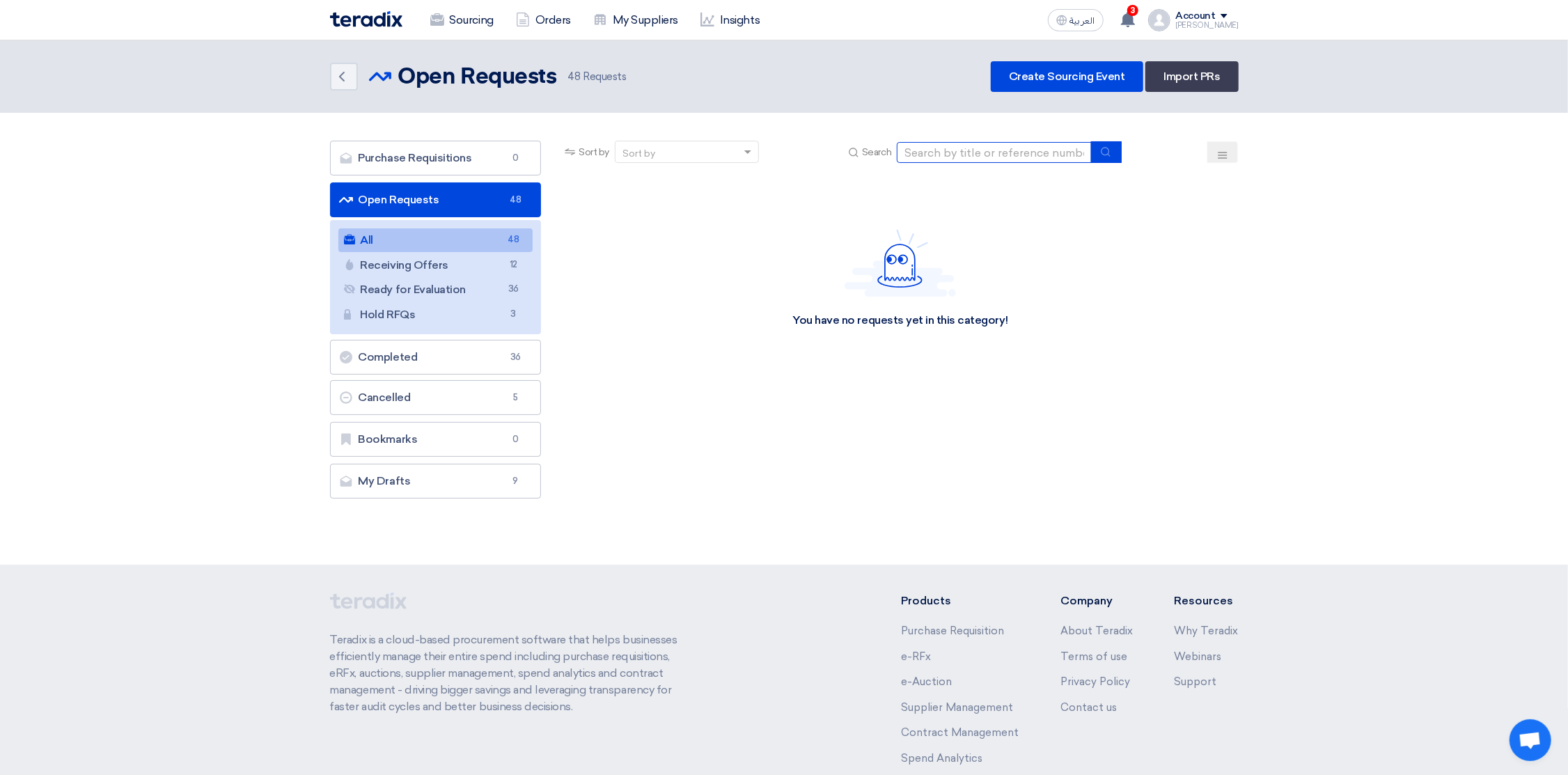
click at [942, 148] on input at bounding box center [994, 152] width 195 height 21
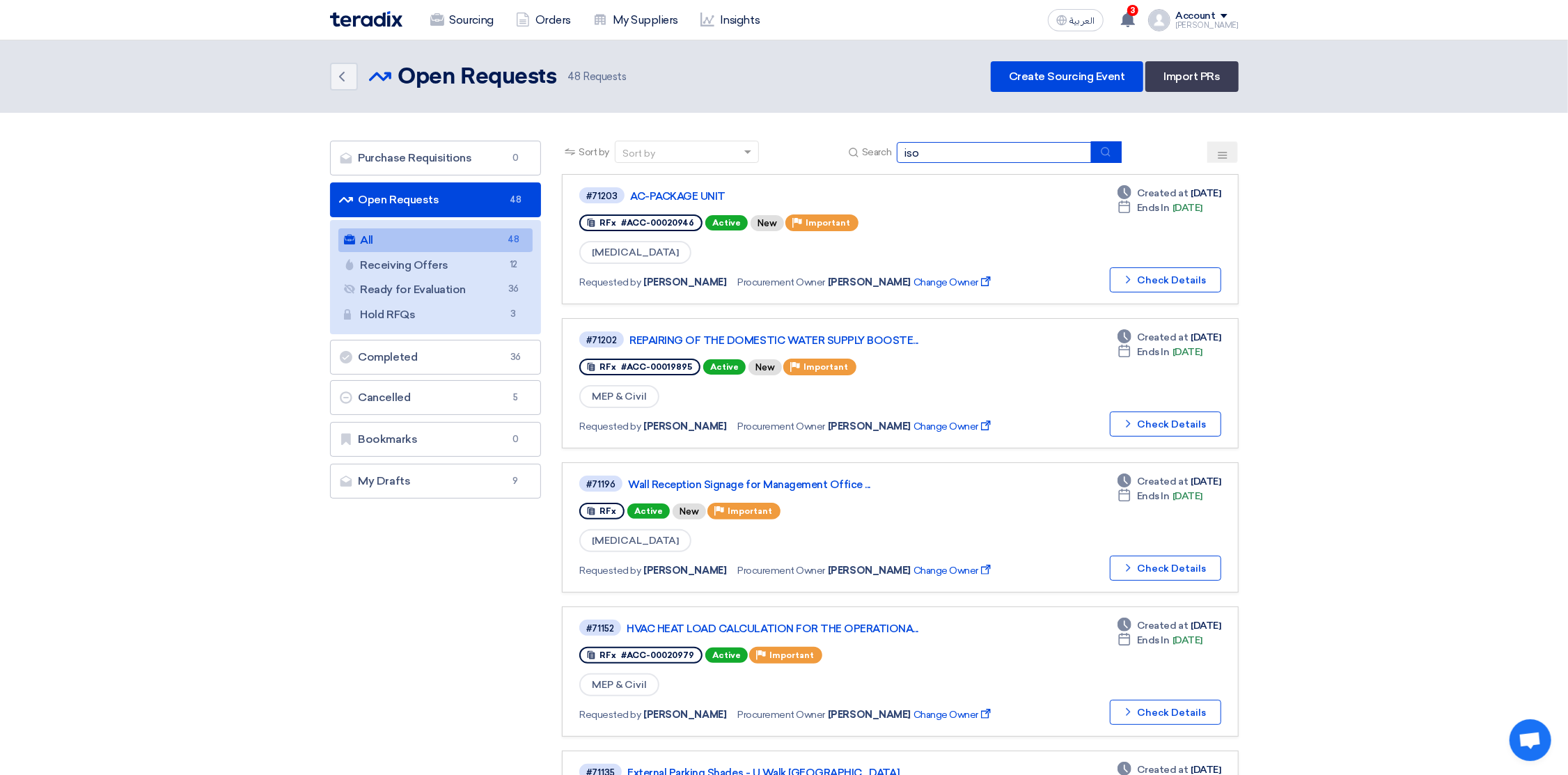
type input "iso"
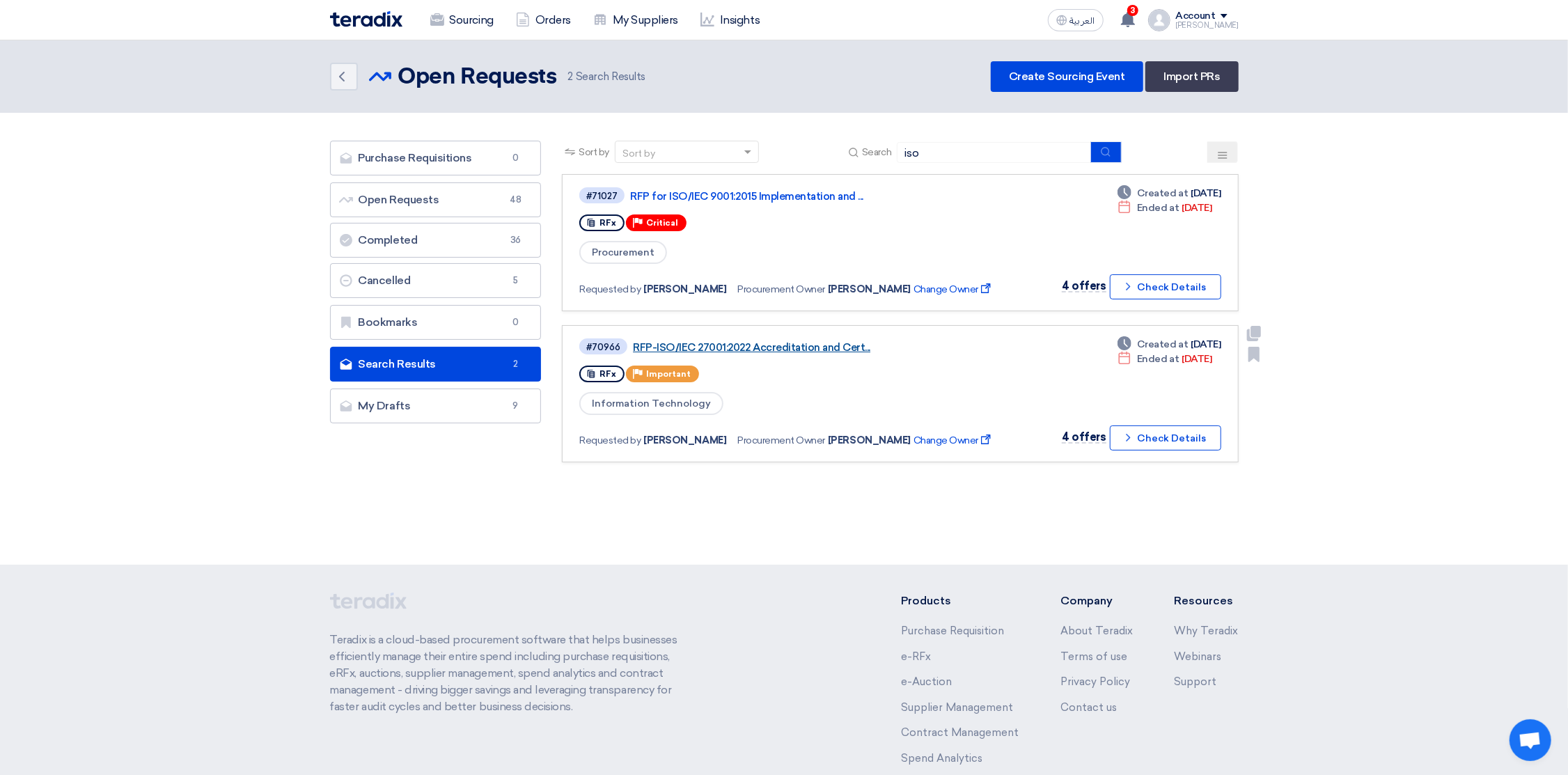
click at [750, 342] on link "RFP-ISO/IEC 27001:2022 Accreditation and Cert..." at bounding box center [807, 347] width 348 height 12
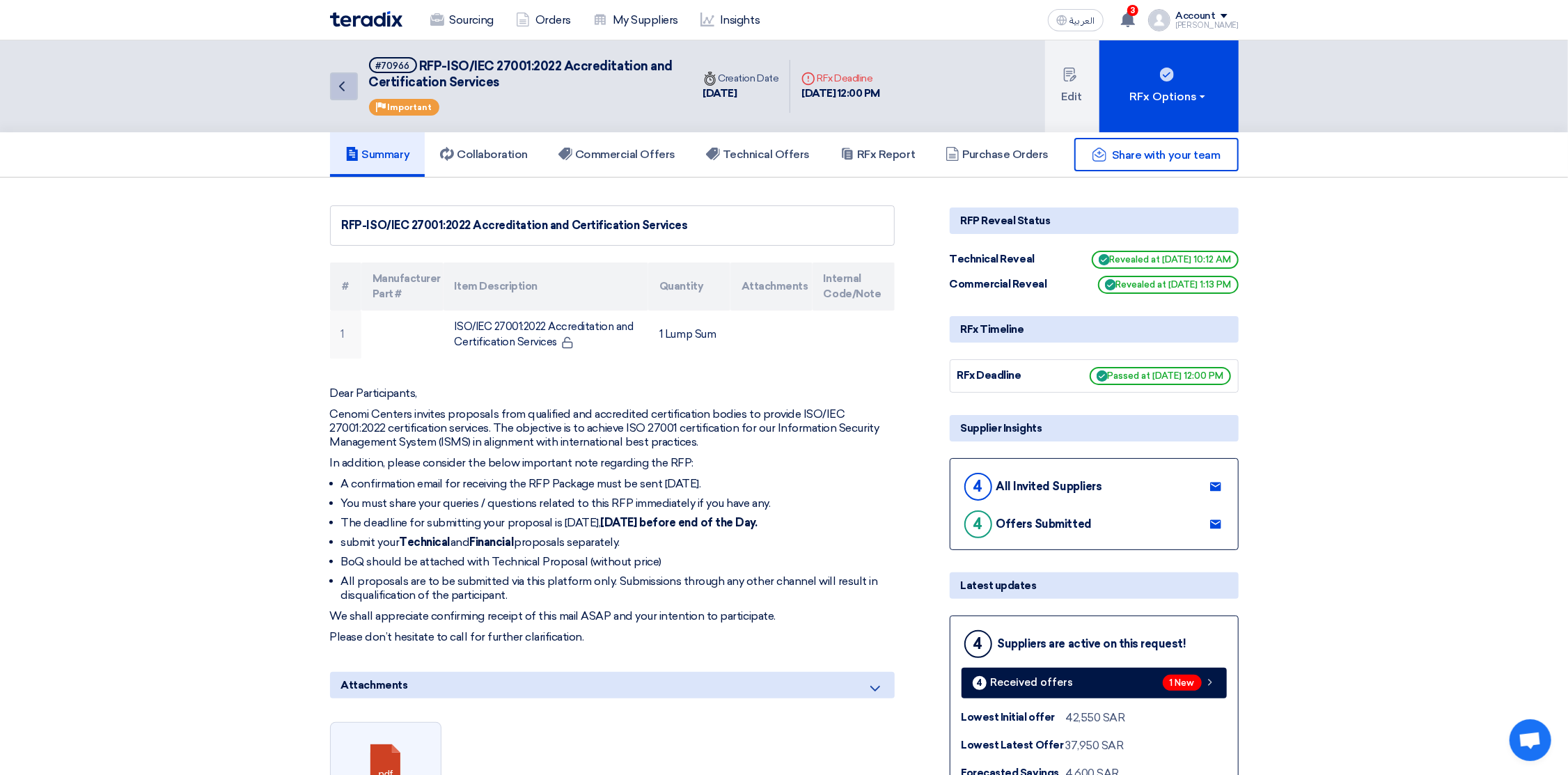
click at [337, 82] on icon "Back" at bounding box center [342, 86] width 17 height 17
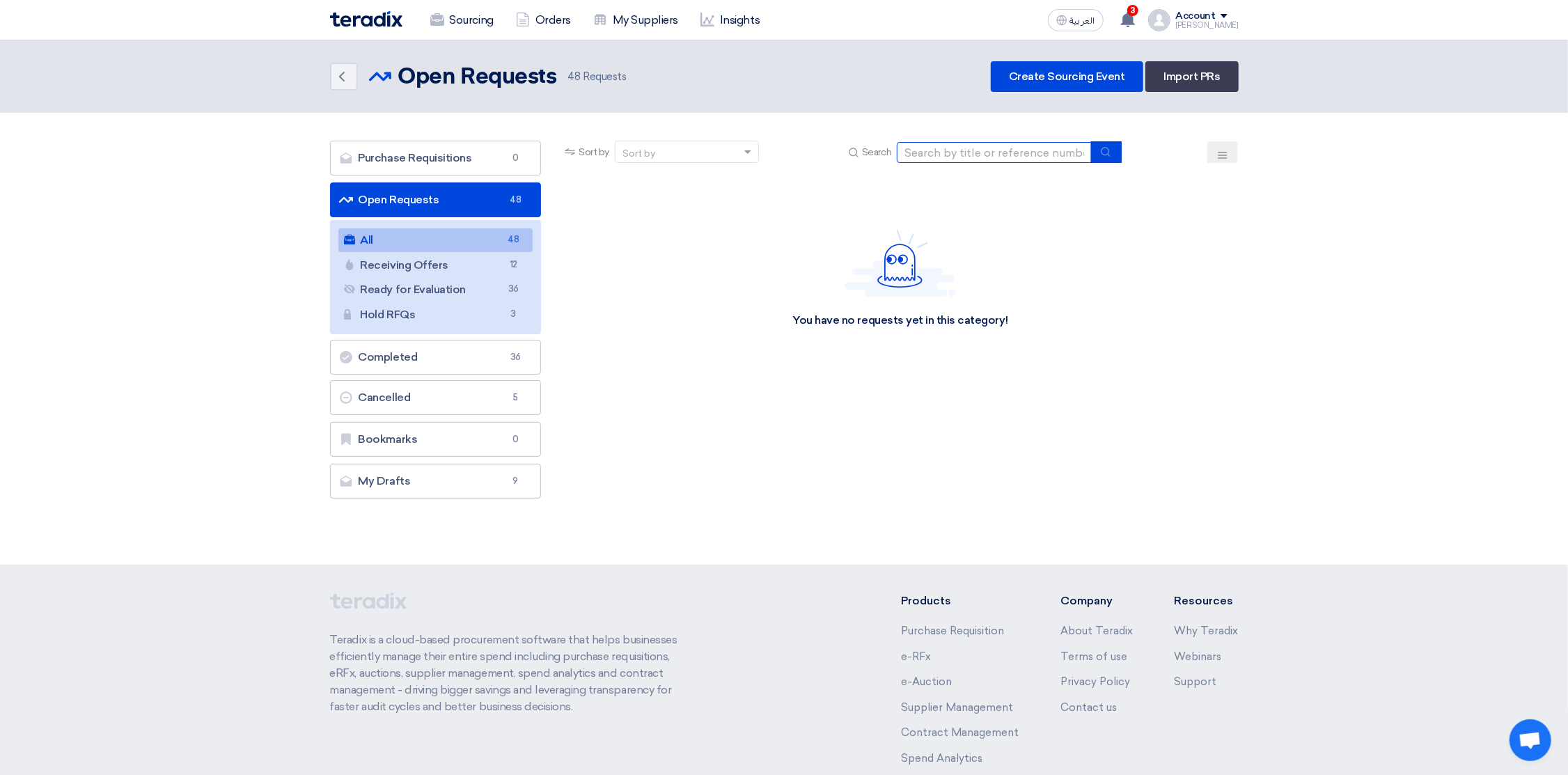
click at [939, 146] on input at bounding box center [994, 152] width 195 height 21
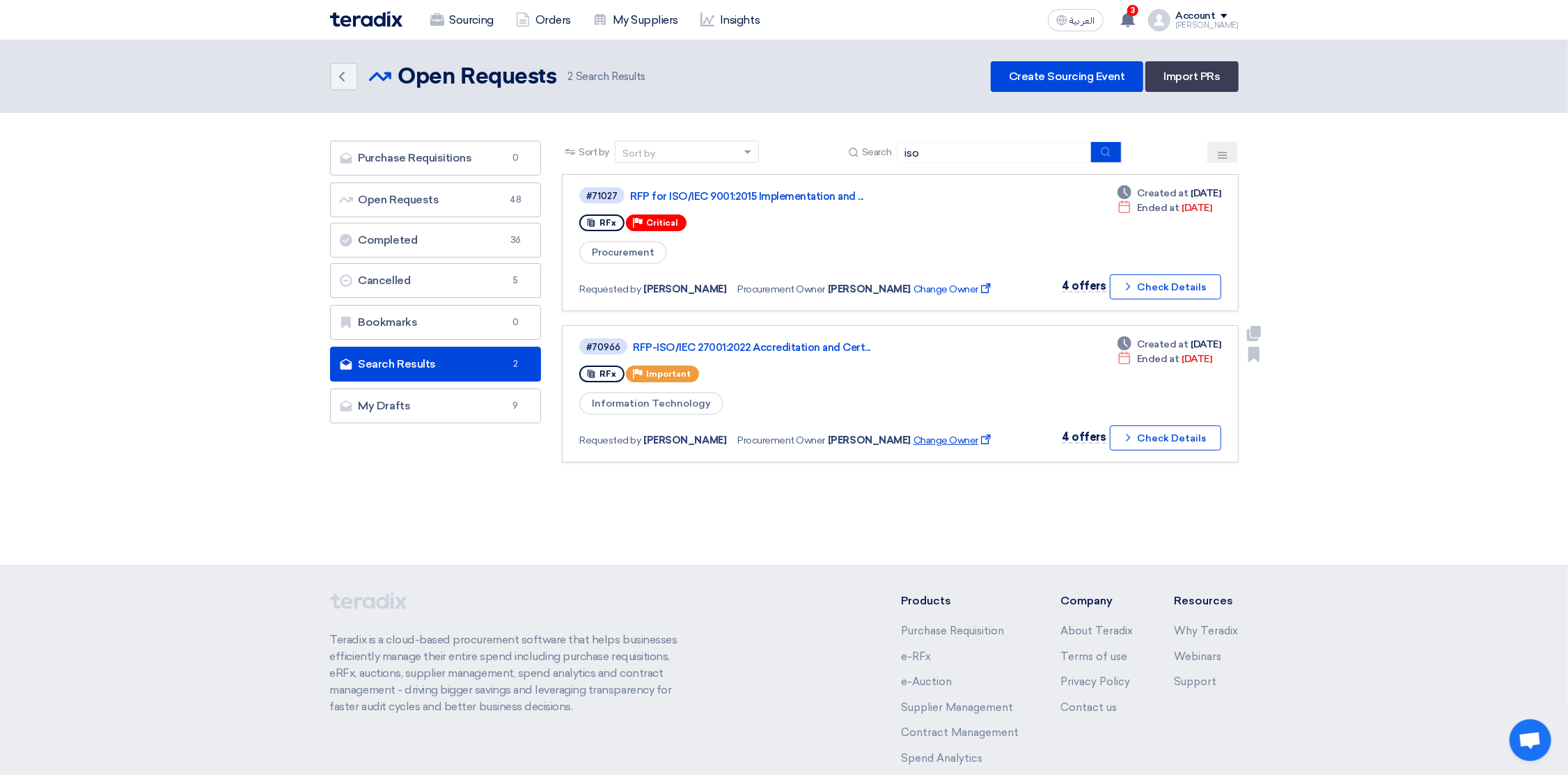
click at [939, 433] on span "Change Owner External link" at bounding box center [953, 441] width 80 height 15
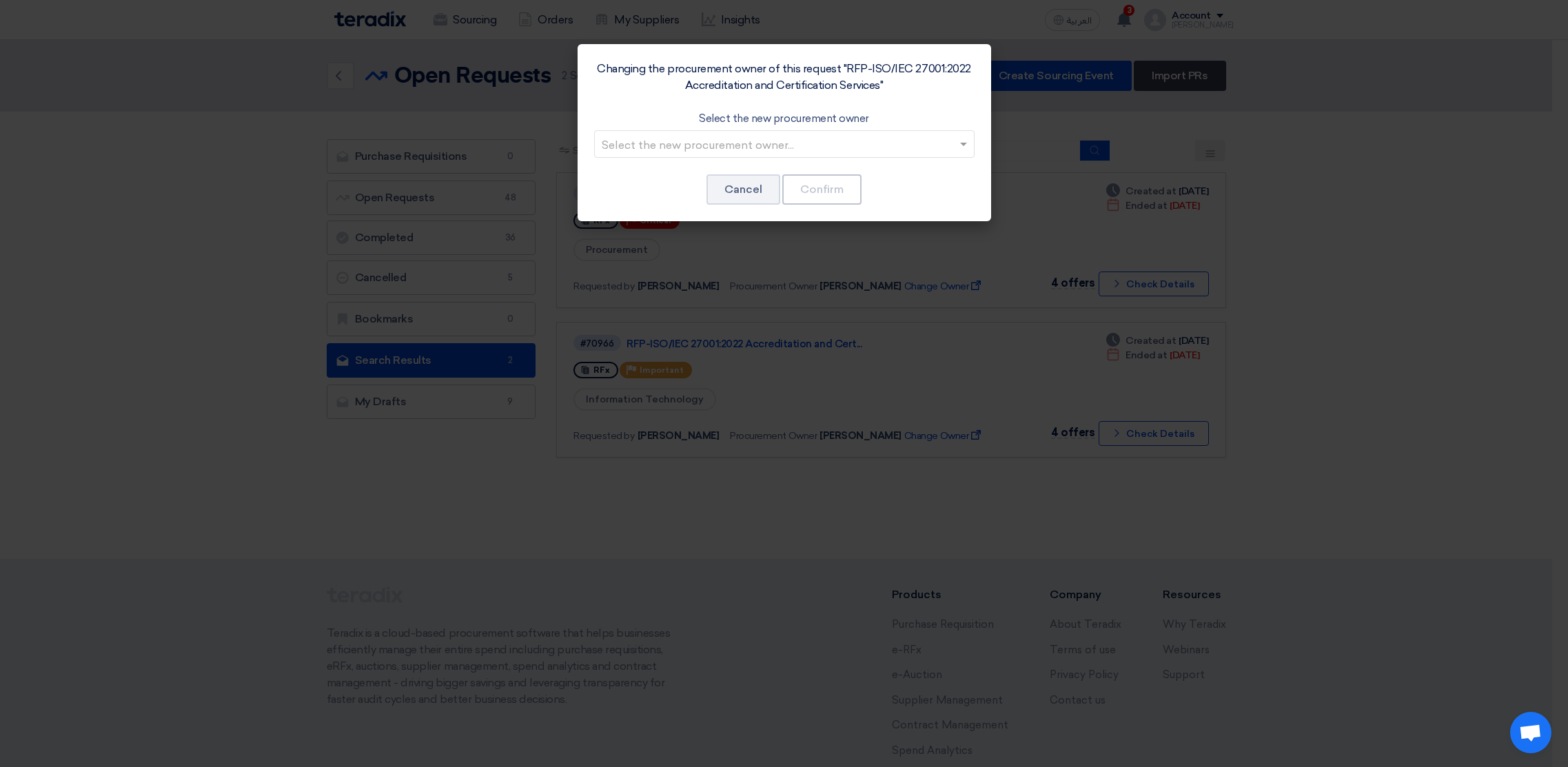
click at [652, 144] on input "text" at bounding box center [778, 145] width 352 height 23
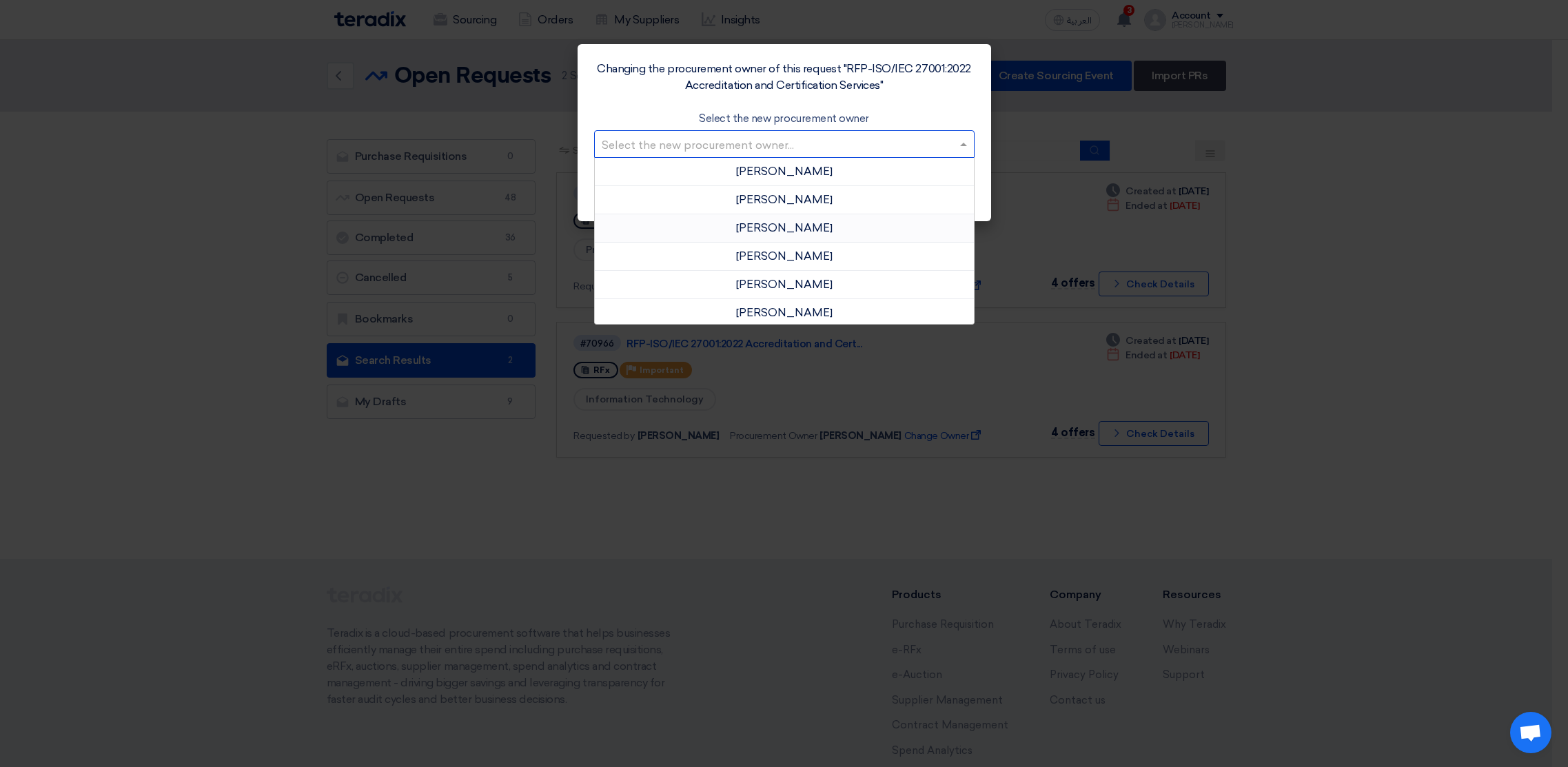
click at [808, 227] on span "[PERSON_NAME]" at bounding box center [784, 228] width 97 height 13
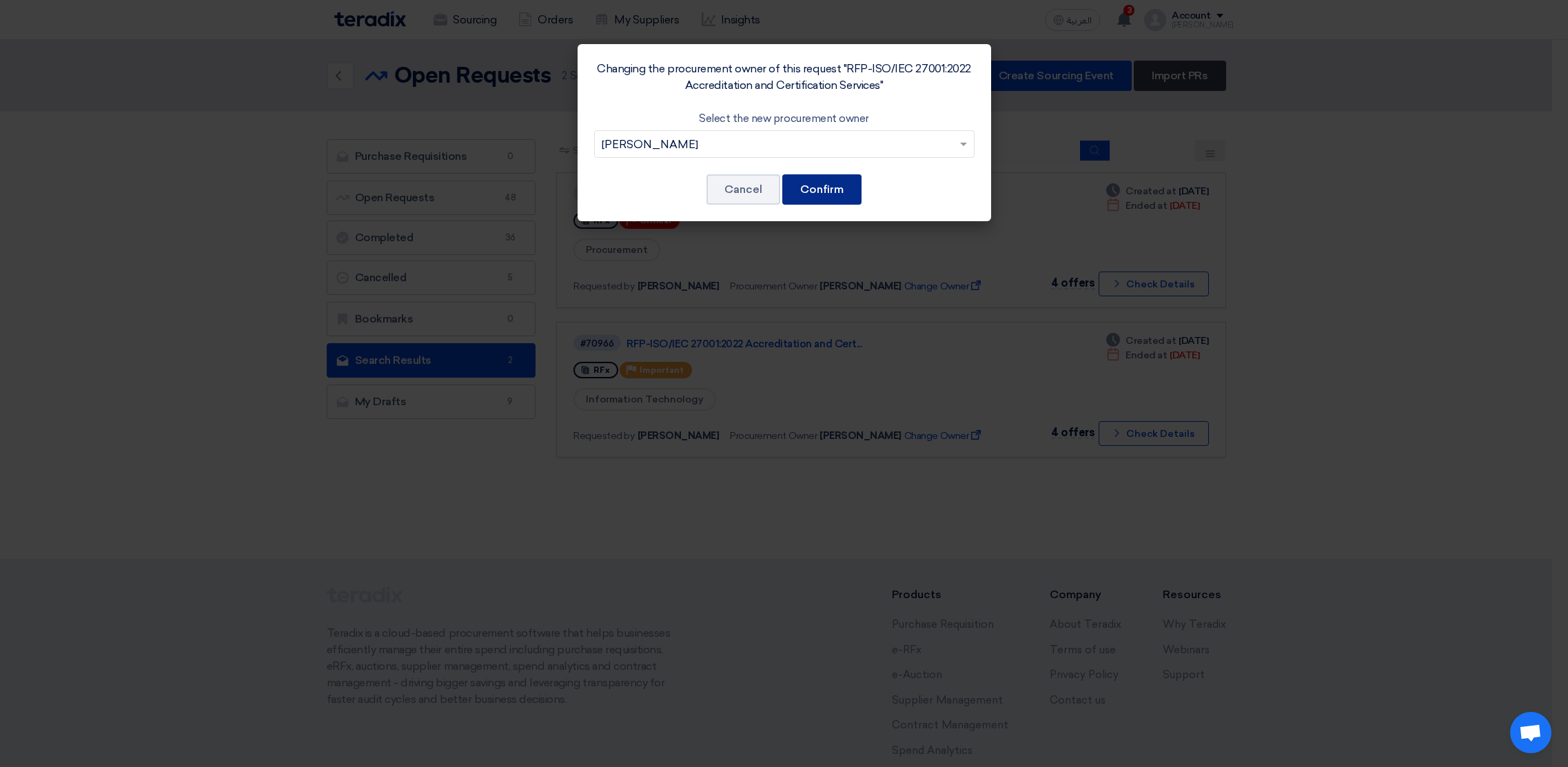
click at [816, 192] on button "Confirm" at bounding box center [822, 190] width 79 height 30
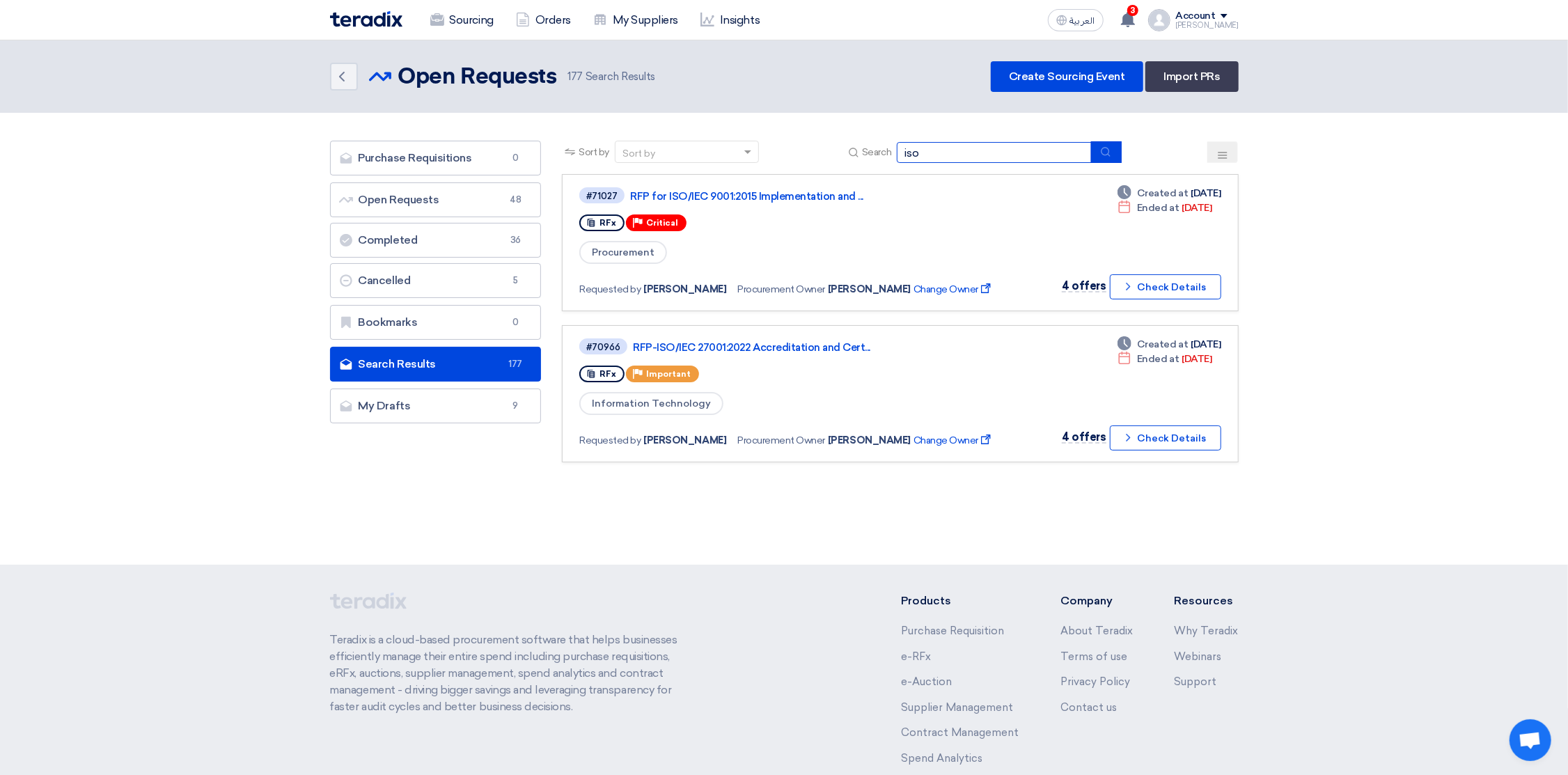
click at [929, 151] on input "iso" at bounding box center [994, 152] width 195 height 21
type input "uwalk"
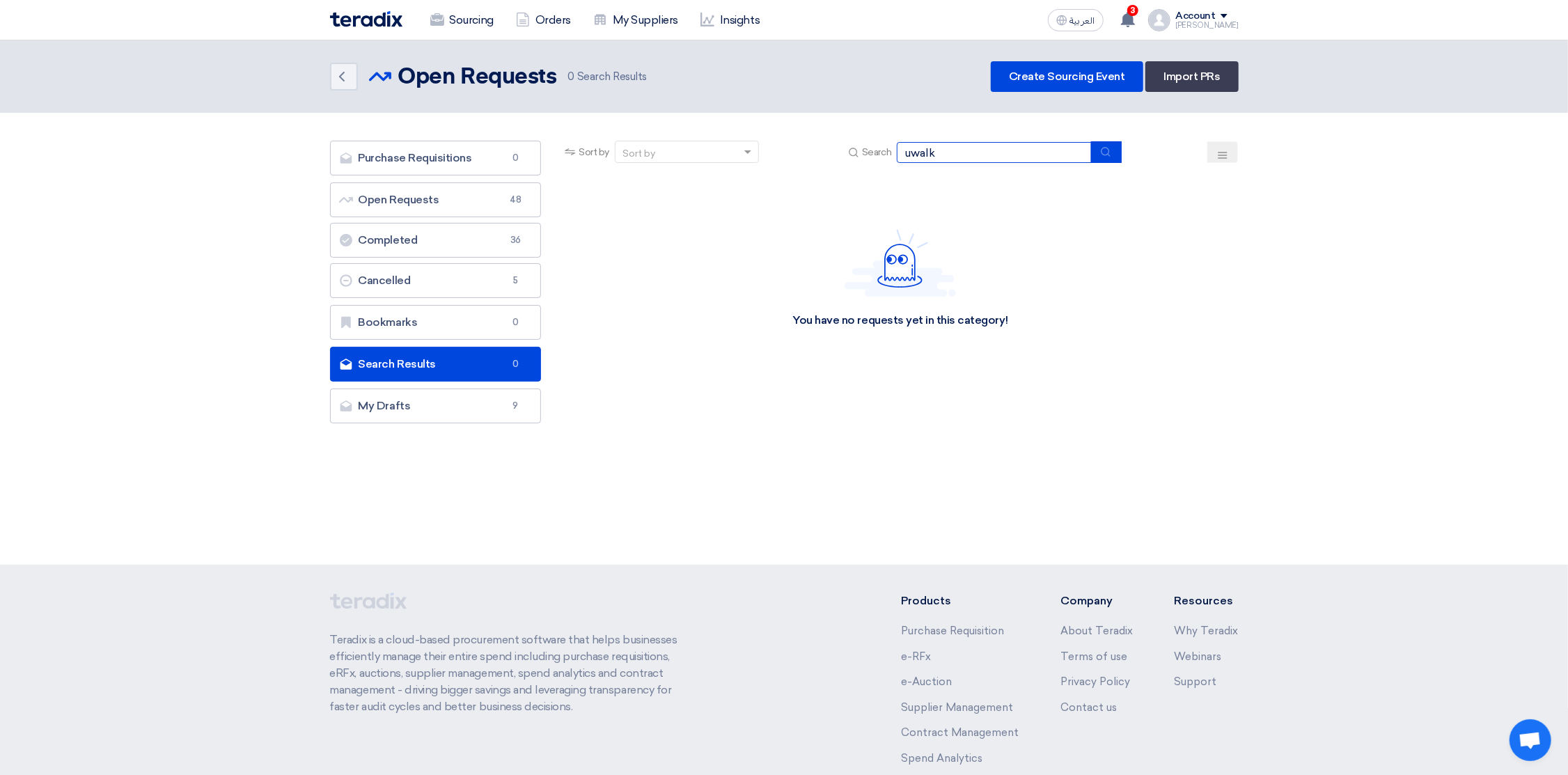
click at [922, 152] on input "uwalk" at bounding box center [994, 152] width 195 height 21
click at [407, 402] on link "My Drafts My Drafts 9" at bounding box center [436, 406] width 212 height 35
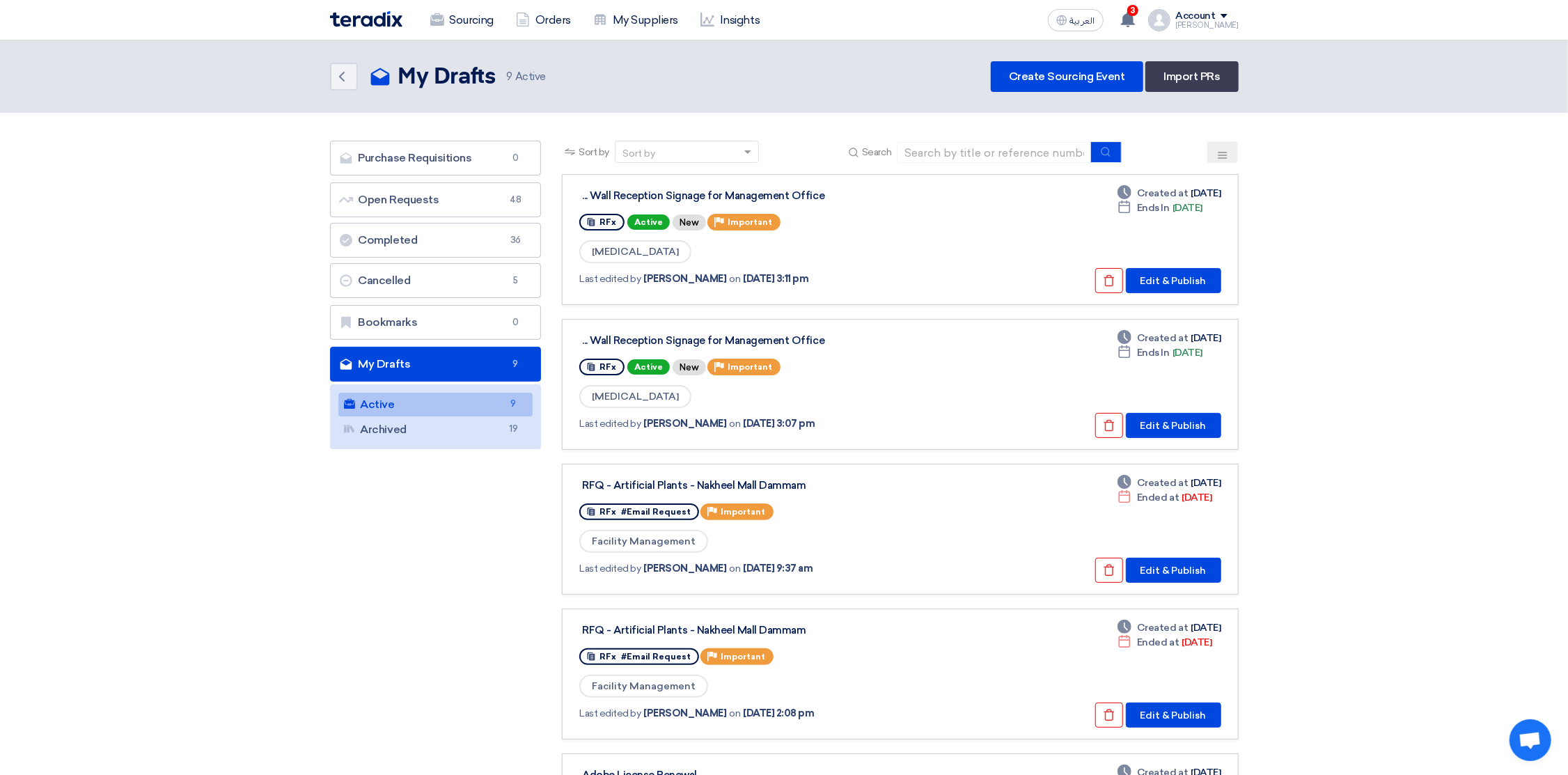
click at [377, 24] on img at bounding box center [366, 19] width 72 height 16
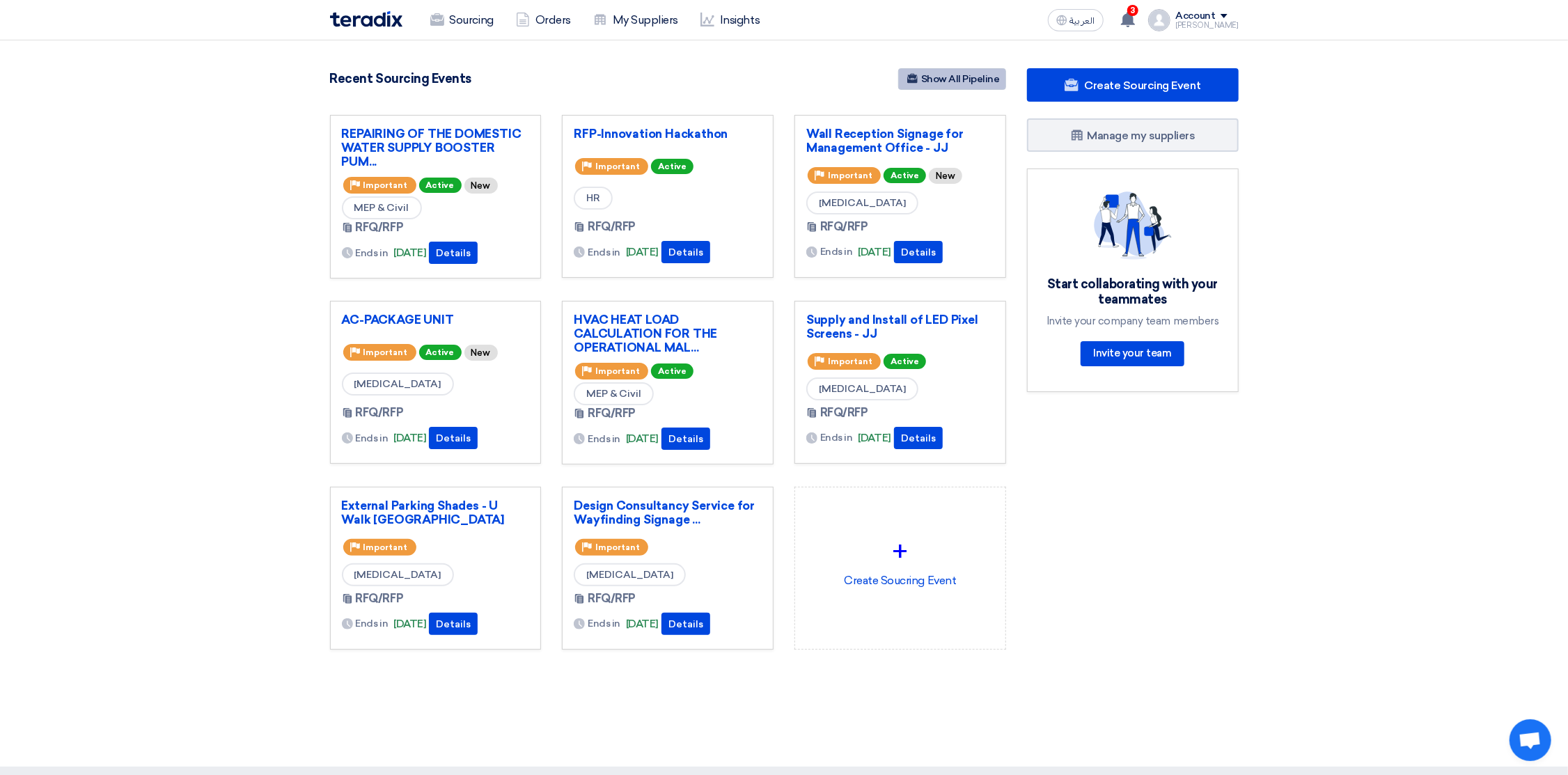
click at [962, 81] on link "Show All Pipeline" at bounding box center [952, 79] width 108 height 22
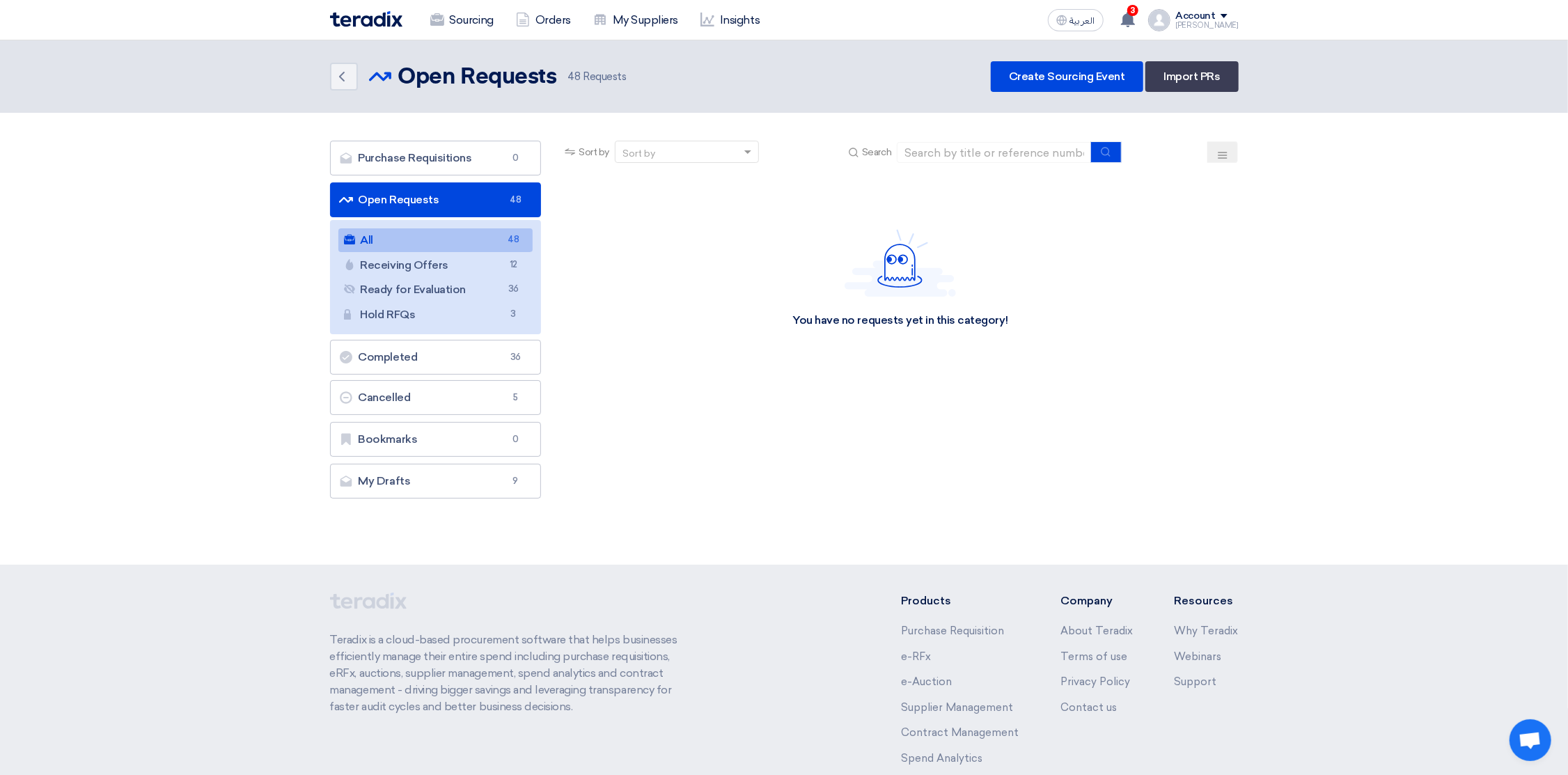
click at [1216, 151] on button at bounding box center [1223, 152] width 31 height 22
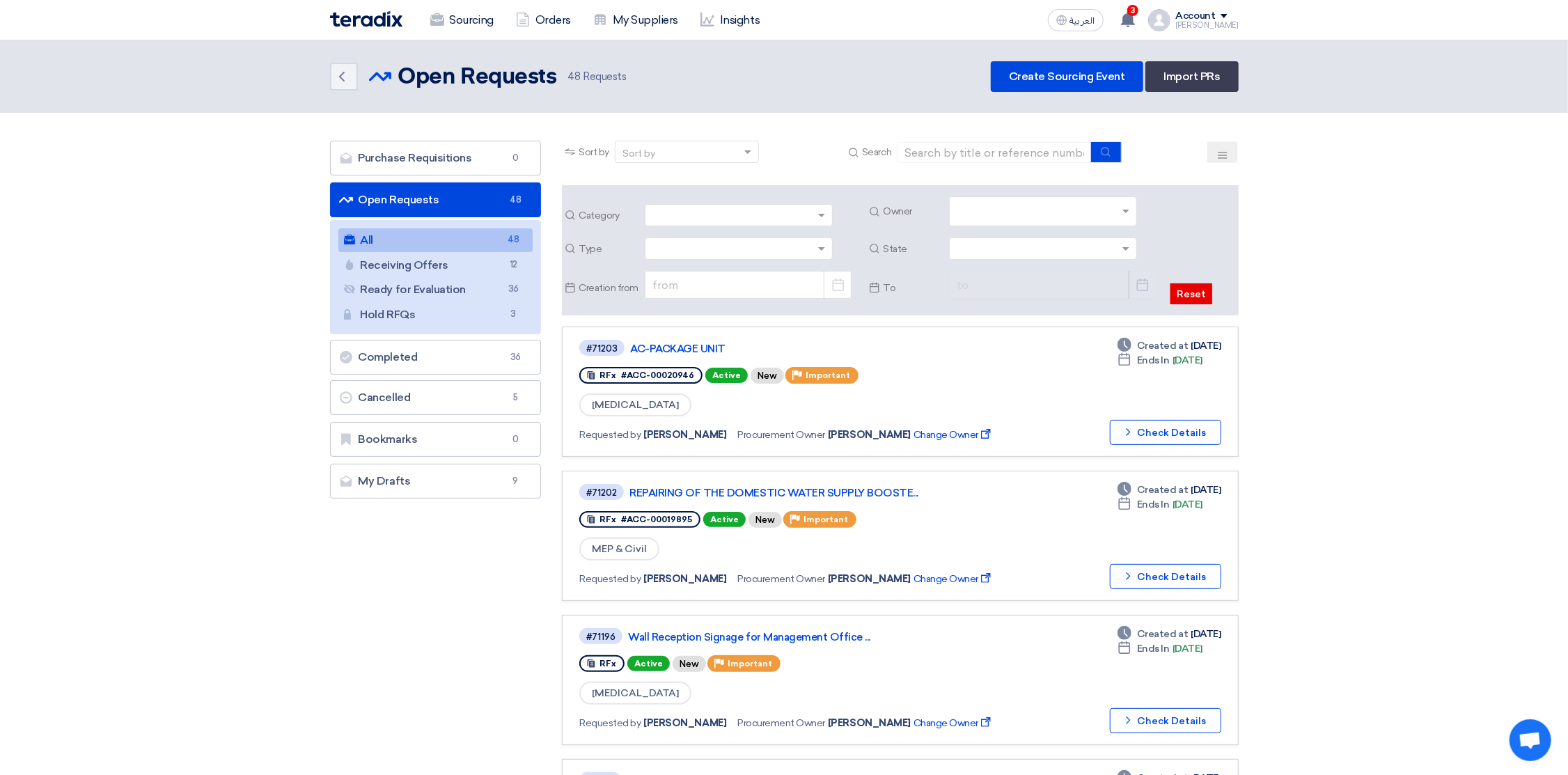
click at [1010, 206] on input "text" at bounding box center [1045, 213] width 176 height 23
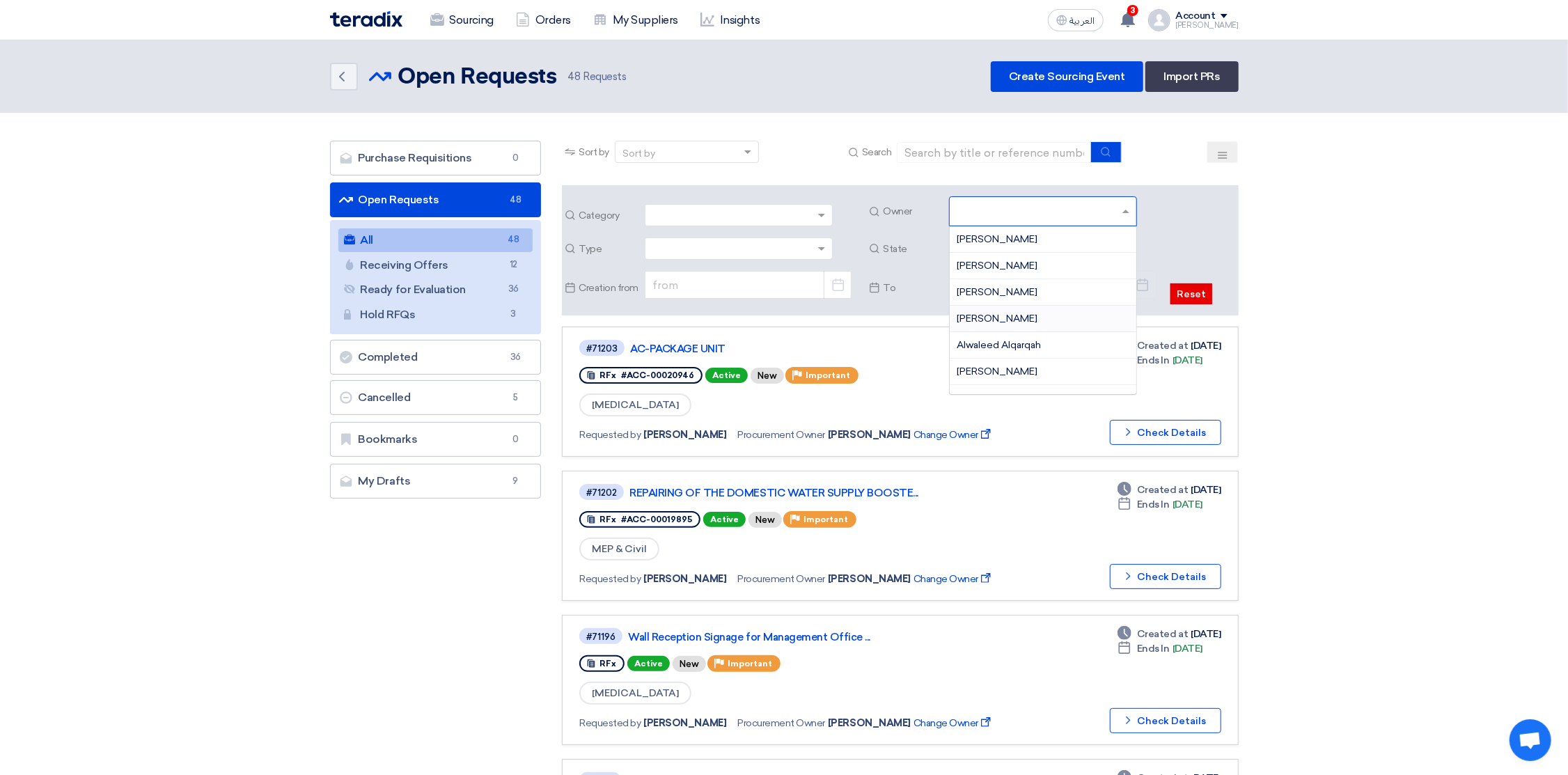
click at [1006, 321] on span "[PERSON_NAME]" at bounding box center [997, 318] width 81 height 12
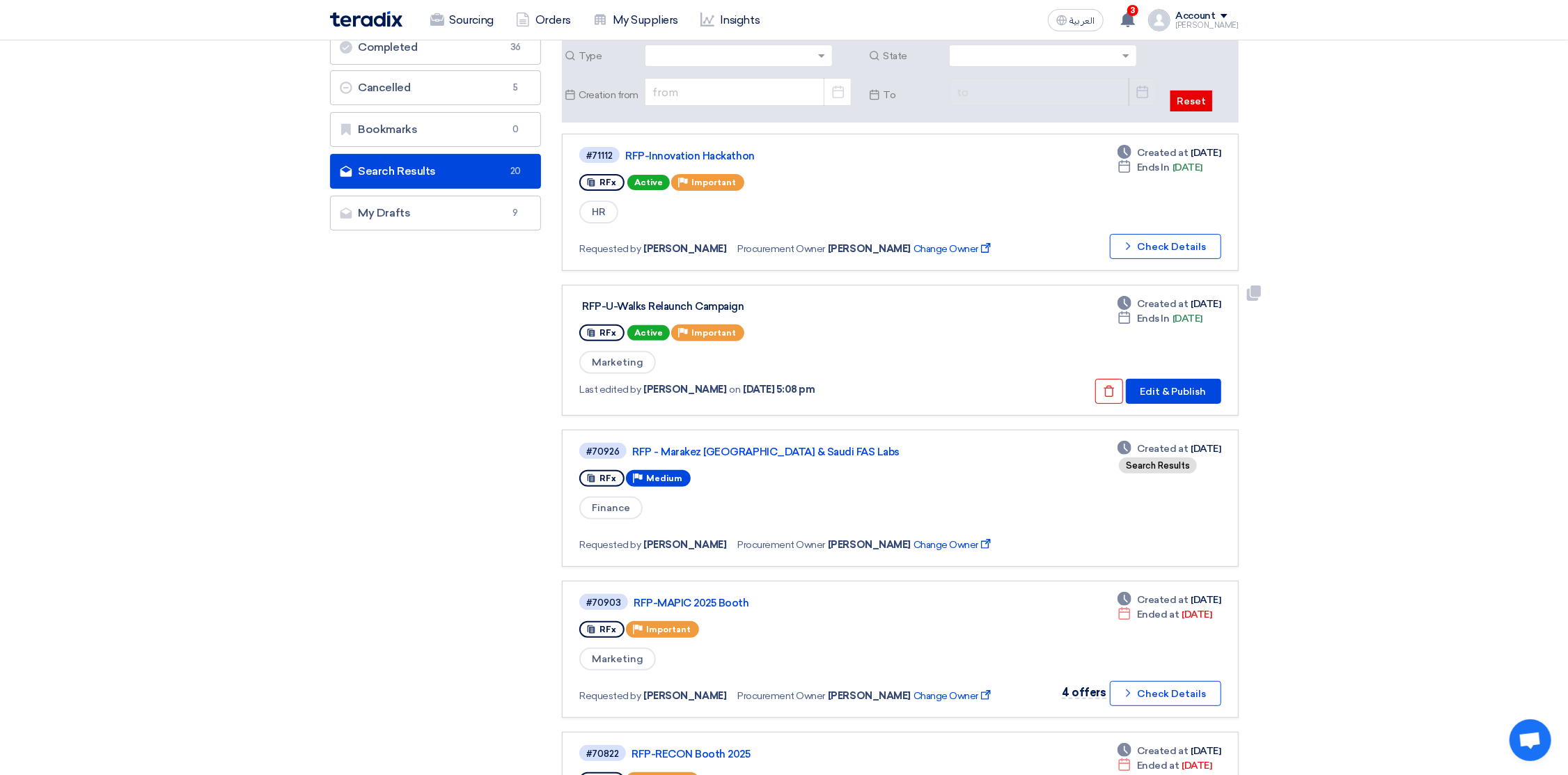
scroll to position [209, 0]
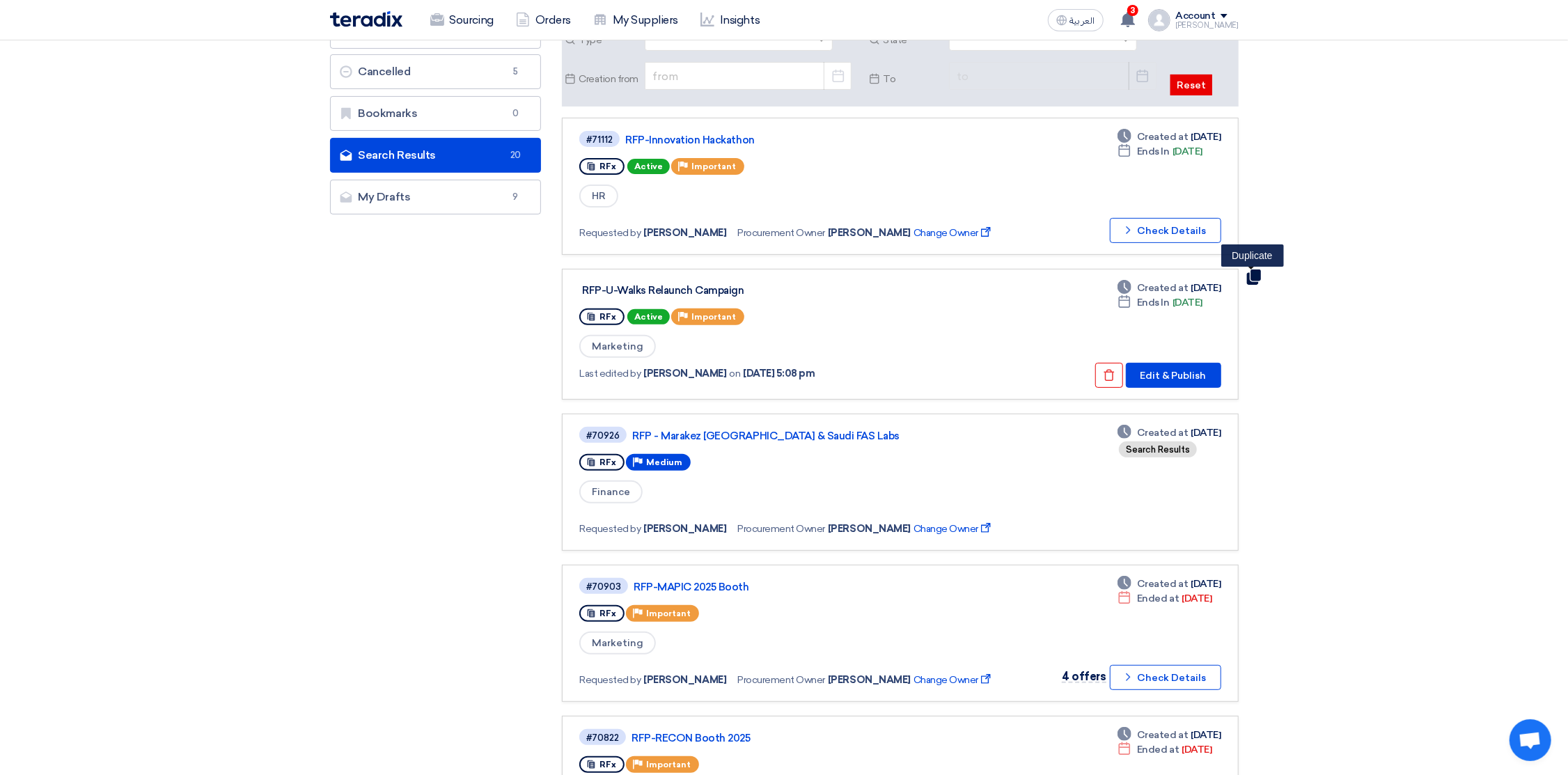
click at [1251, 275] on use at bounding box center [1253, 277] width 14 height 15
